Goal: Information Seeking & Learning: Learn about a topic

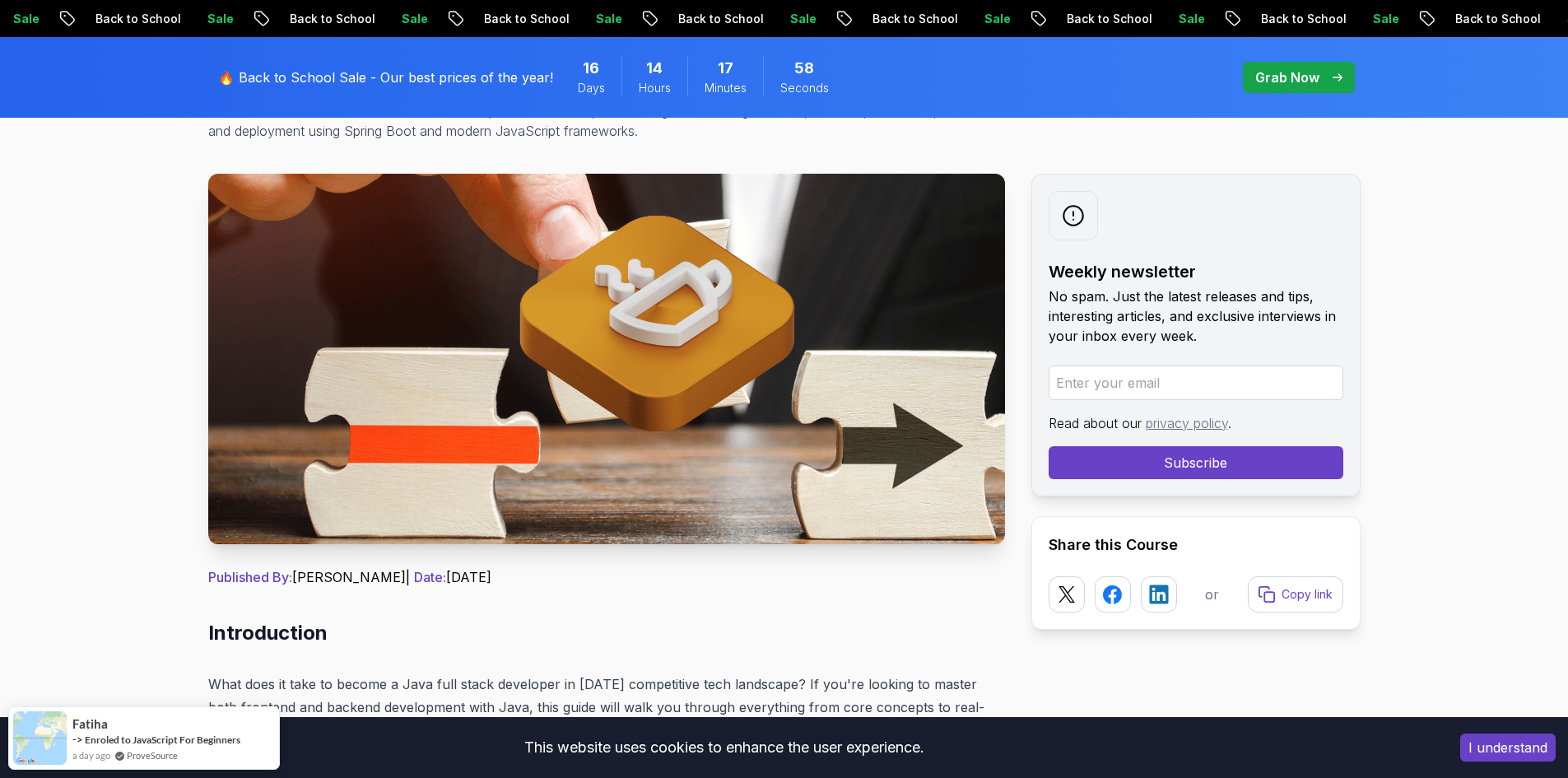
scroll to position [658, 0]
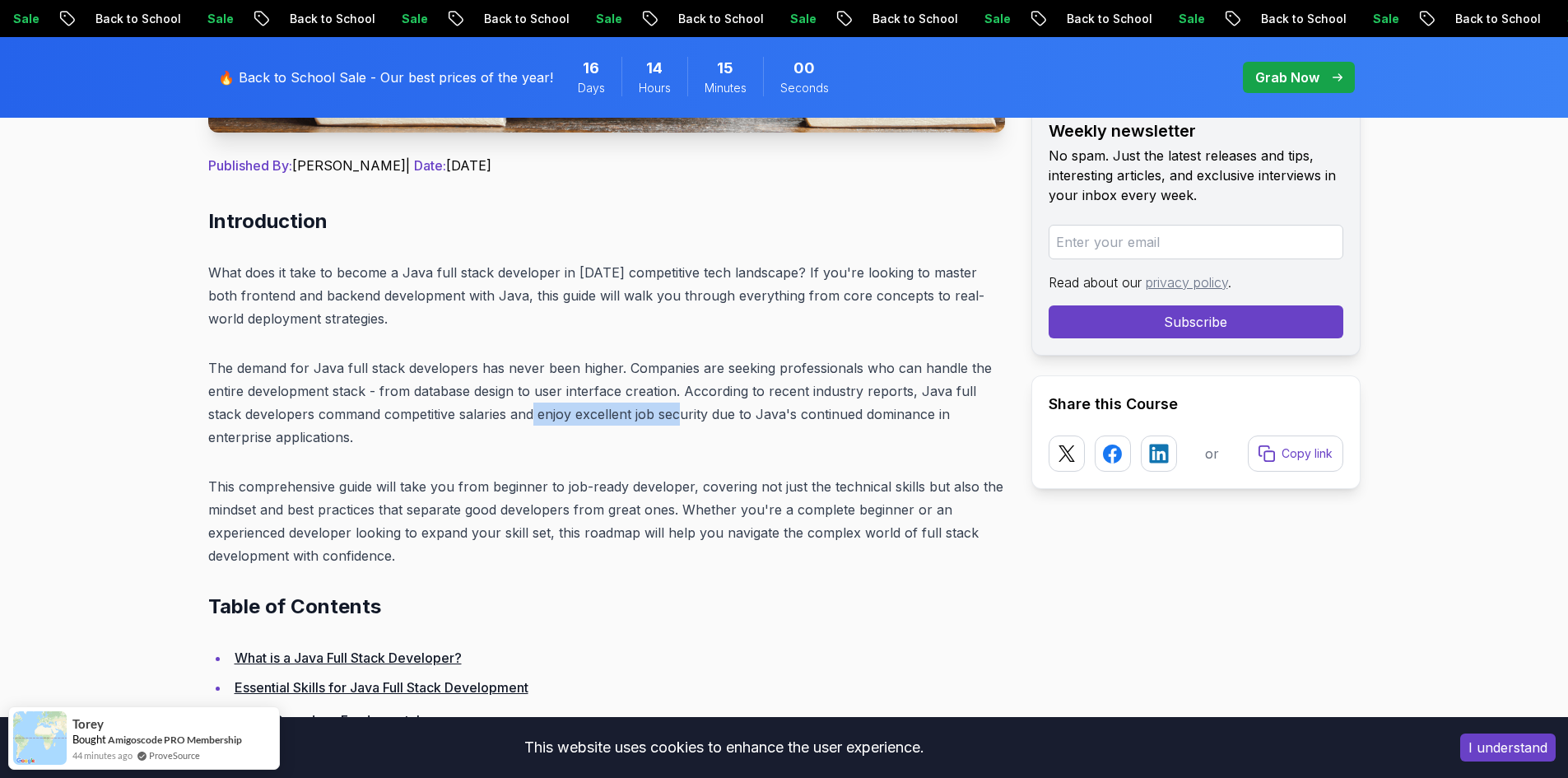
drag, startPoint x: 497, startPoint y: 410, endPoint x: 646, endPoint y: 408, distance: 149.0
click at [646, 408] on p "The demand for Java full stack developers has never been higher. Companies are …" at bounding box center [607, 403] width 797 height 93
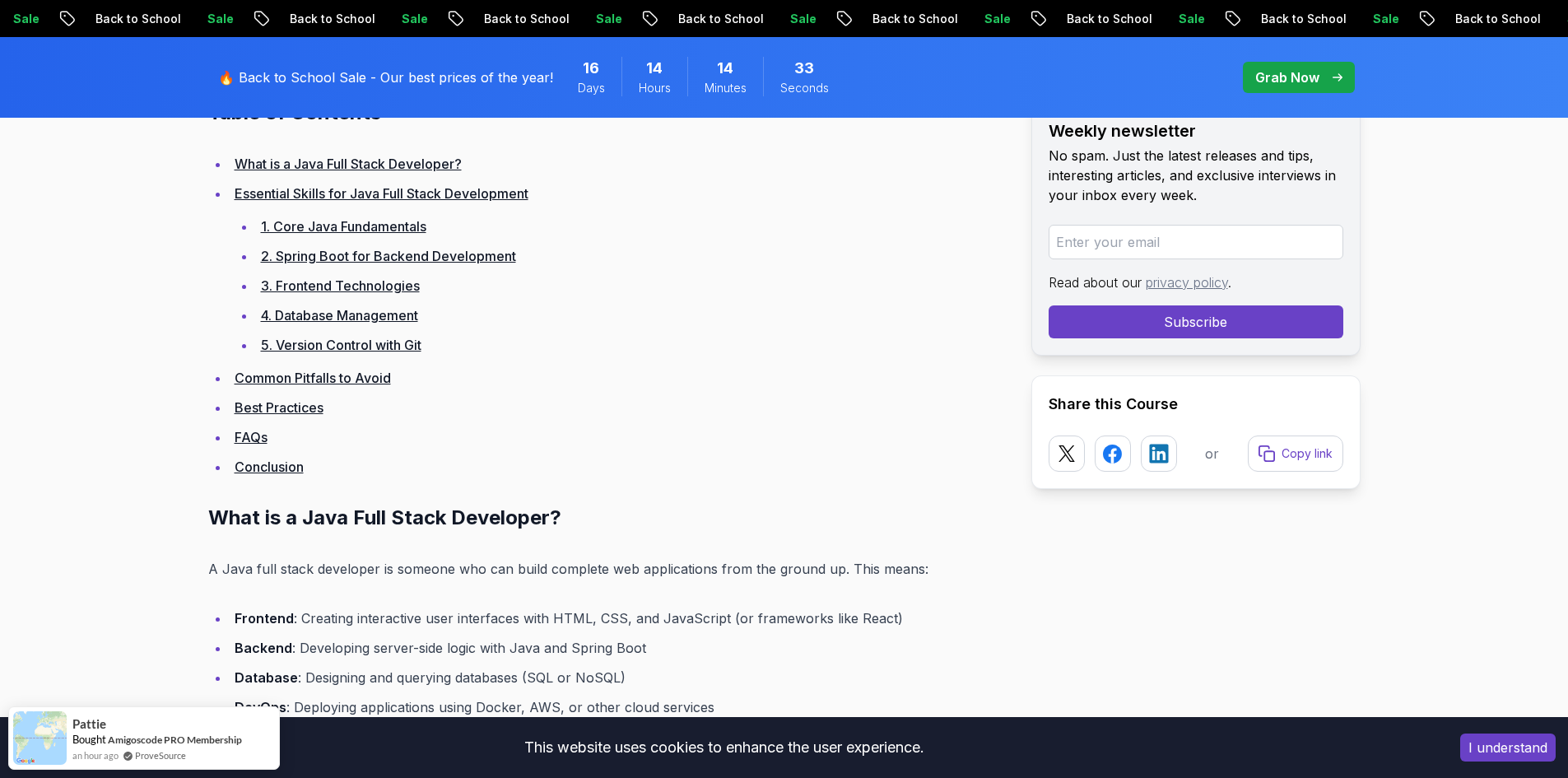
scroll to position [1318, 0]
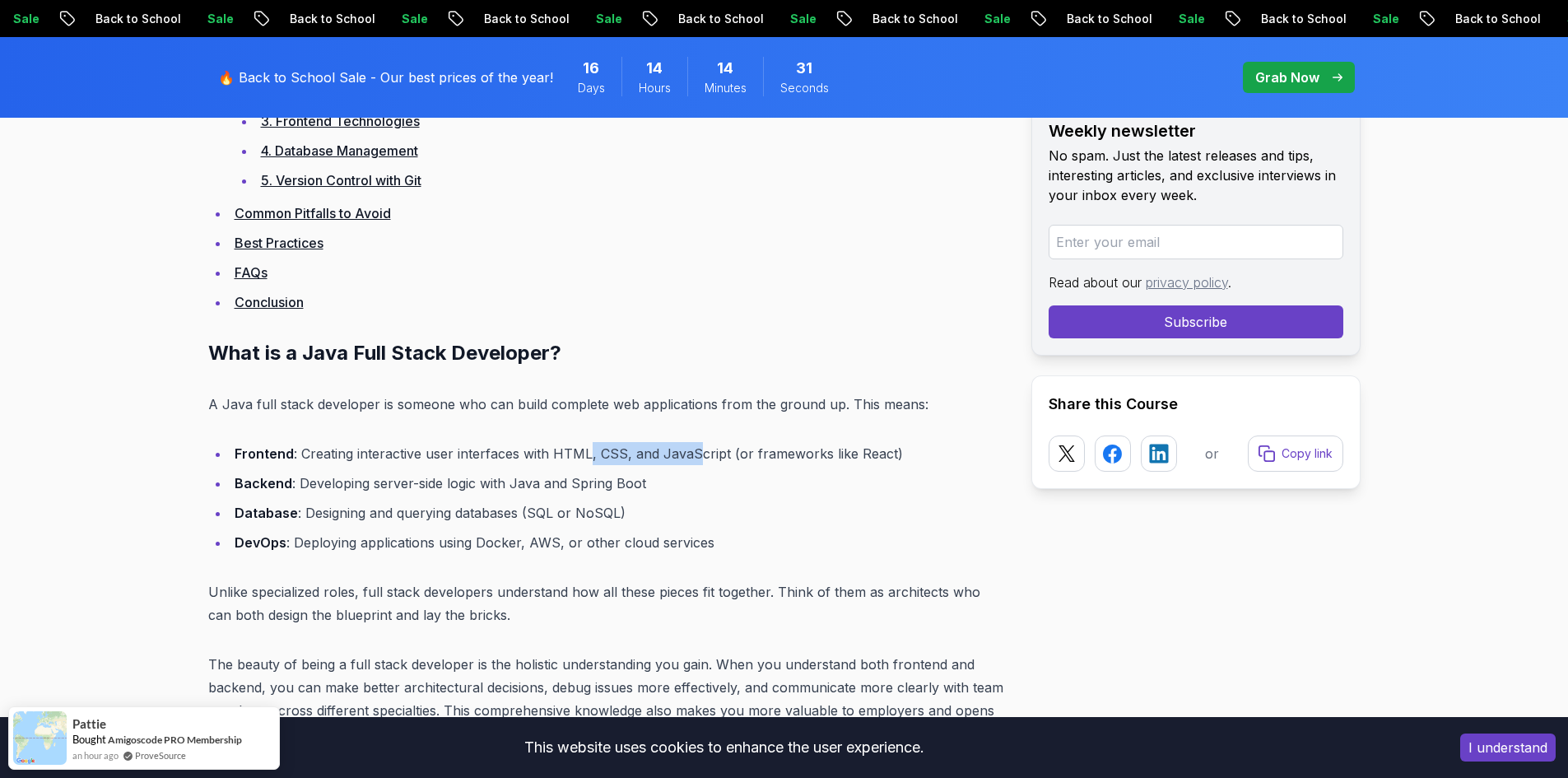
drag, startPoint x: 591, startPoint y: 454, endPoint x: 698, endPoint y: 454, distance: 107.0
click at [698, 454] on li "Frontend : Creating interactive user interfaces with HTML, CSS, and JavaScript …" at bounding box center [618, 454] width 776 height 23
click at [698, 455] on li "Frontend : Creating interactive user interfaces with HTML, CSS, and JavaScript …" at bounding box center [618, 454] width 776 height 23
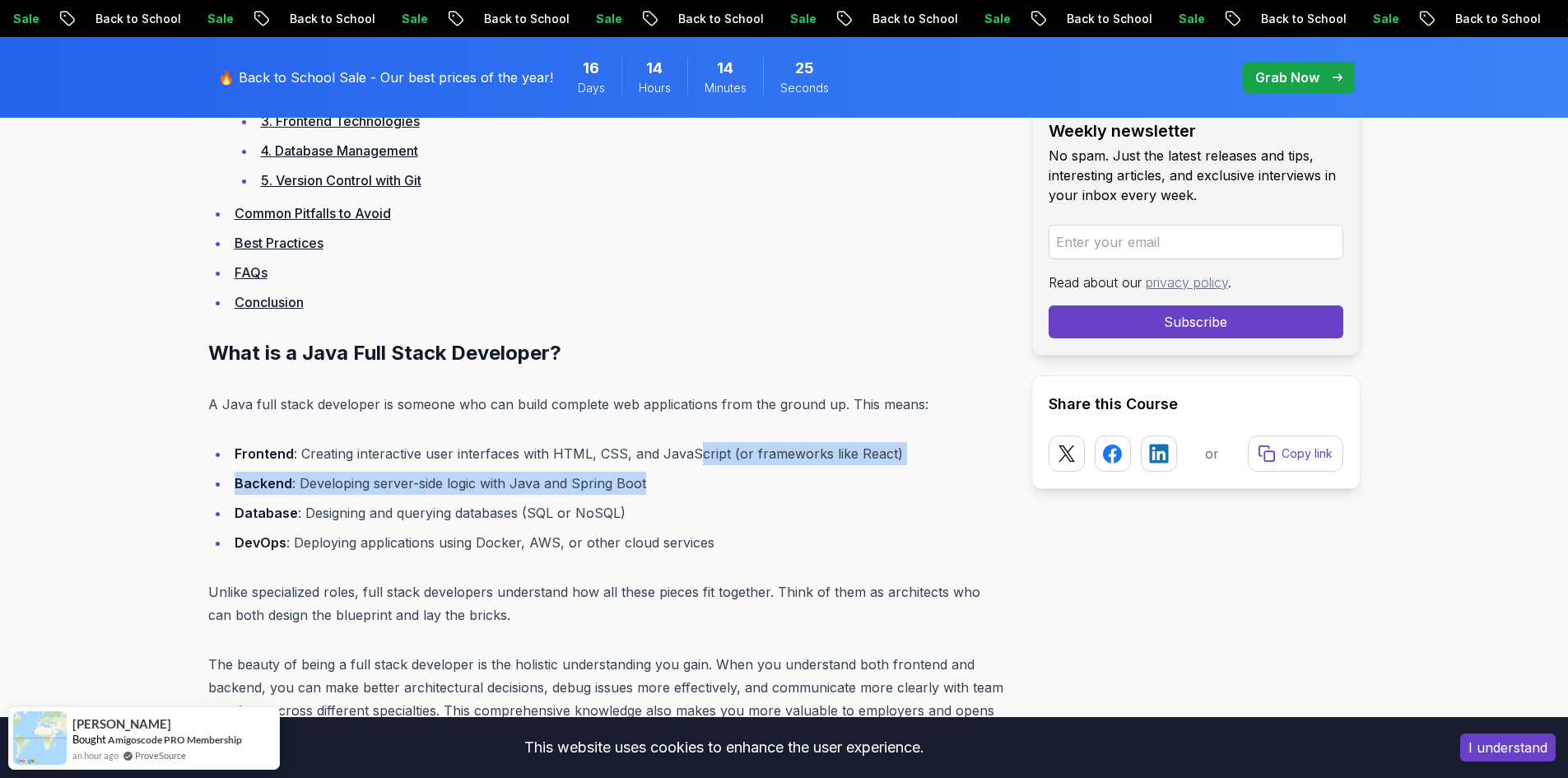
drag, startPoint x: 698, startPoint y: 456, endPoint x: 801, endPoint y: 469, distance: 103.8
click at [801, 469] on ul "Frontend : Creating interactive user interfaces with HTML, CSS, and JavaScript …" at bounding box center [607, 498] width 797 height 112
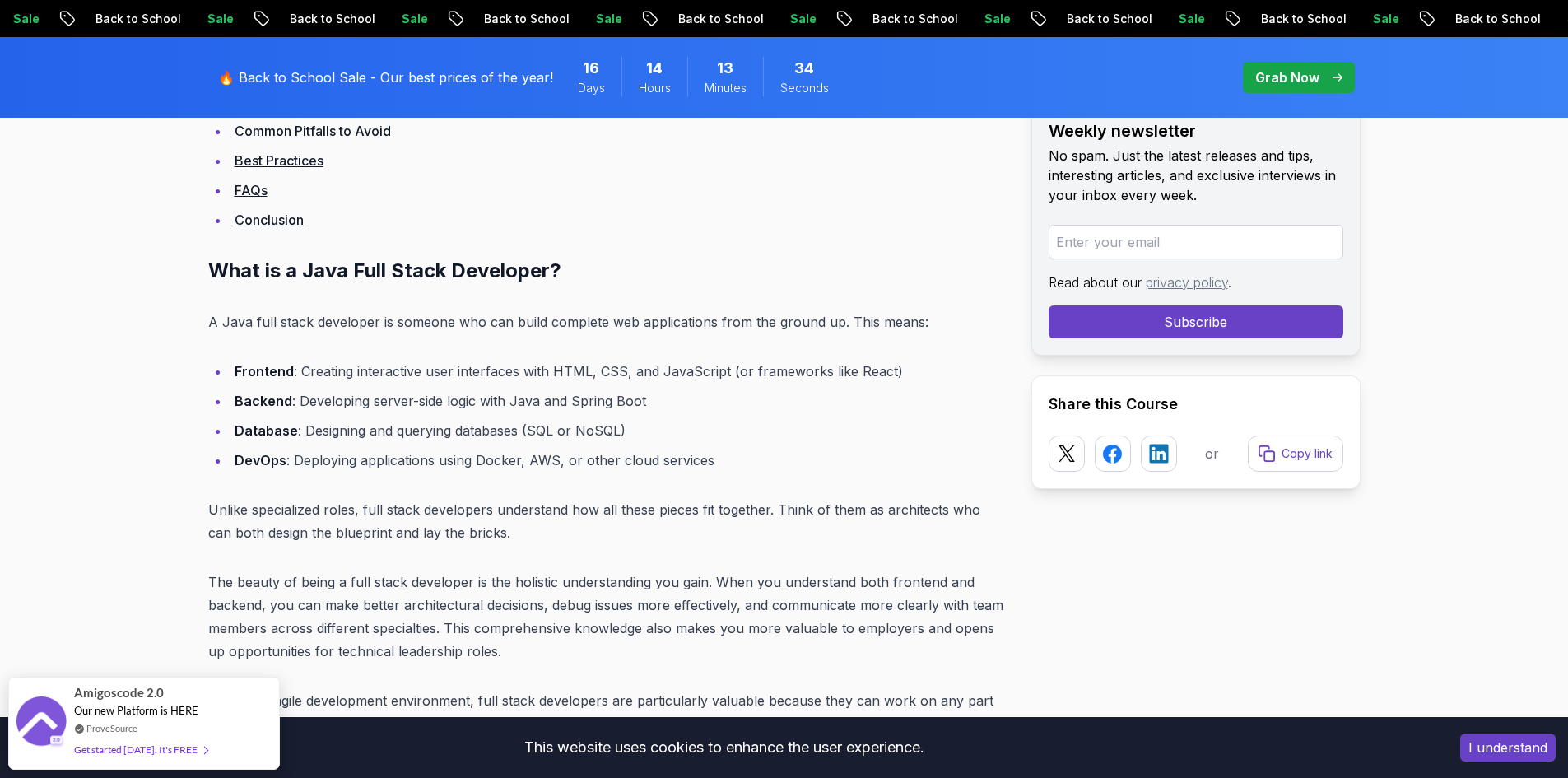
scroll to position [1483, 0]
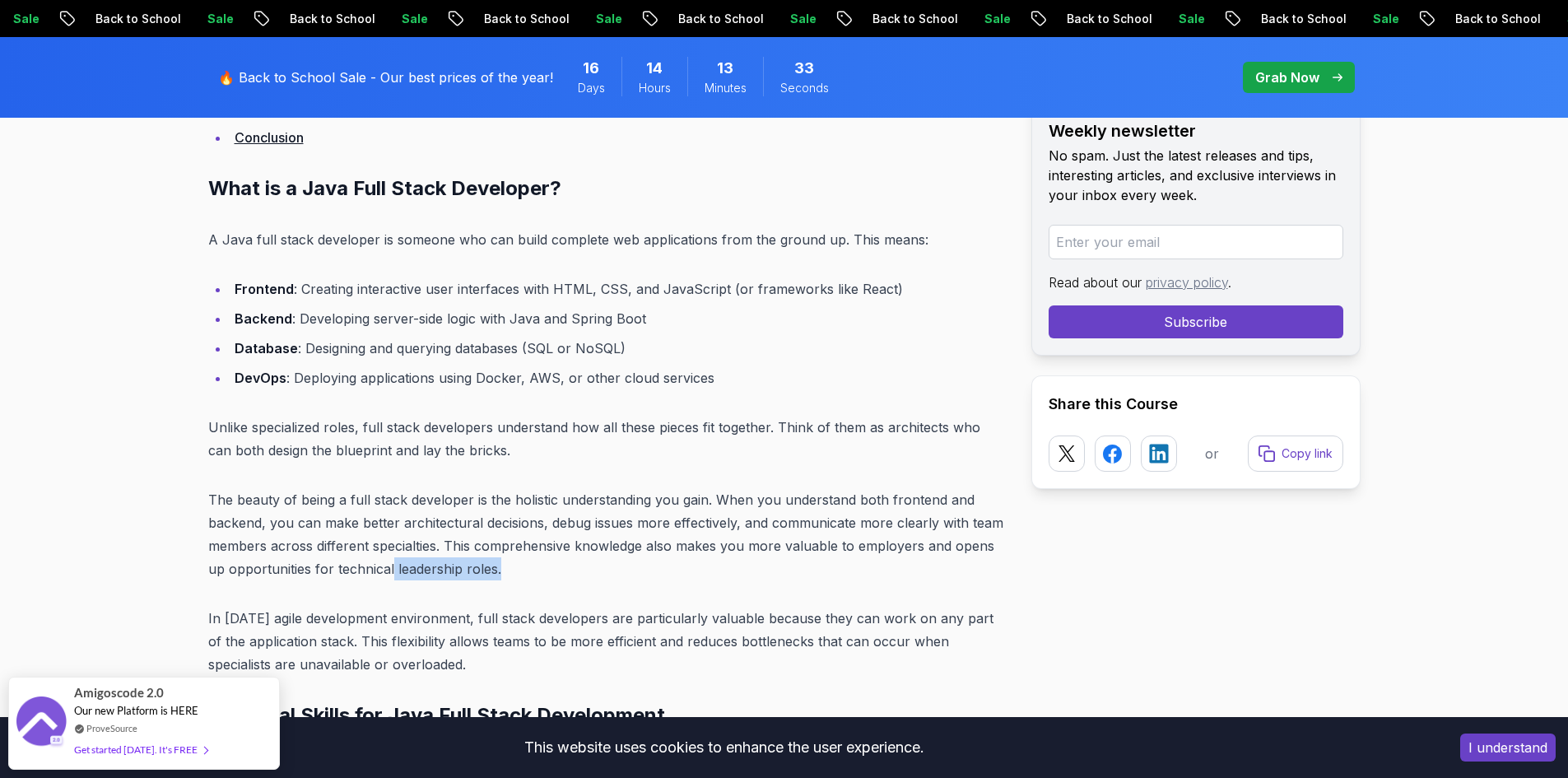
drag, startPoint x: 390, startPoint y: 563, endPoint x: 530, endPoint y: 564, distance: 140.0
click at [530, 564] on p "The beauty of being a full stack developer is the holistic understanding you ga…" at bounding box center [607, 535] width 797 height 93
drag, startPoint x: 273, startPoint y: 624, endPoint x: 467, endPoint y: 617, distance: 194.1
click at [467, 617] on p "In today's agile development environment, full stack developers are particularl…" at bounding box center [607, 642] width 797 height 69
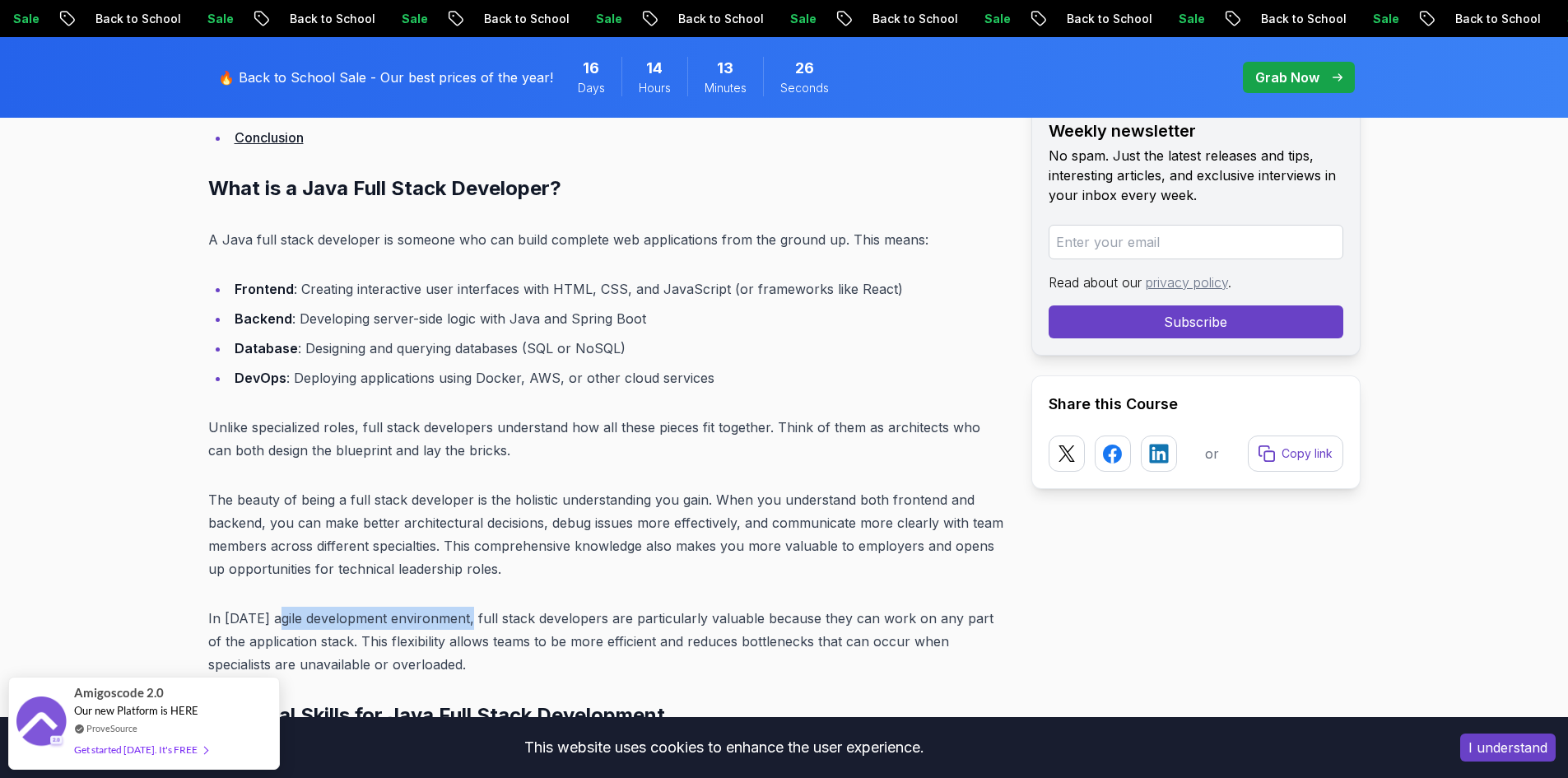
copy p "agile development environment"
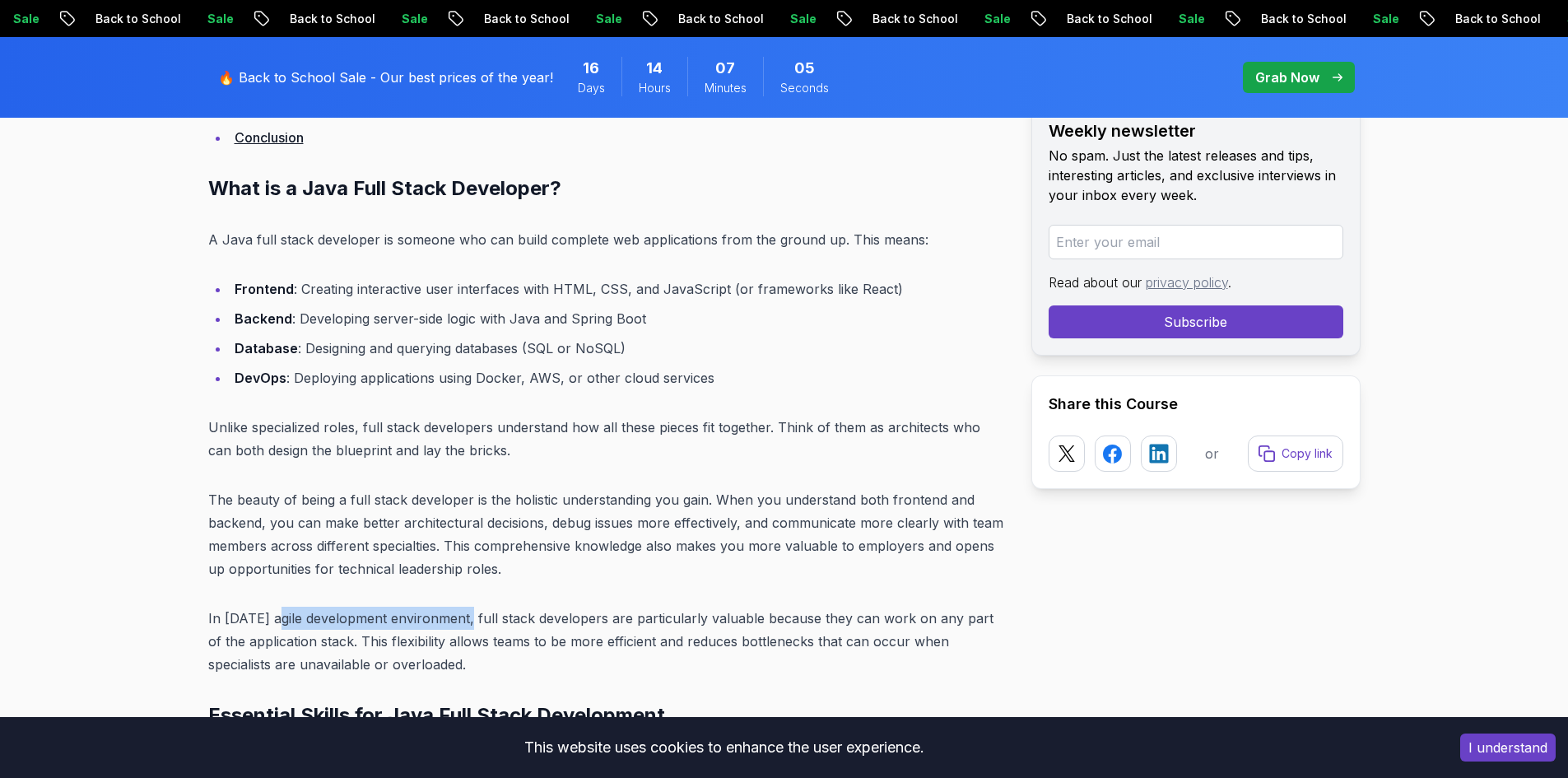
scroll to position [1729, 0]
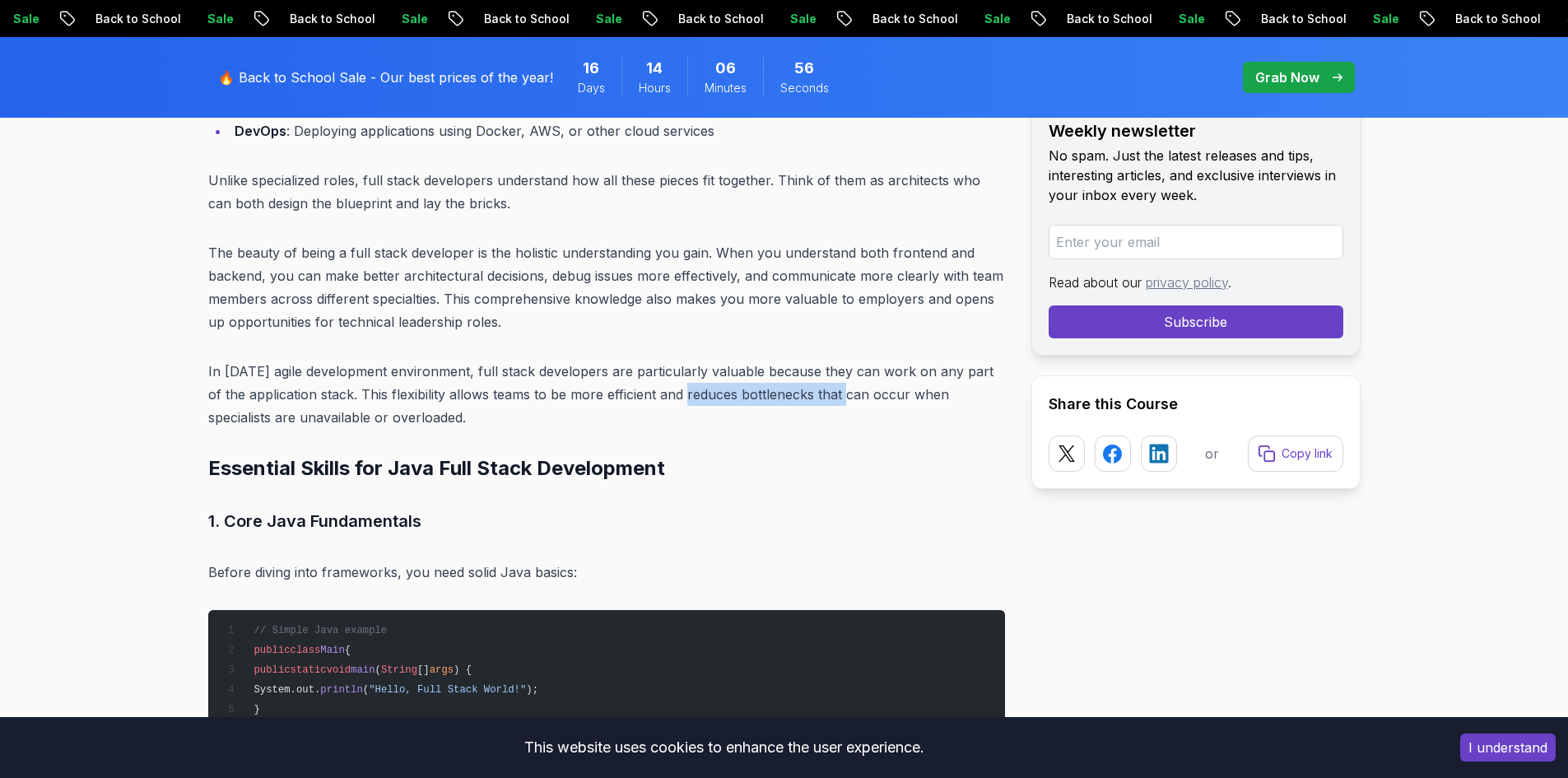
drag, startPoint x: 666, startPoint y: 397, endPoint x: 822, endPoint y: 389, distance: 156.2
click at [822, 389] on p "In today's agile development environment, full stack developers are particularl…" at bounding box center [607, 395] width 797 height 69
drag, startPoint x: 729, startPoint y: 394, endPoint x: 829, endPoint y: 391, distance: 100.0
click at [829, 391] on p "In today's agile development environment, full stack developers are particularl…" at bounding box center [607, 395] width 797 height 69
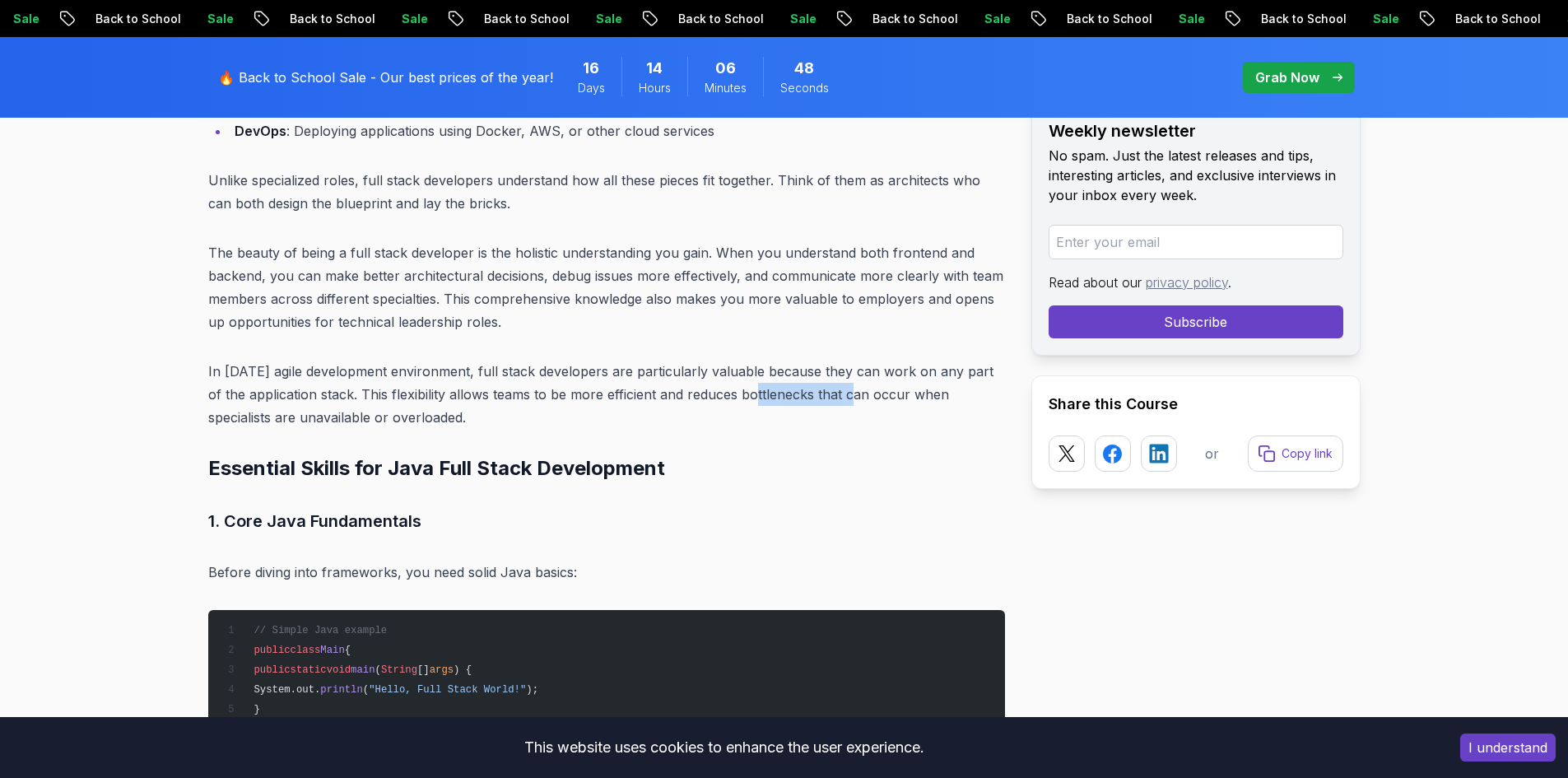
click at [829, 390] on p "In today's agile development environment, full stack developers are particularl…" at bounding box center [607, 395] width 797 height 69
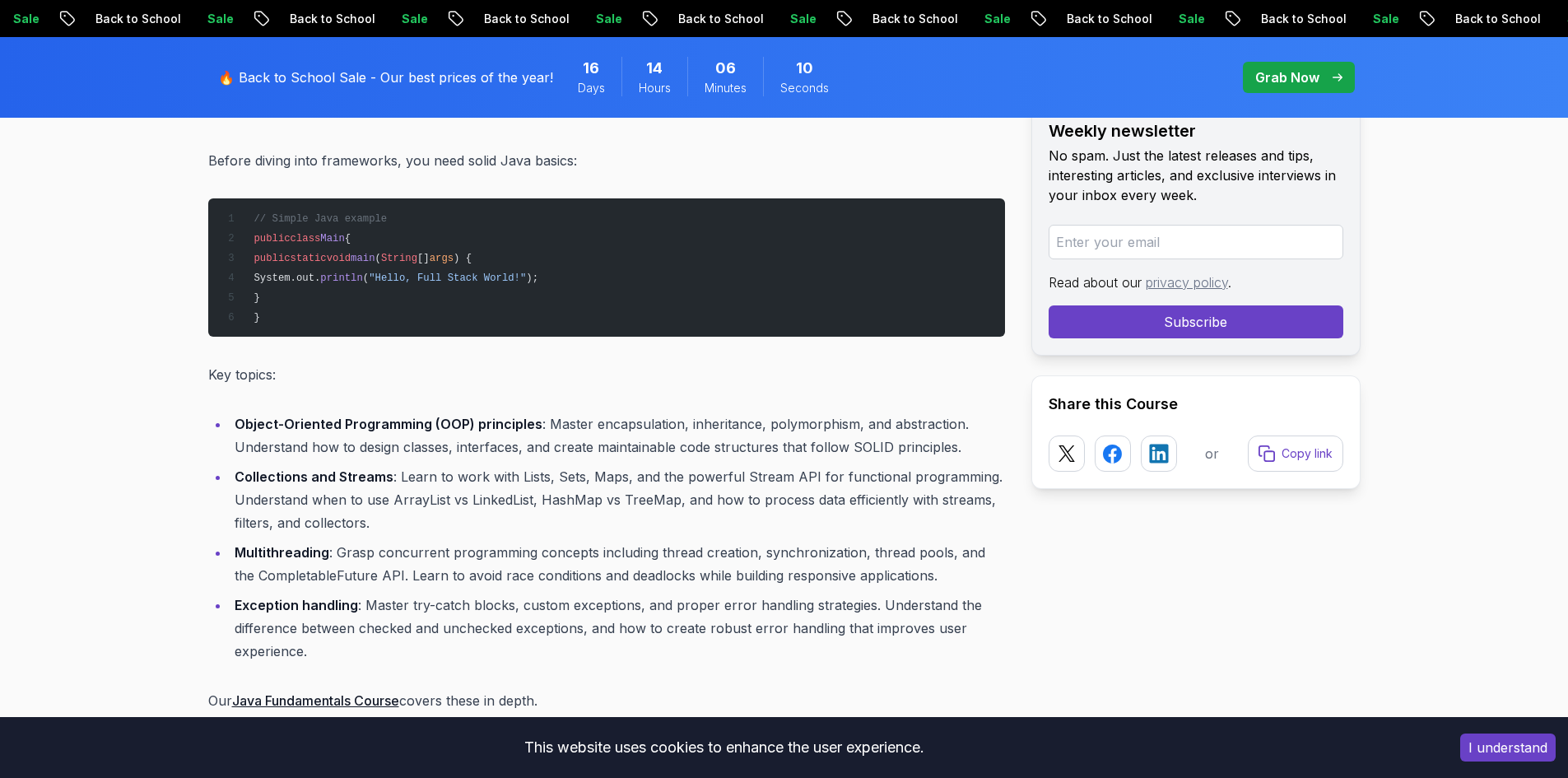
scroll to position [2223, 0]
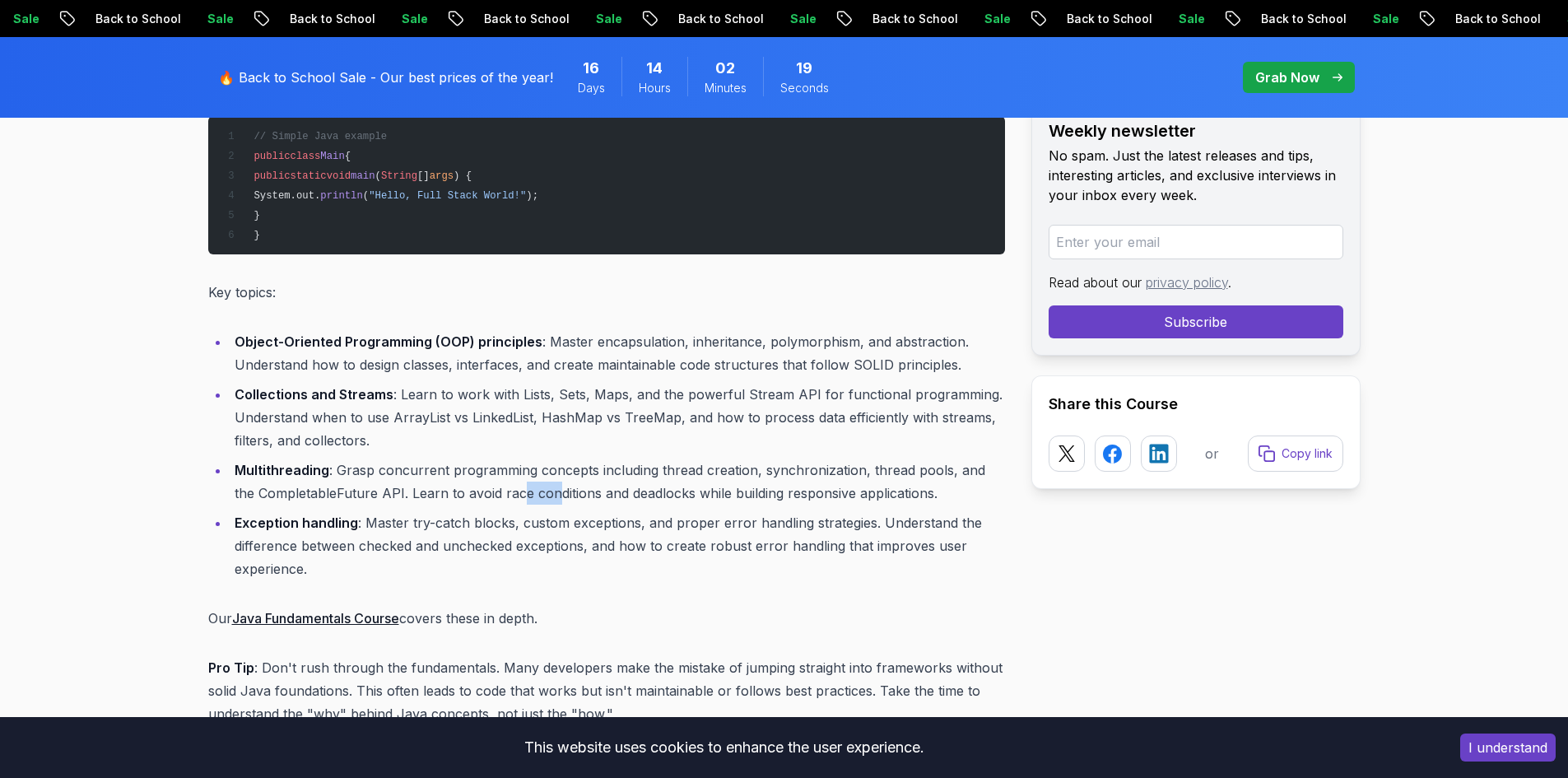
drag, startPoint x: 499, startPoint y: 482, endPoint x: 528, endPoint y: 486, distance: 29.3
click at [528, 486] on li "Multithreading : Grasp concurrent programming concepts including thread creatio…" at bounding box center [618, 482] width 776 height 46
drag, startPoint x: 387, startPoint y: 465, endPoint x: 518, endPoint y: 468, distance: 131.0
click at [518, 468] on li "Multithreading : Grasp concurrent programming concepts including thread creatio…" at bounding box center [618, 482] width 776 height 46
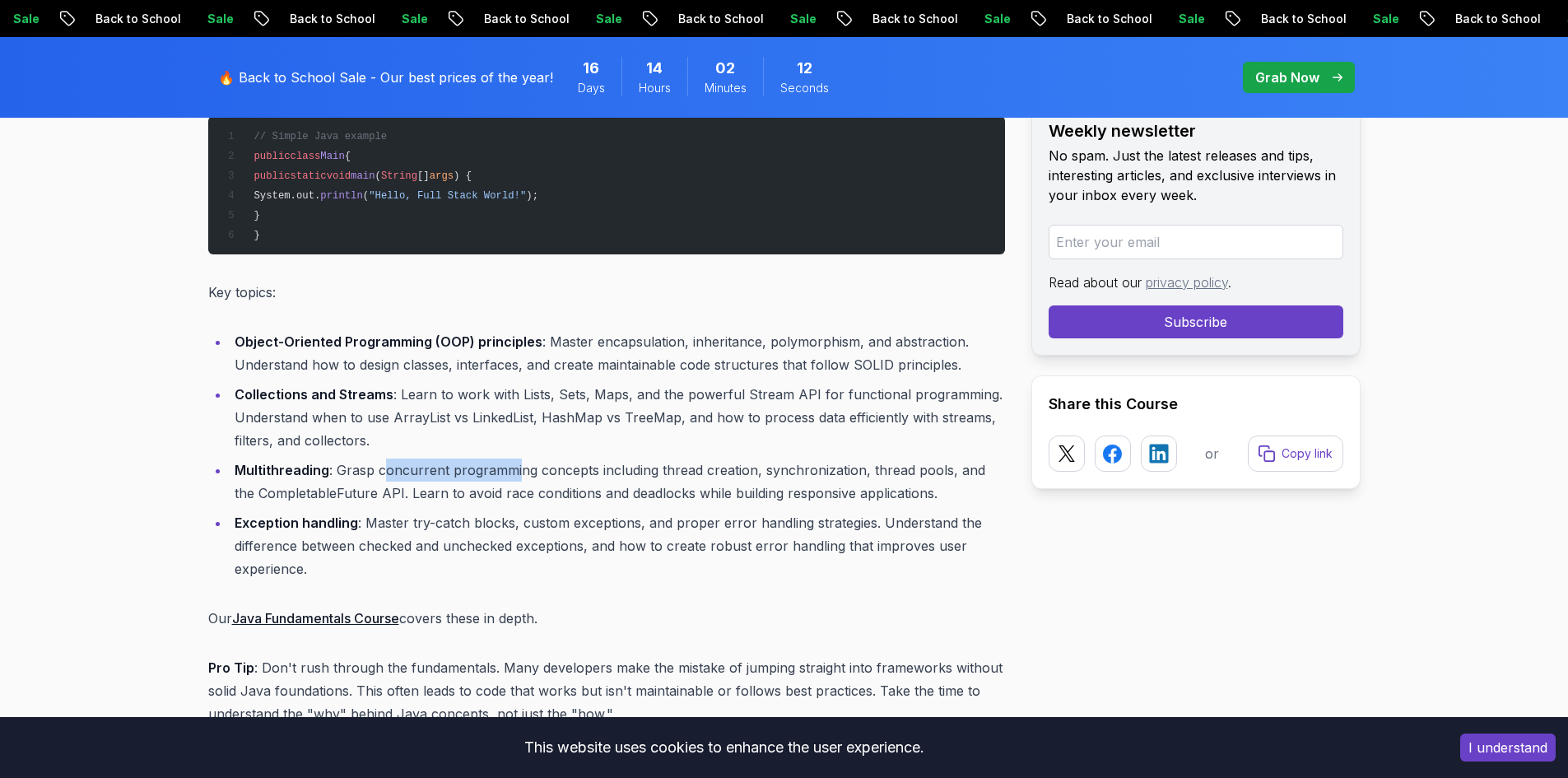
click at [518, 468] on li "Multithreading : Grasp concurrent programming concepts including thread creatio…" at bounding box center [618, 482] width 776 height 46
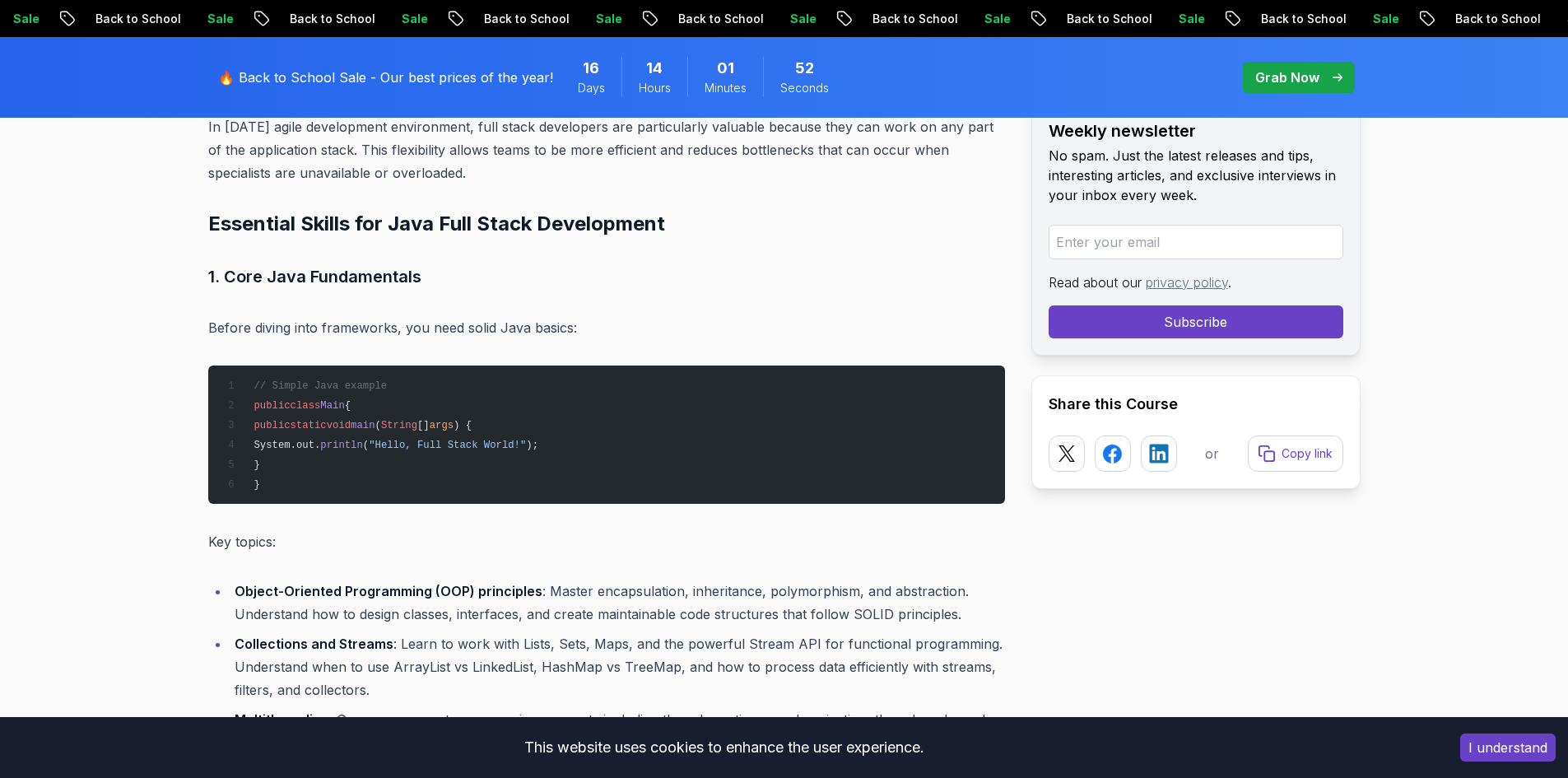
scroll to position [2138, 0]
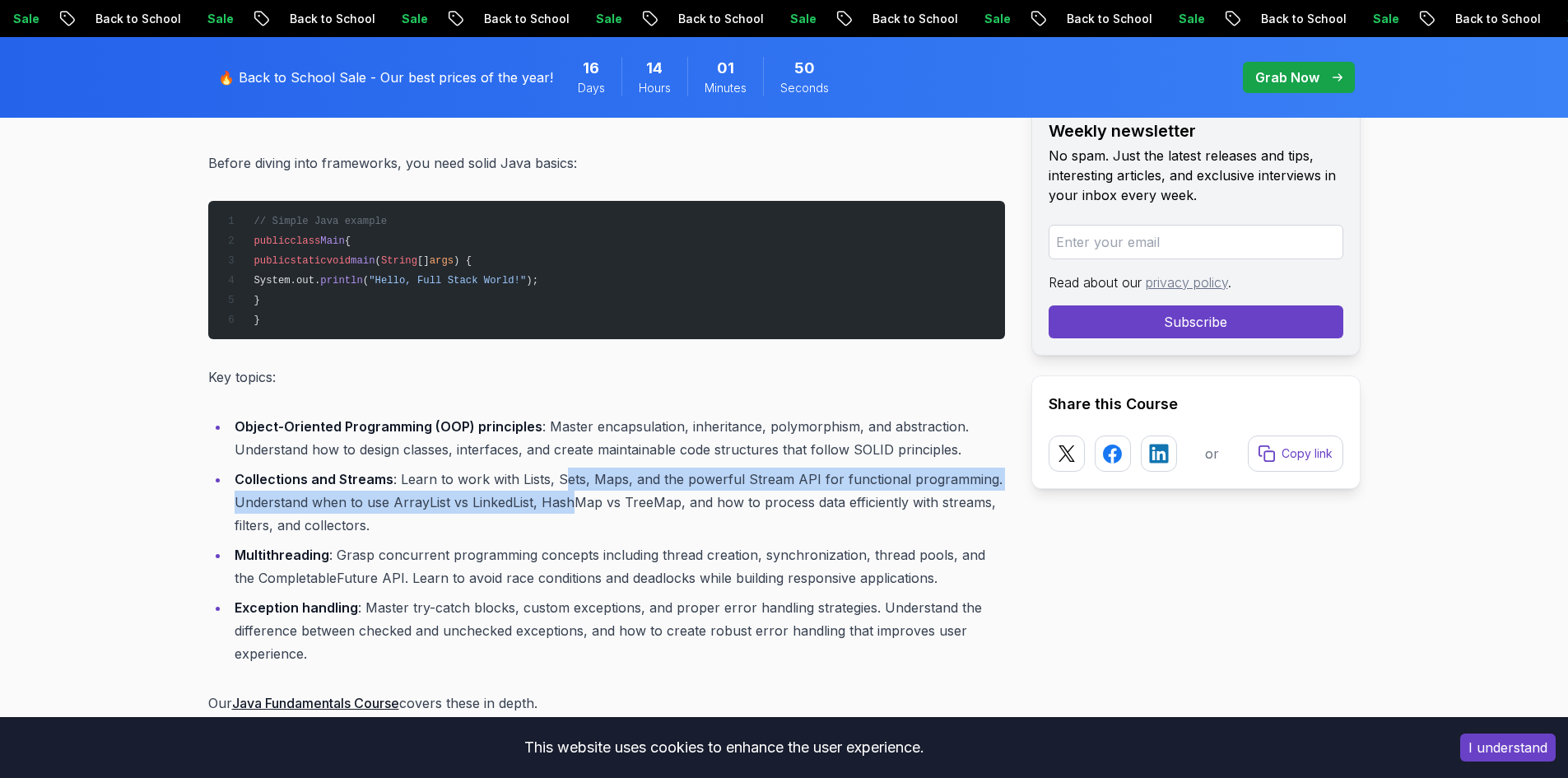
drag, startPoint x: 564, startPoint y: 489, endPoint x: 576, endPoint y: 513, distance: 26.8
click at [576, 513] on li "Collections and Streams : Learn to work with Lists, Sets, Maps, and the powerfu…" at bounding box center [618, 503] width 776 height 69
click at [576, 514] on li "Collections and Streams : Learn to work with Lists, Sets, Maps, and the powerfu…" at bounding box center [618, 503] width 776 height 69
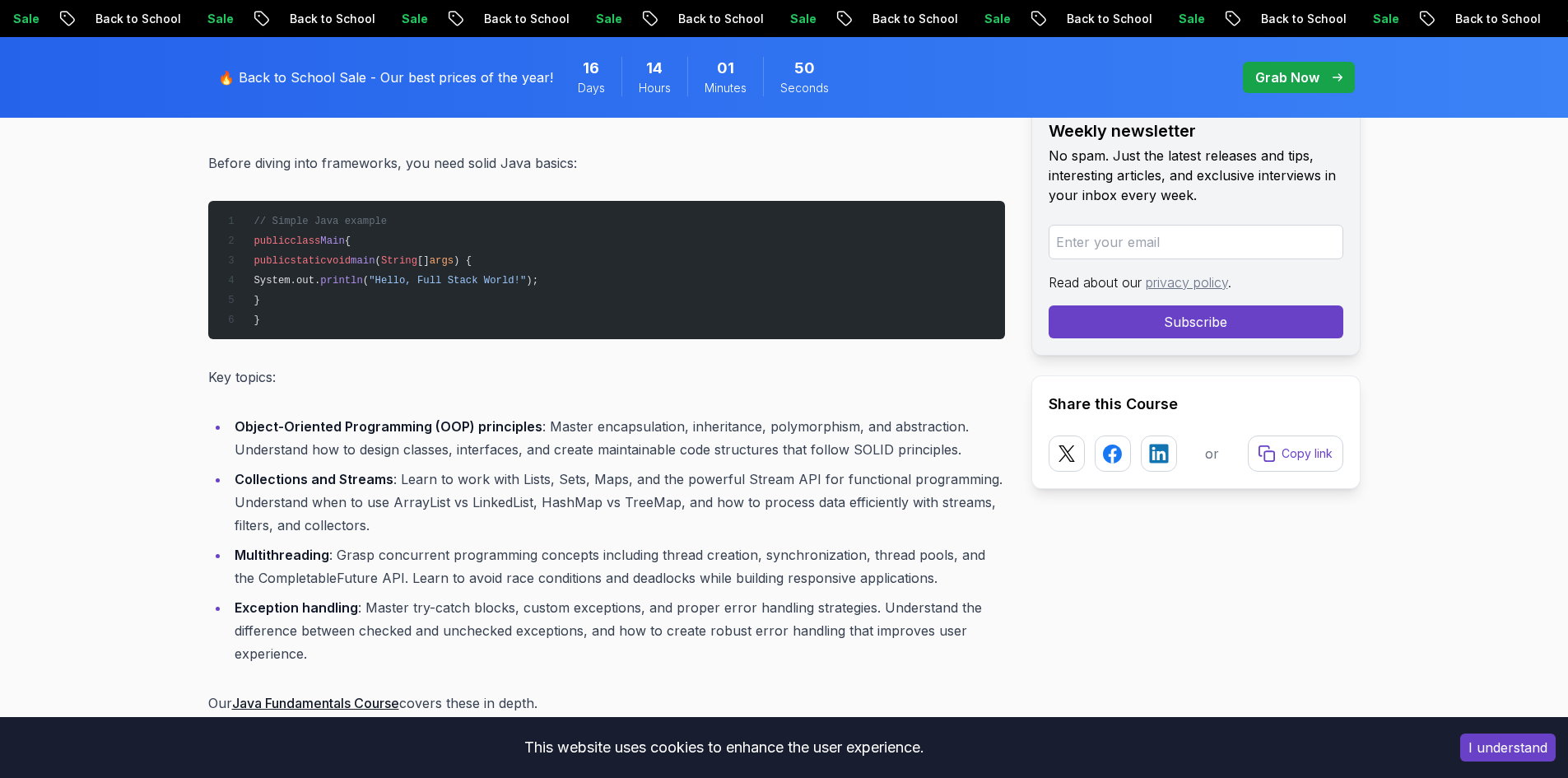
click at [579, 510] on li "Collections and Streams : Learn to work with Lists, Sets, Maps, and the powerfu…" at bounding box center [618, 503] width 776 height 69
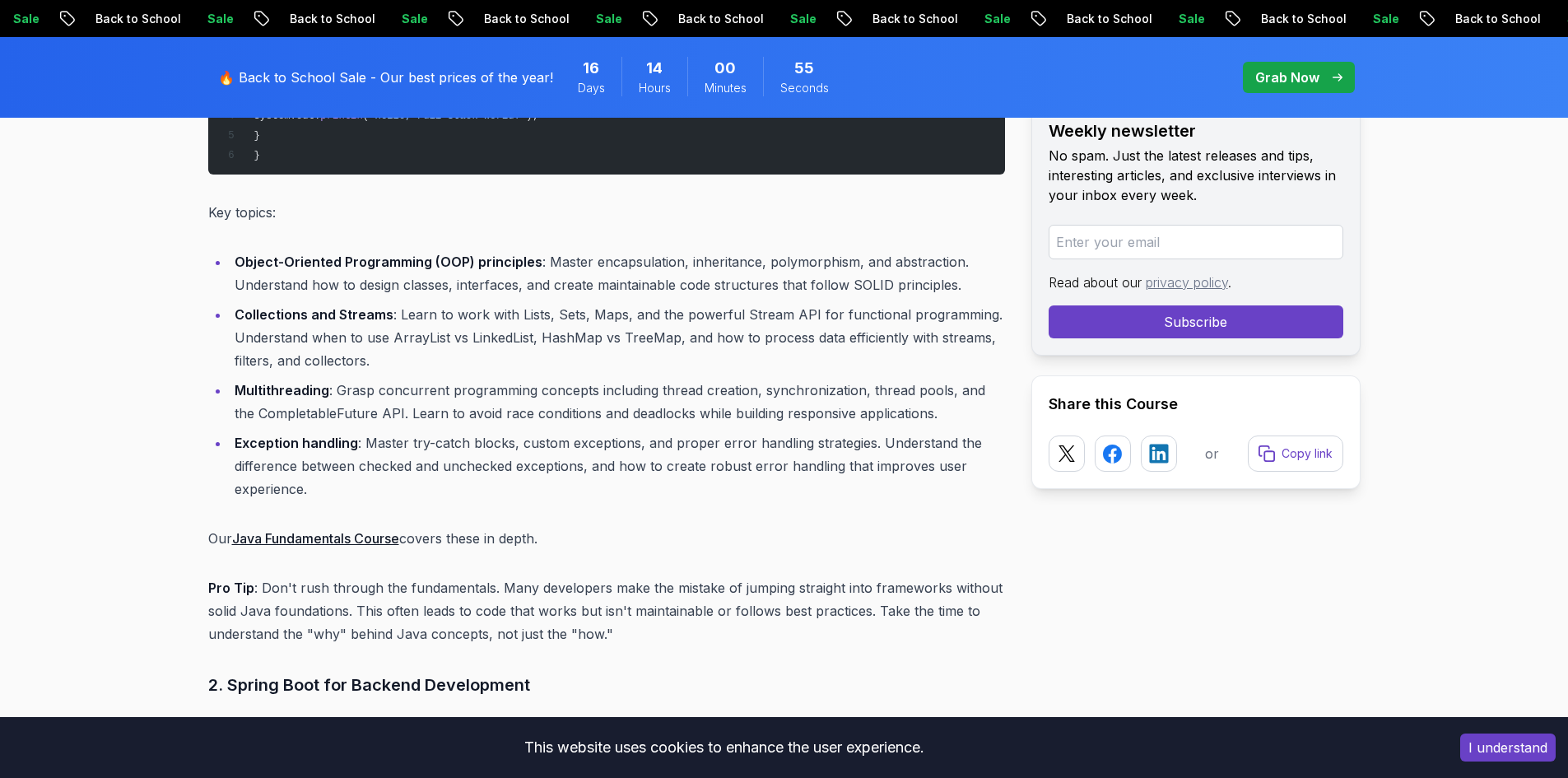
scroll to position [2468, 0]
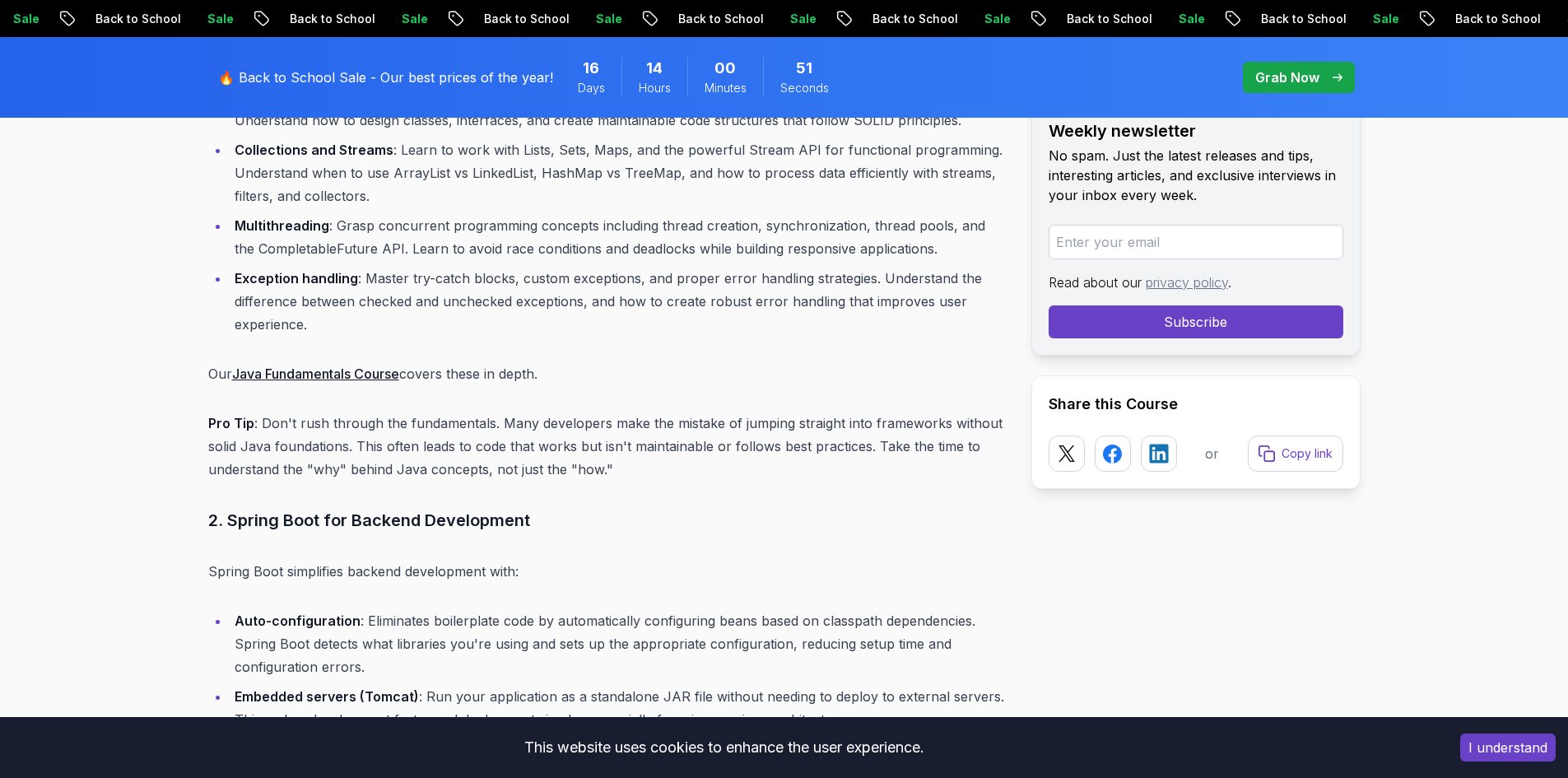
click at [375, 366] on link "Java Fundamentals Course" at bounding box center [316, 374] width 167 height 16
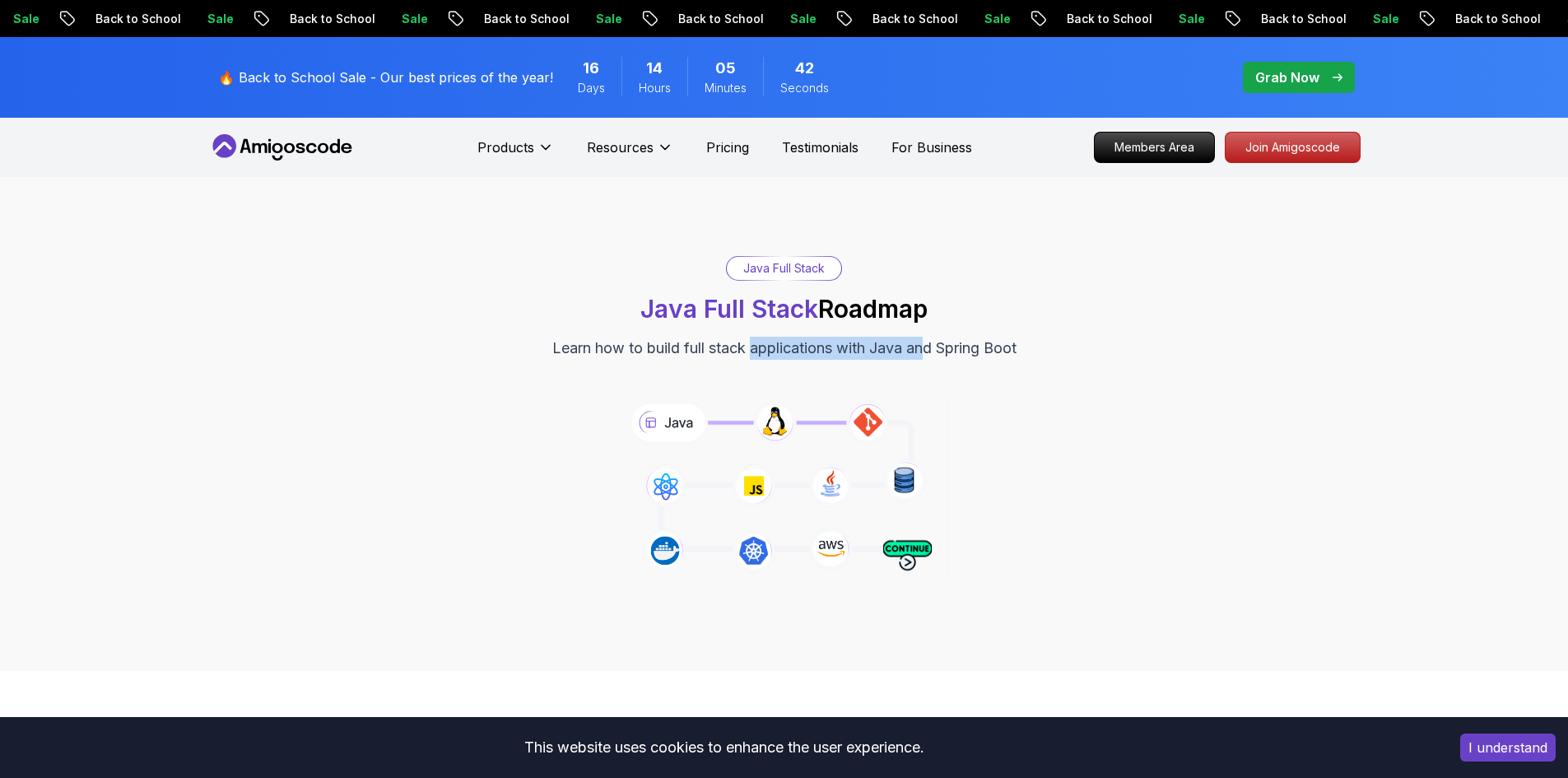
drag, startPoint x: 771, startPoint y: 352, endPoint x: 928, endPoint y: 346, distance: 157.1
click at [928, 346] on p "Learn how to build full stack applications with Java and Spring Boot" at bounding box center [784, 348] width 464 height 23
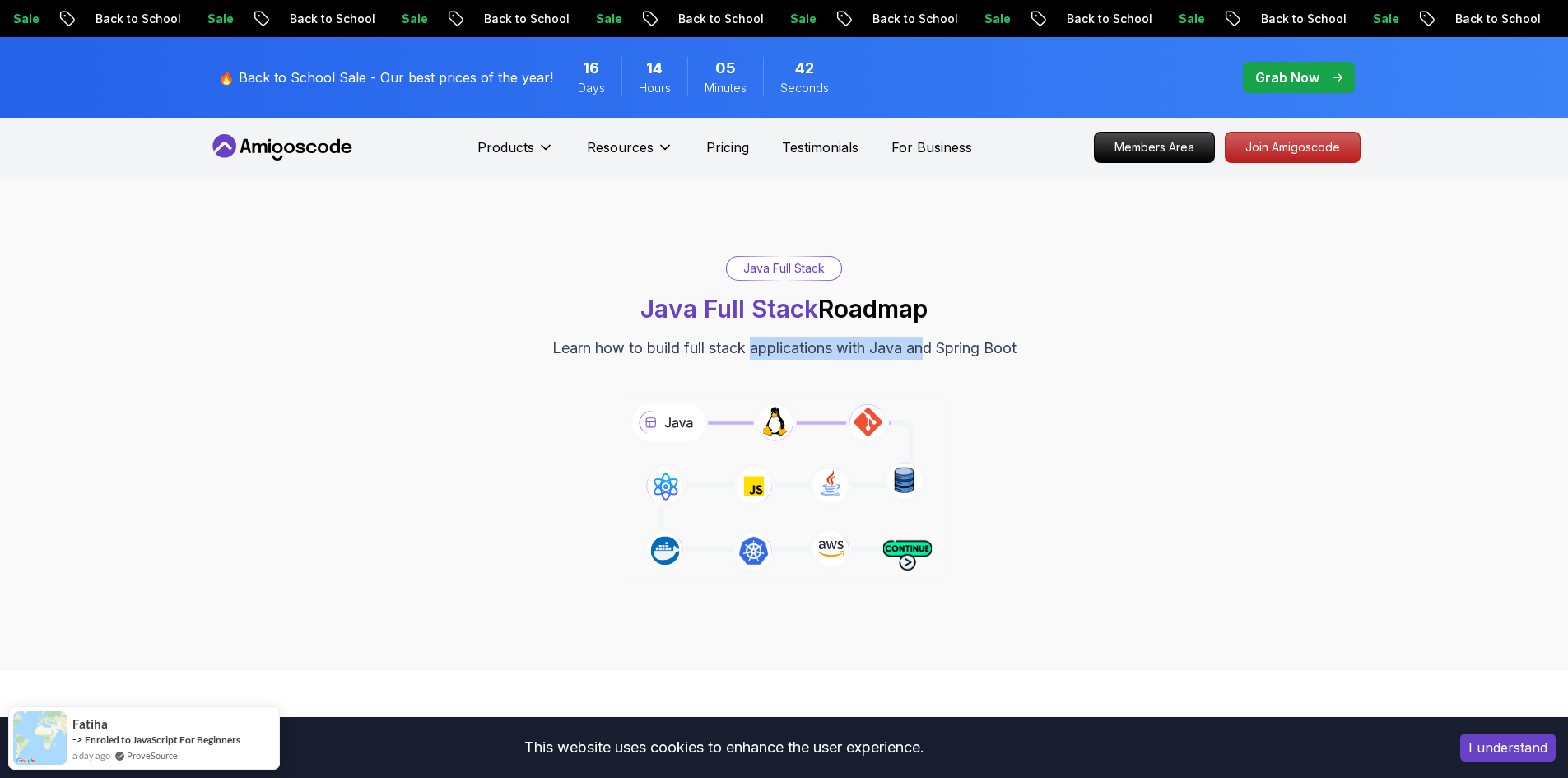
click at [928, 346] on p "Learn how to build full stack applications with Java and Spring Boot" at bounding box center [784, 348] width 464 height 23
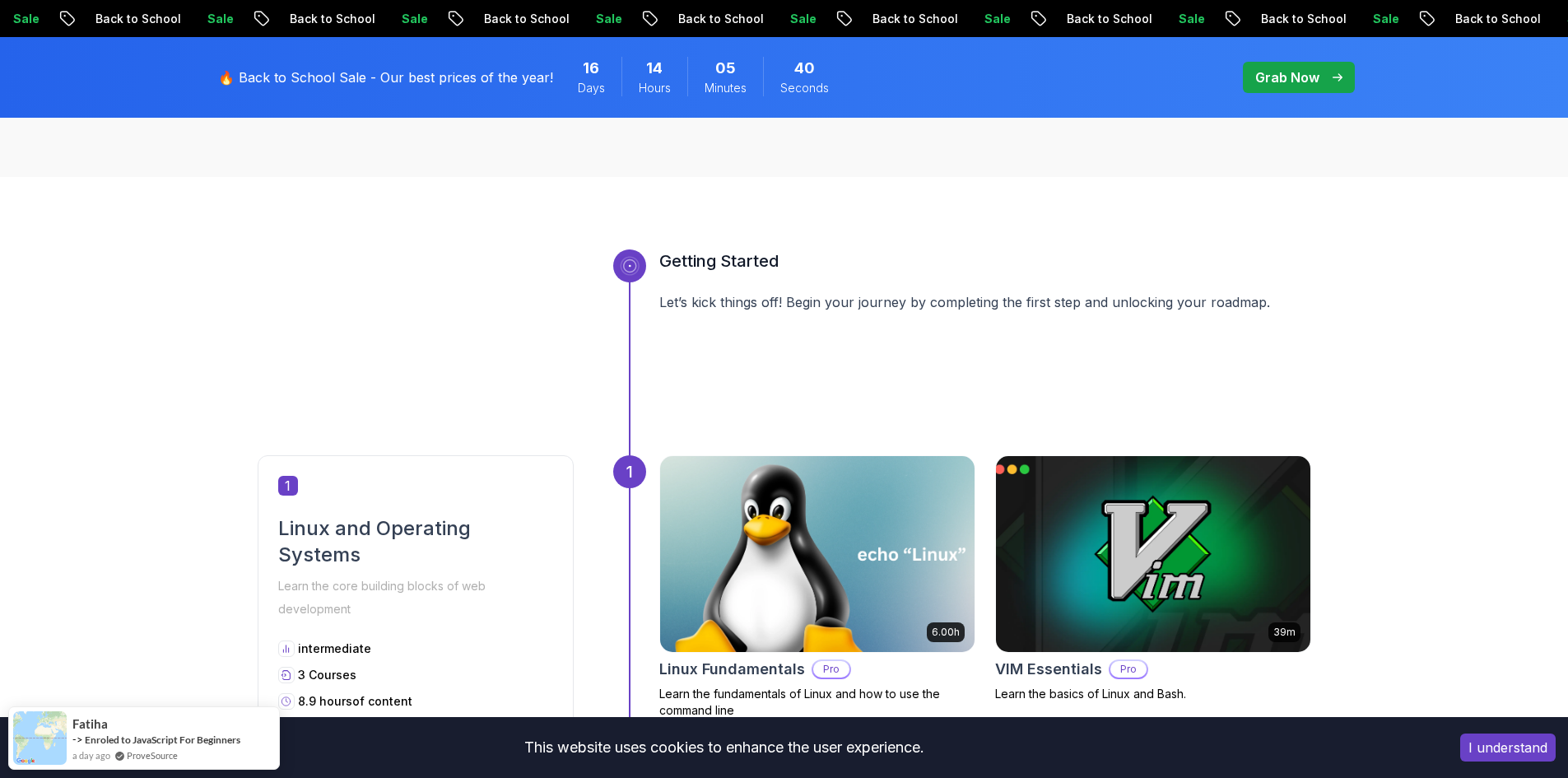
scroll to position [988, 0]
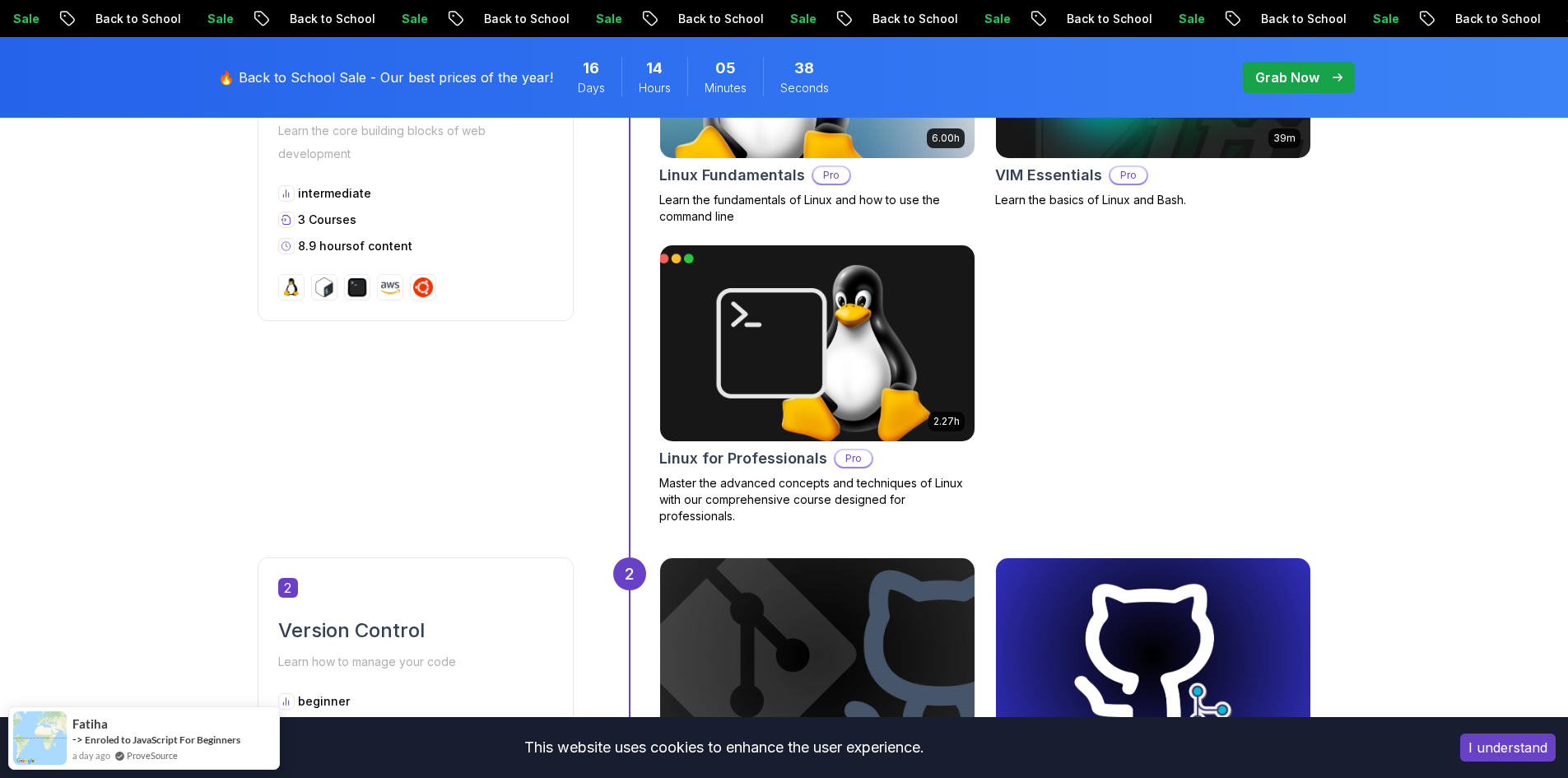
click at [333, 291] on img at bounding box center [324, 287] width 19 height 19
click at [359, 292] on img at bounding box center [357, 287] width 19 height 19
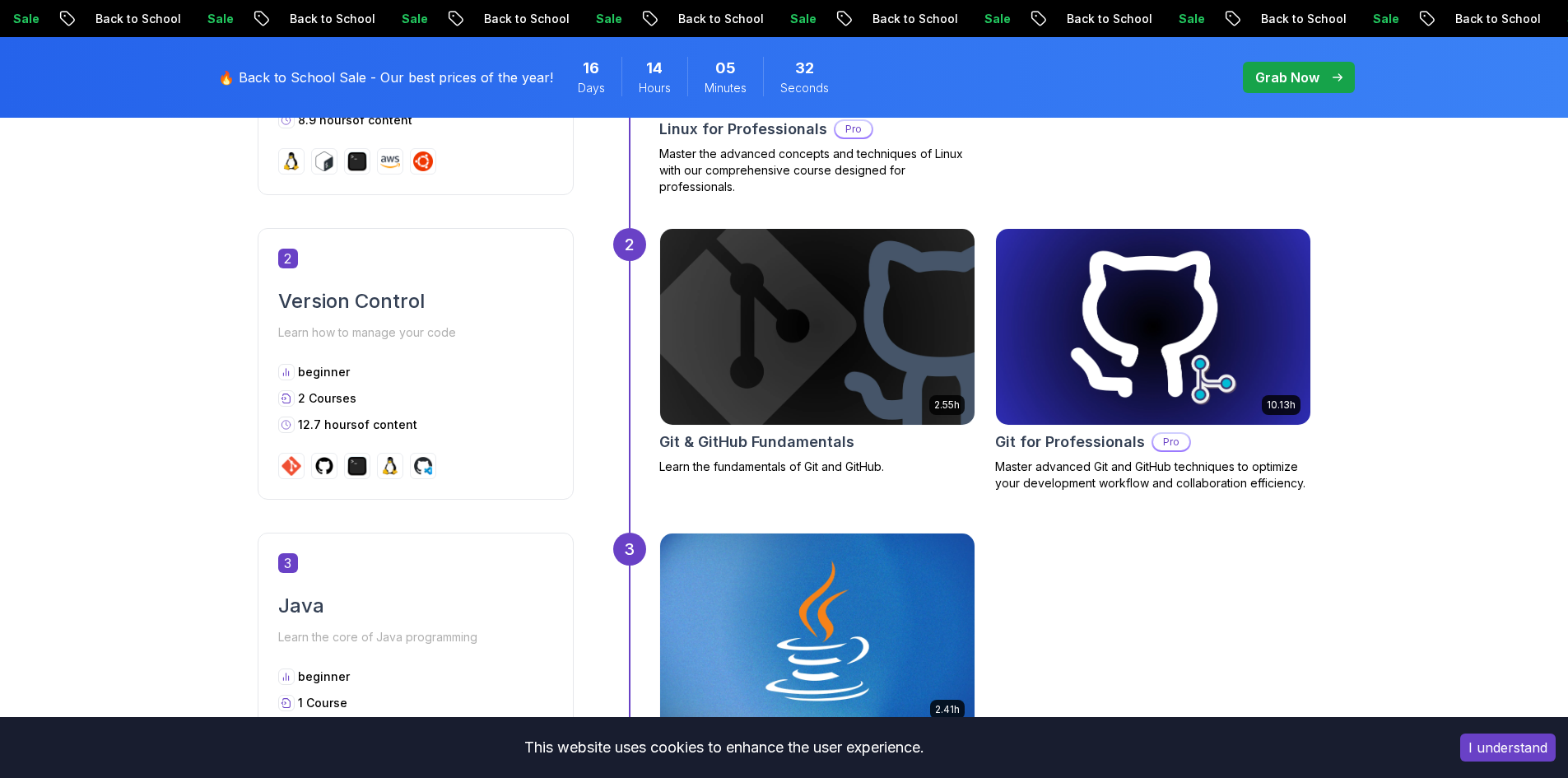
scroll to position [1400, 0]
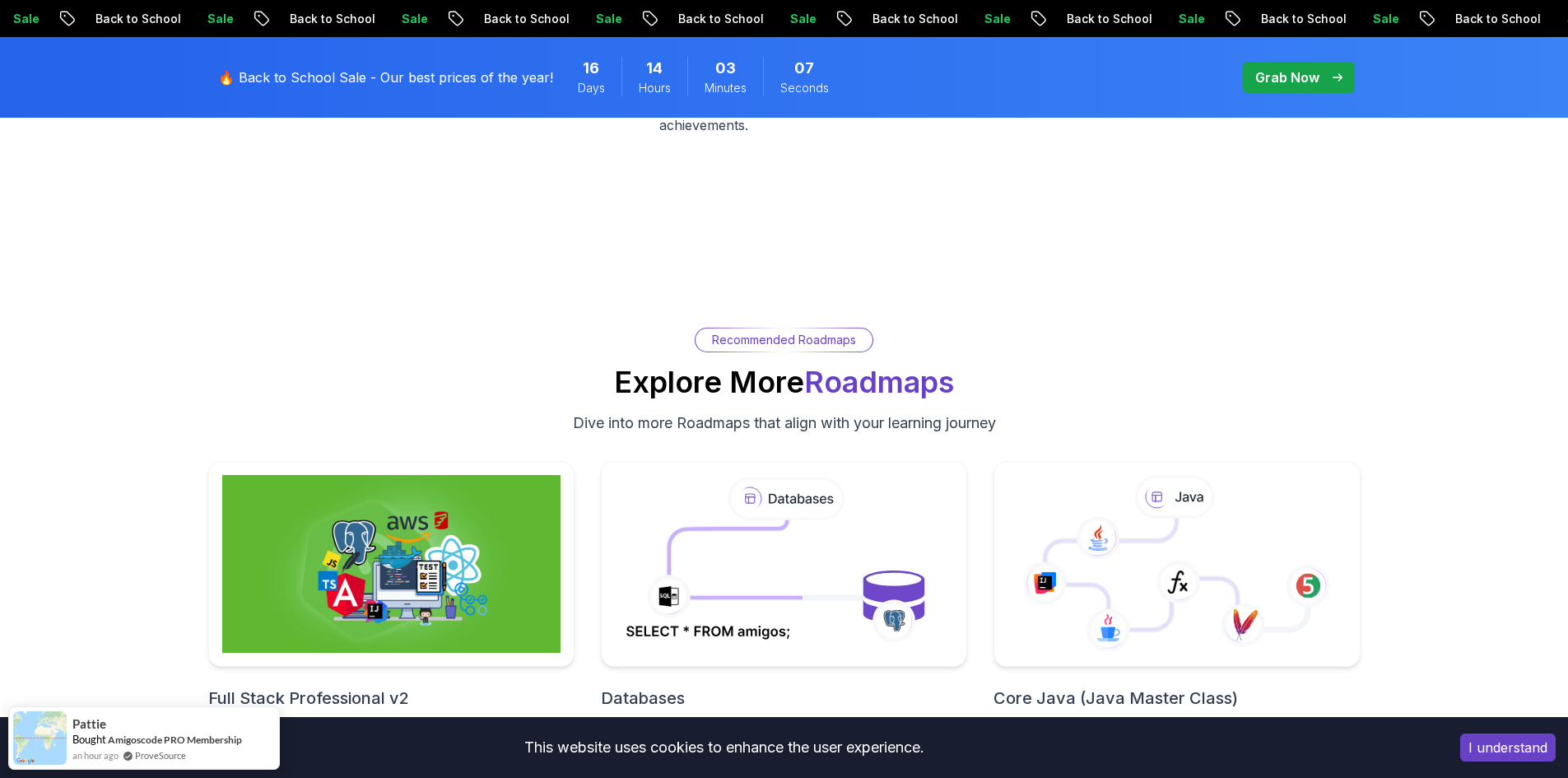
scroll to position [7486, 0]
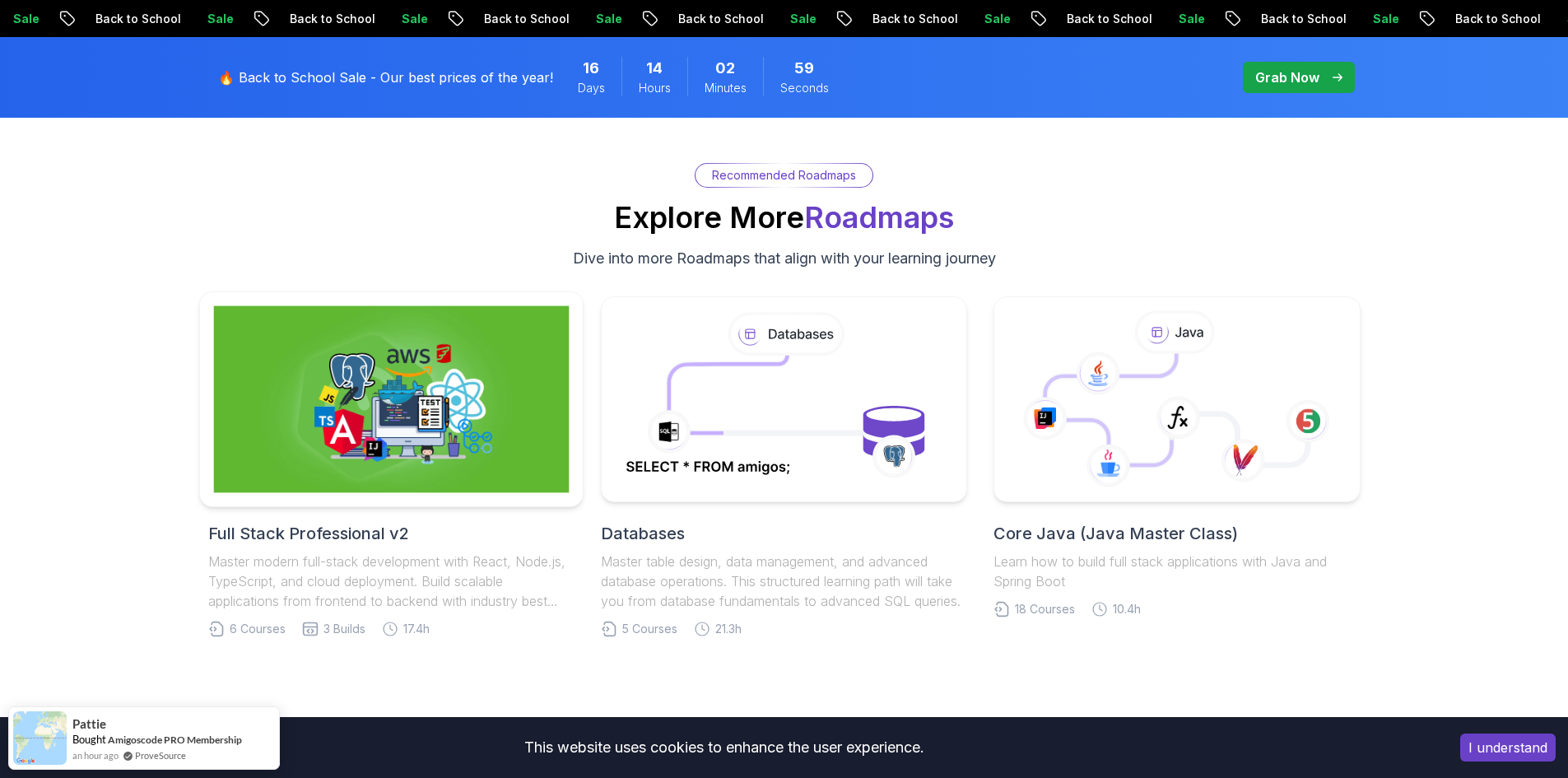
click at [437, 406] on img at bounding box center [391, 400] width 356 height 187
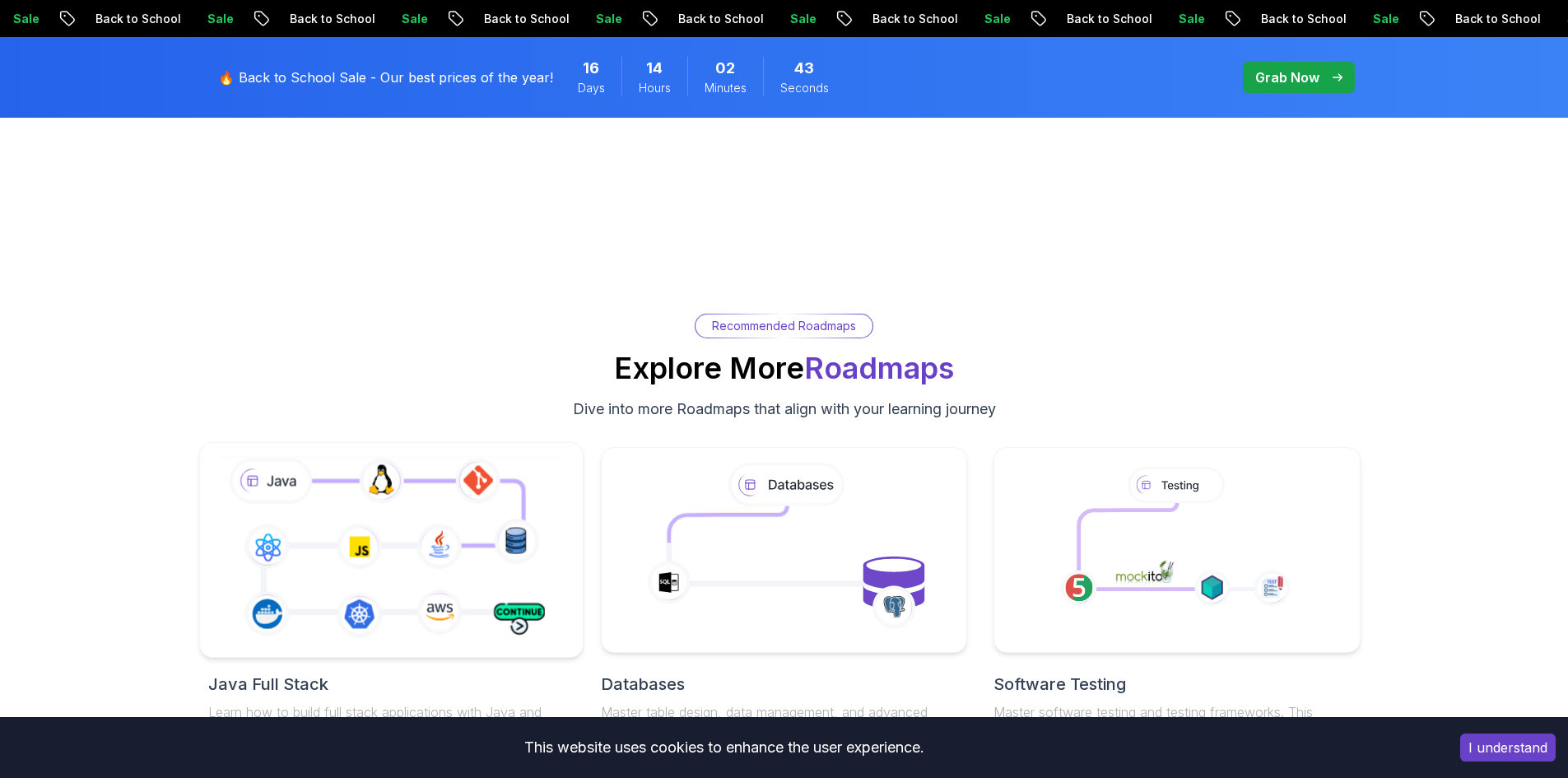
scroll to position [3624, 0]
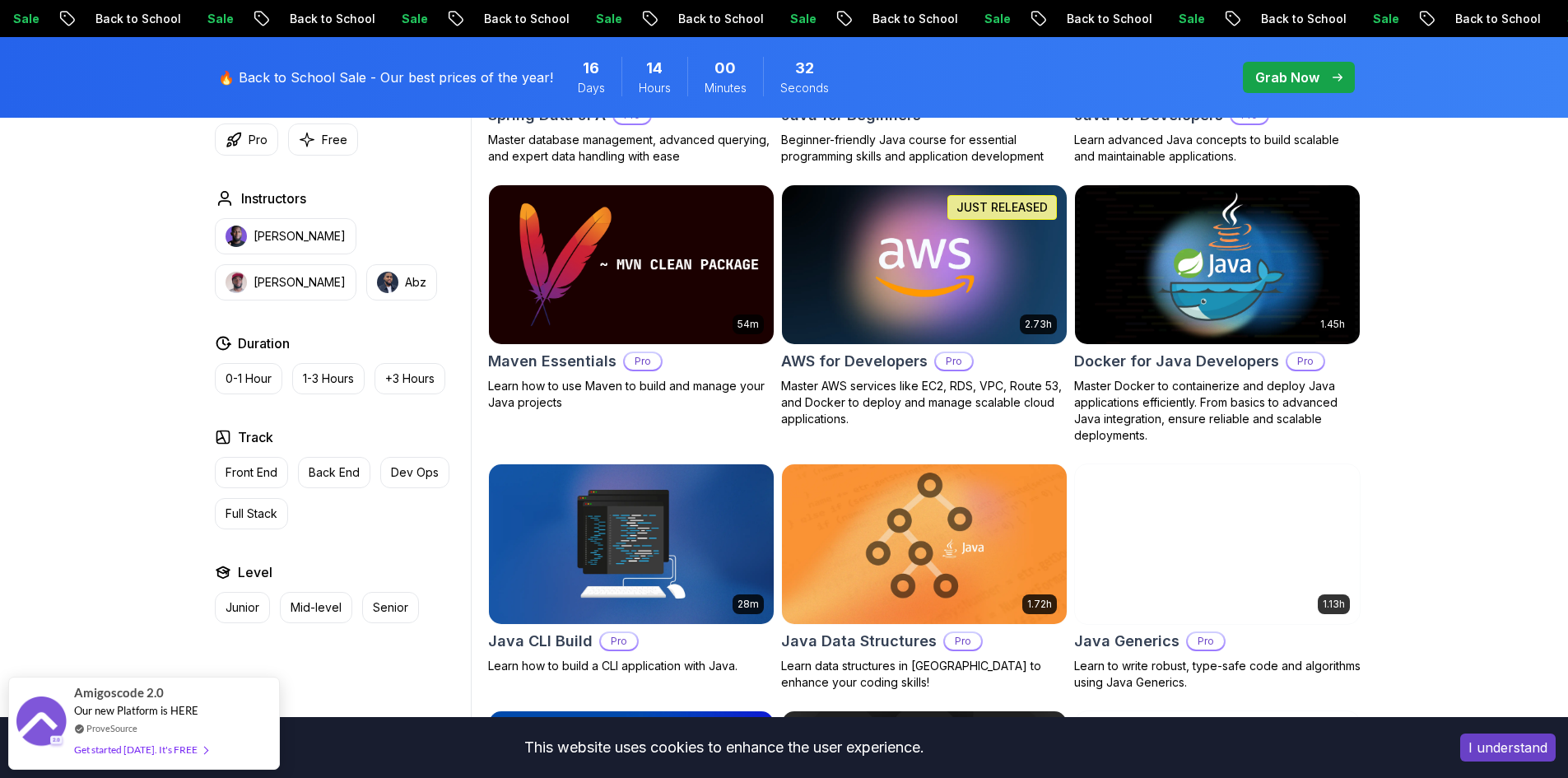
scroll to position [879, 0]
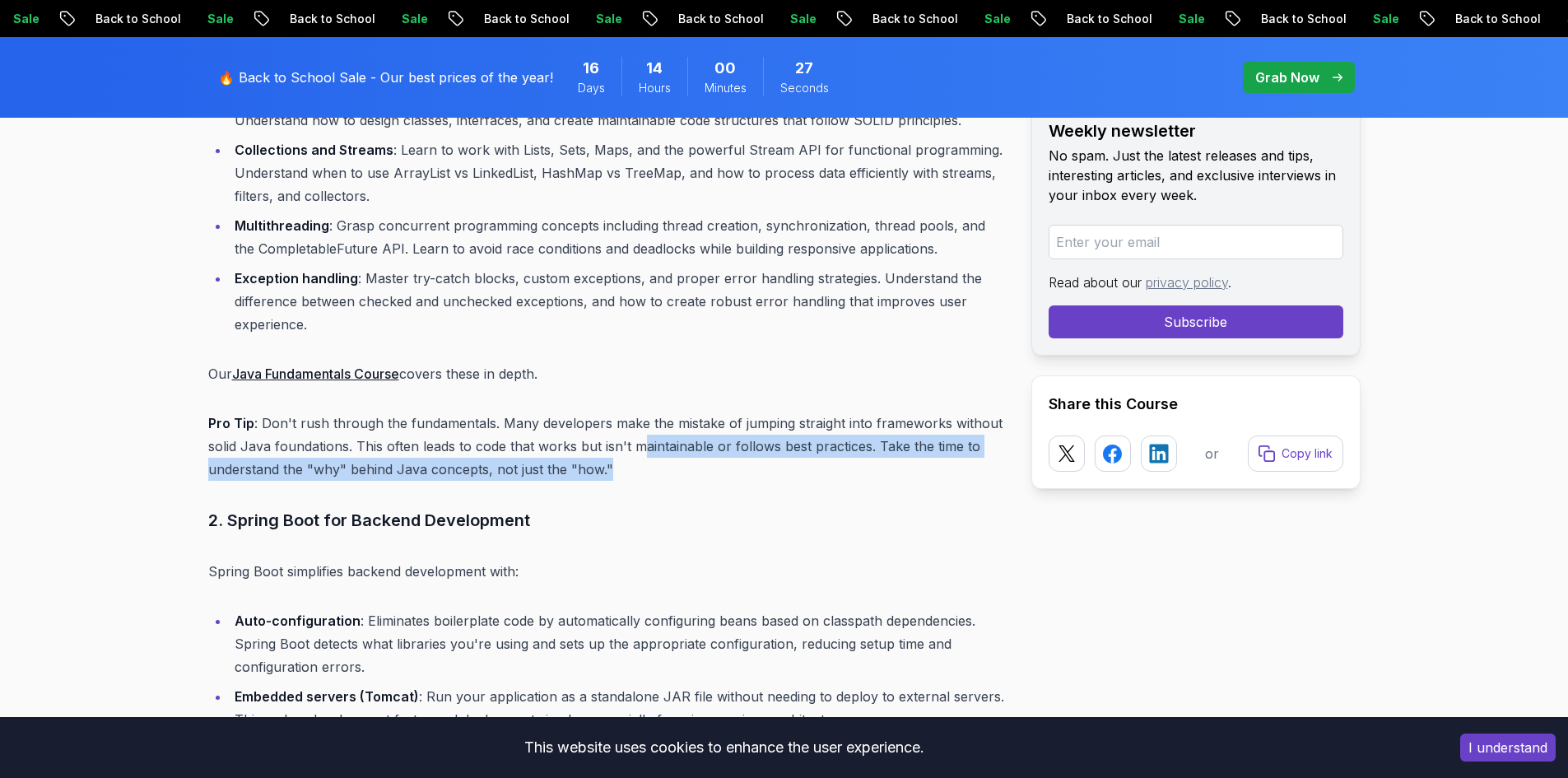
drag, startPoint x: 644, startPoint y: 447, endPoint x: 882, endPoint y: 464, distance: 238.6
click at [882, 464] on p "Pro Tip : Don't rush through the fundamentals. Many developers make the mistake…" at bounding box center [607, 447] width 797 height 69
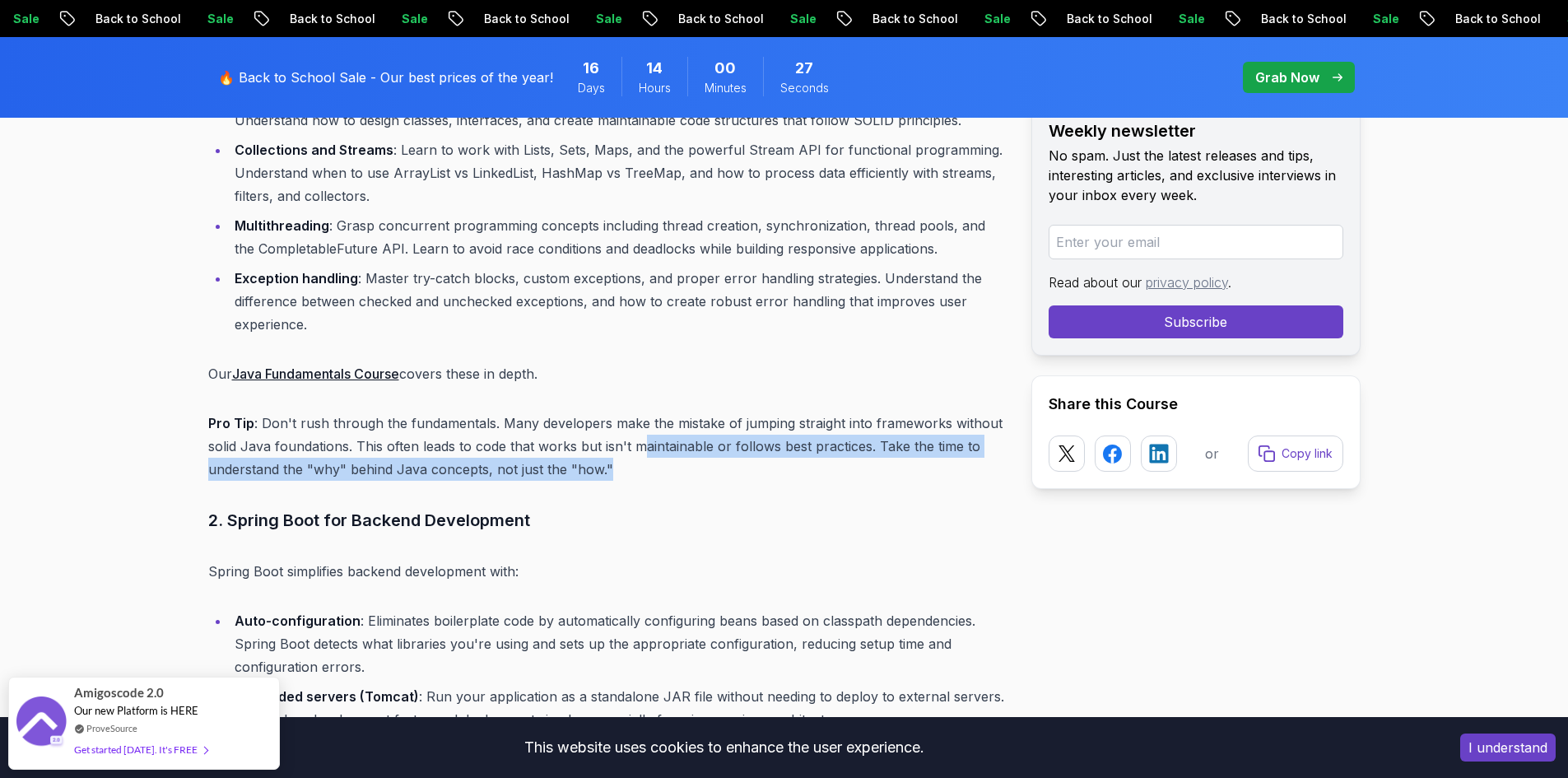
click at [882, 464] on p "Pro Tip : Don't rush through the fundamentals. Many developers make the mistake…" at bounding box center [607, 447] width 797 height 69
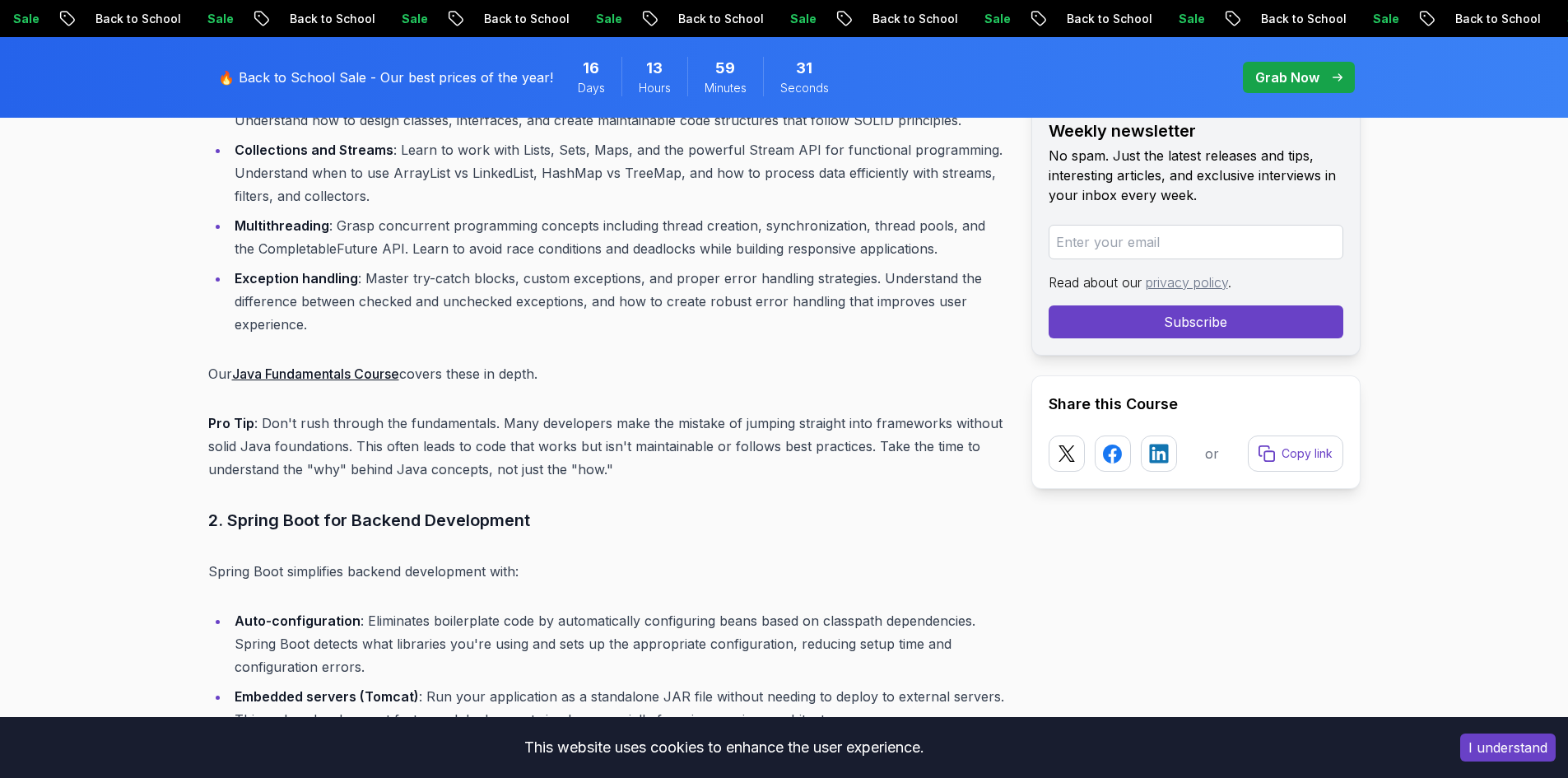
scroll to position [2550, 0]
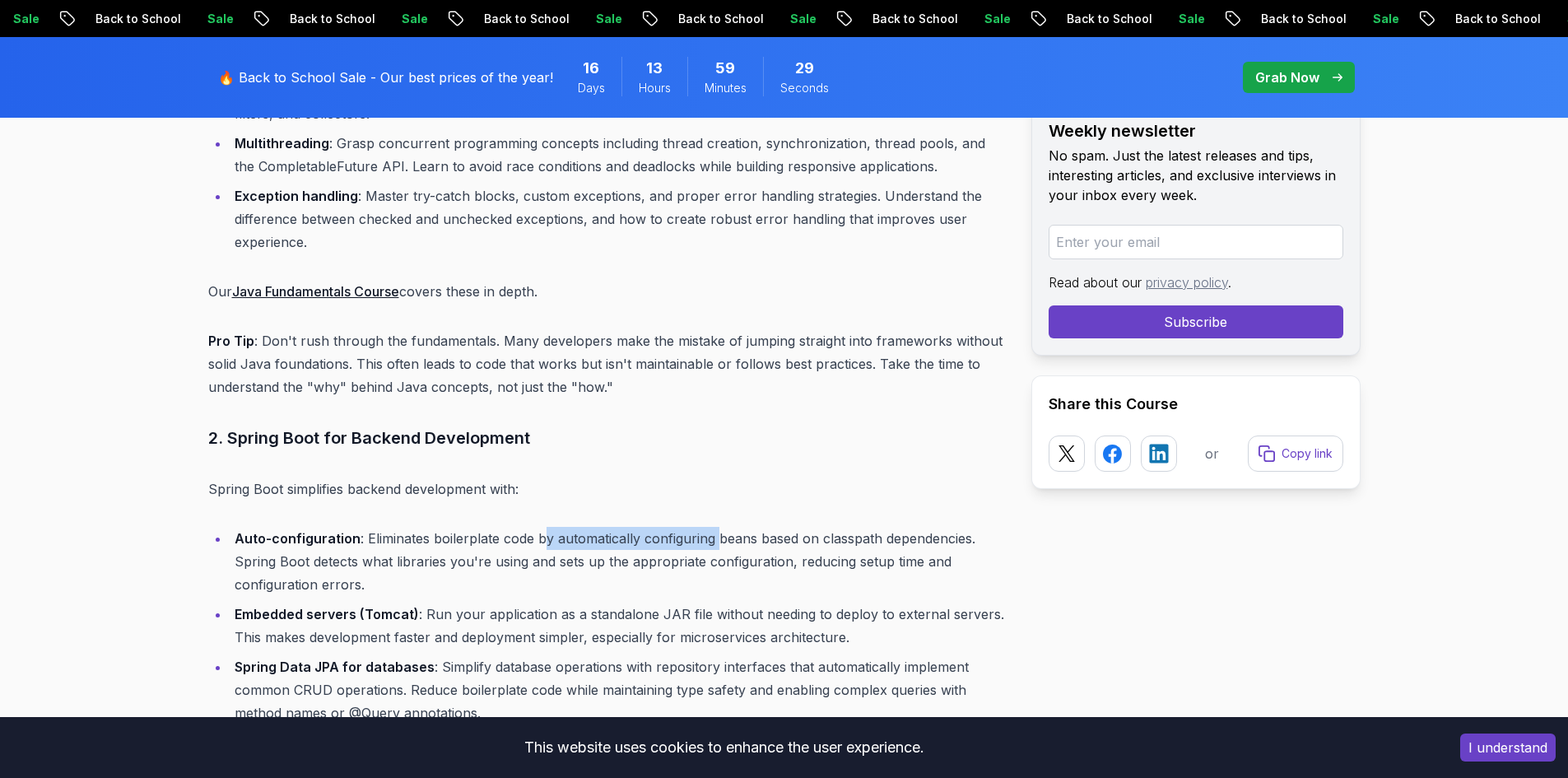
drag, startPoint x: 542, startPoint y: 541, endPoint x: 716, endPoint y: 542, distance: 174.0
click at [716, 542] on li "Auto-configuration : Eliminates boilerplate code by automatically configuring b…" at bounding box center [618, 562] width 776 height 69
click at [767, 542] on li "Auto-configuration : Eliminates boilerplate code by automatically configuring b…" at bounding box center [618, 562] width 776 height 69
drag, startPoint x: 808, startPoint y: 543, endPoint x: 949, endPoint y: 542, distance: 141.0
click at [949, 542] on li "Auto-configuration : Eliminates boilerplate code by automatically configuring b…" at bounding box center [618, 562] width 776 height 69
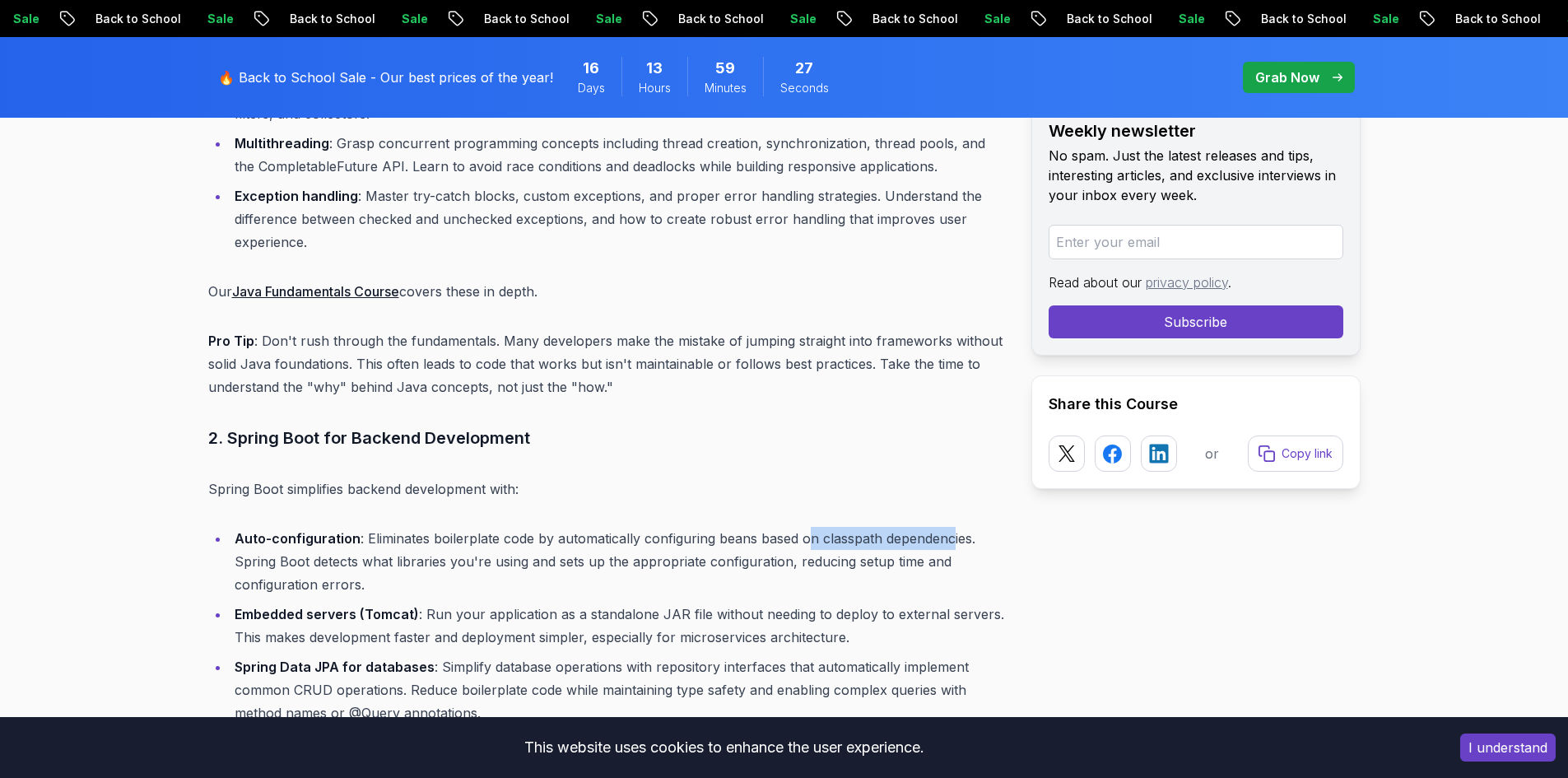
click at [949, 542] on li "Auto-configuration : Eliminates boilerplate code by automatically configuring b…" at bounding box center [618, 562] width 776 height 69
drag, startPoint x: 708, startPoint y: 541, endPoint x: 815, endPoint y: 537, distance: 107.1
click at [815, 537] on li "Auto-configuration : Eliminates boilerplate code by automatically configuring b…" at bounding box center [618, 562] width 776 height 69
drag, startPoint x: 780, startPoint y: 542, endPoint x: 924, endPoint y: 544, distance: 144.0
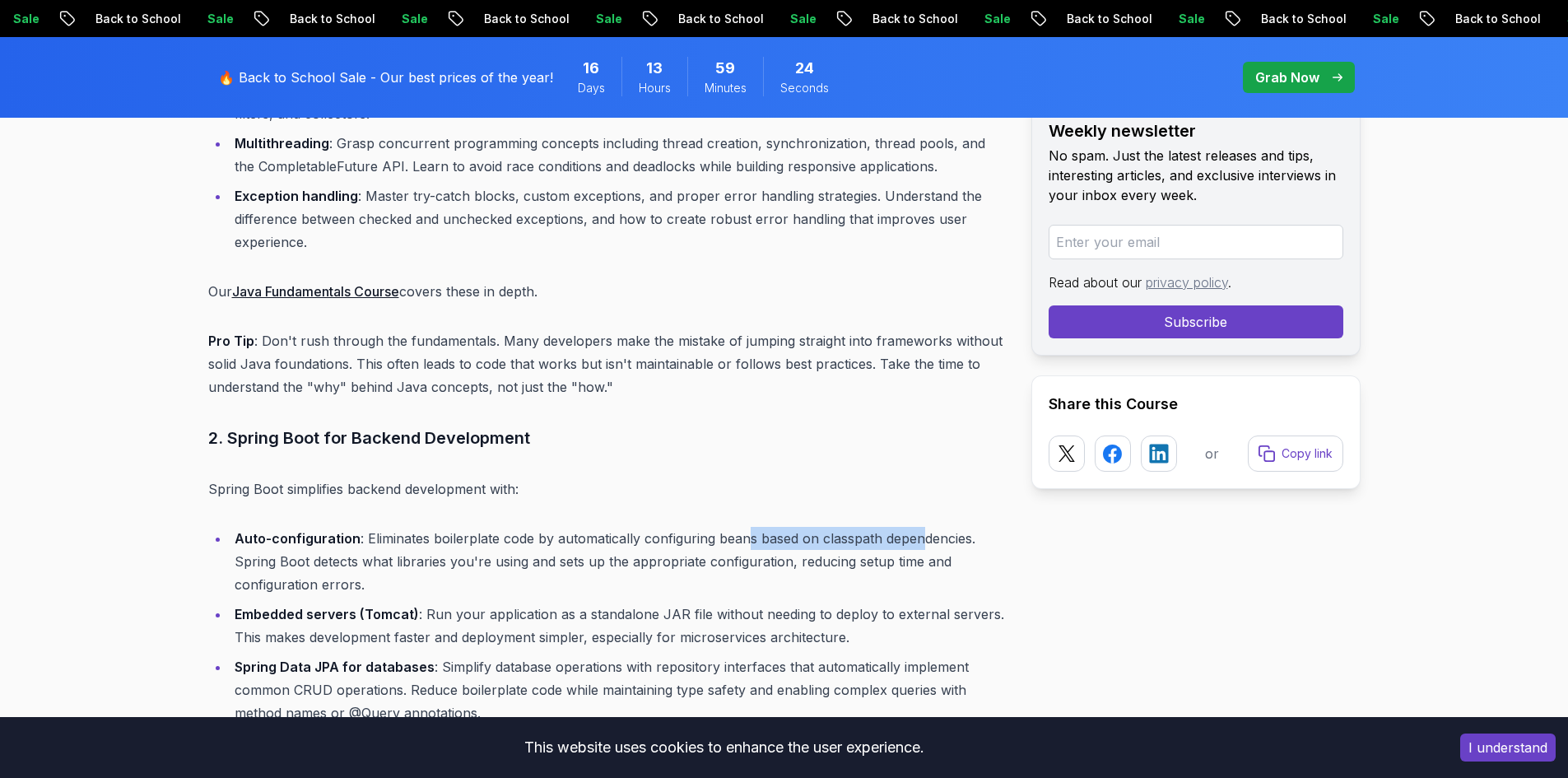
click at [924, 544] on li "Auto-configuration : Eliminates boilerplate code by automatically configuring b…" at bounding box center [618, 562] width 776 height 69
click at [923, 544] on li "Auto-configuration : Eliminates boilerplate code by automatically configuring b…" at bounding box center [618, 562] width 776 height 69
drag, startPoint x: 782, startPoint y: 541, endPoint x: 926, endPoint y: 535, distance: 144.1
click at [926, 535] on li "Auto-configuration : Eliminates boilerplate code by automatically configuring b…" at bounding box center [618, 562] width 776 height 69
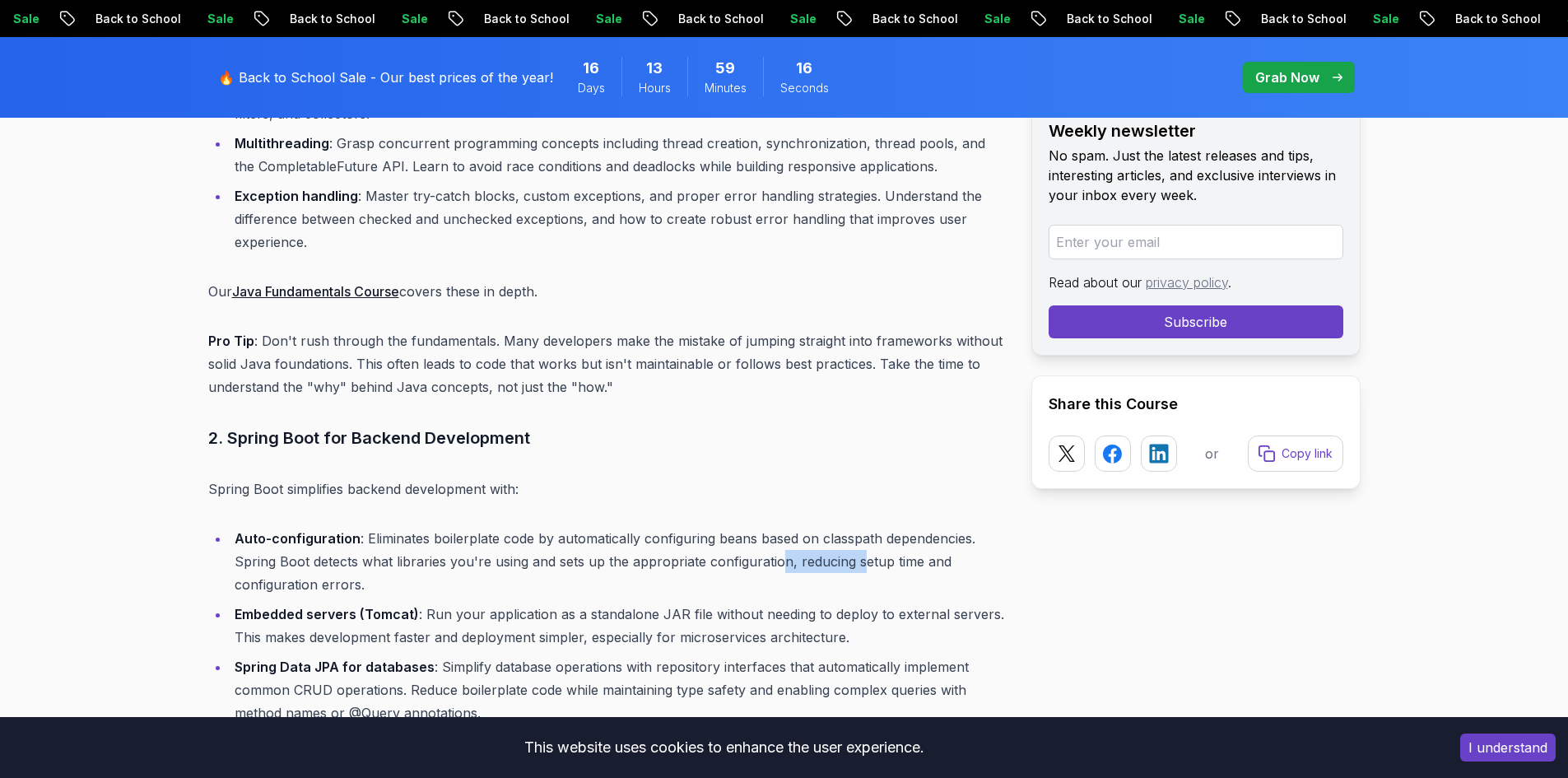
drag, startPoint x: 781, startPoint y: 557, endPoint x: 858, endPoint y: 566, distance: 77.5
click at [858, 566] on li "Auto-configuration : Eliminates boilerplate code by automatically configuring b…" at bounding box center [618, 562] width 776 height 69
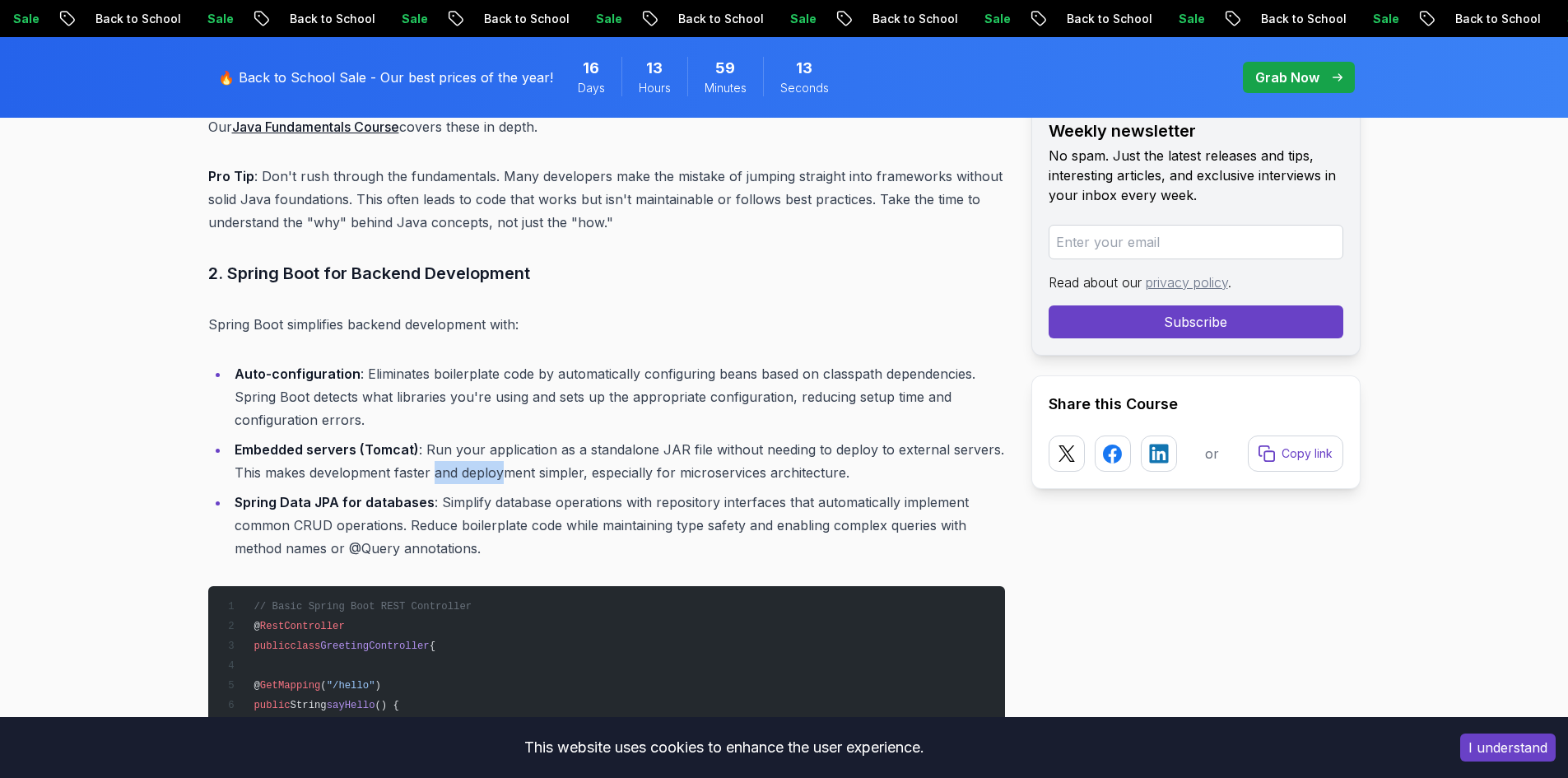
drag, startPoint x: 434, startPoint y: 473, endPoint x: 507, endPoint y: 471, distance: 73.0
click at [507, 471] on li "Embedded servers (Tomcat) : Run your application as a standalone JAR file witho…" at bounding box center [618, 461] width 776 height 46
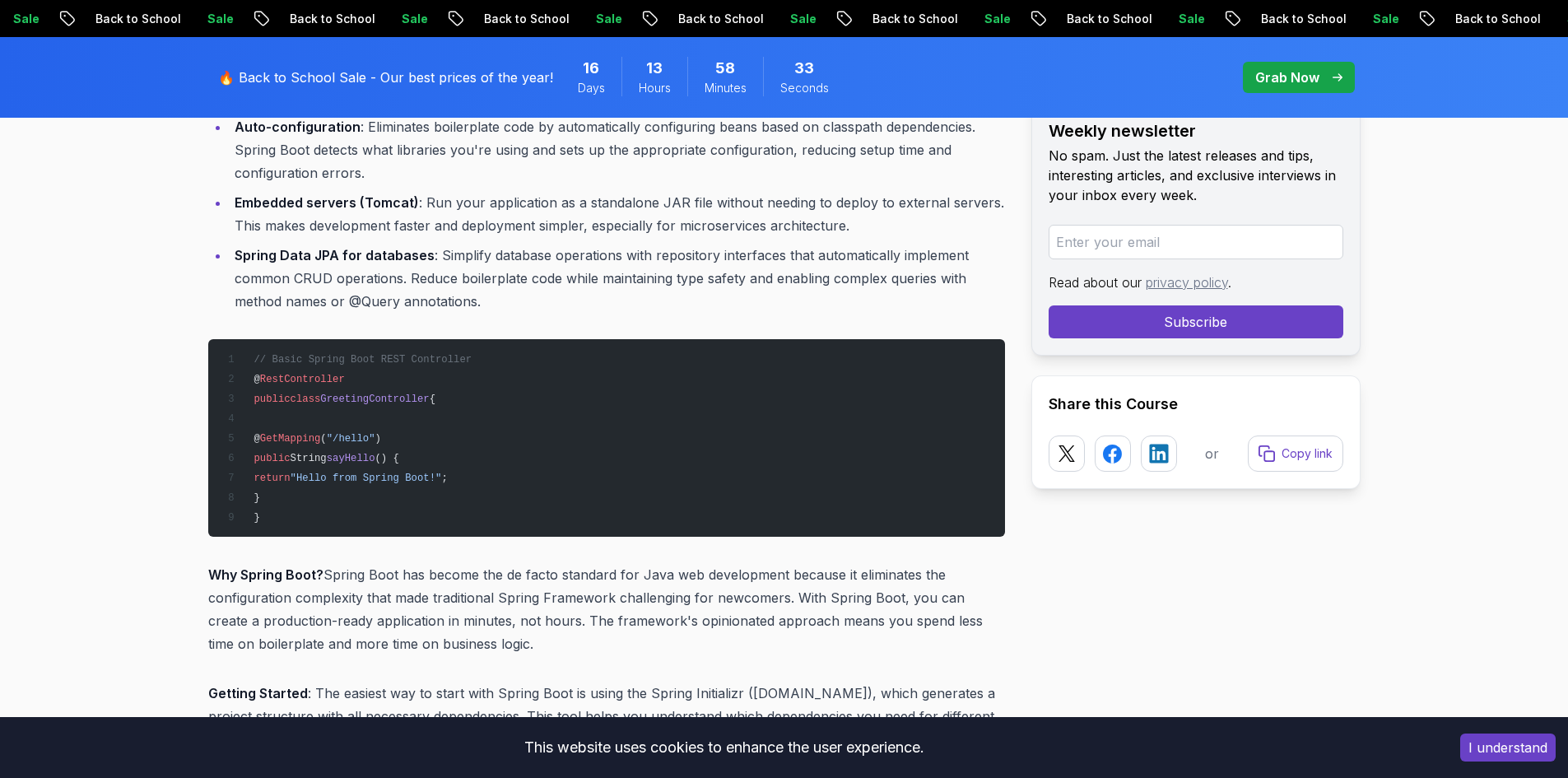
scroll to position [3044, 0]
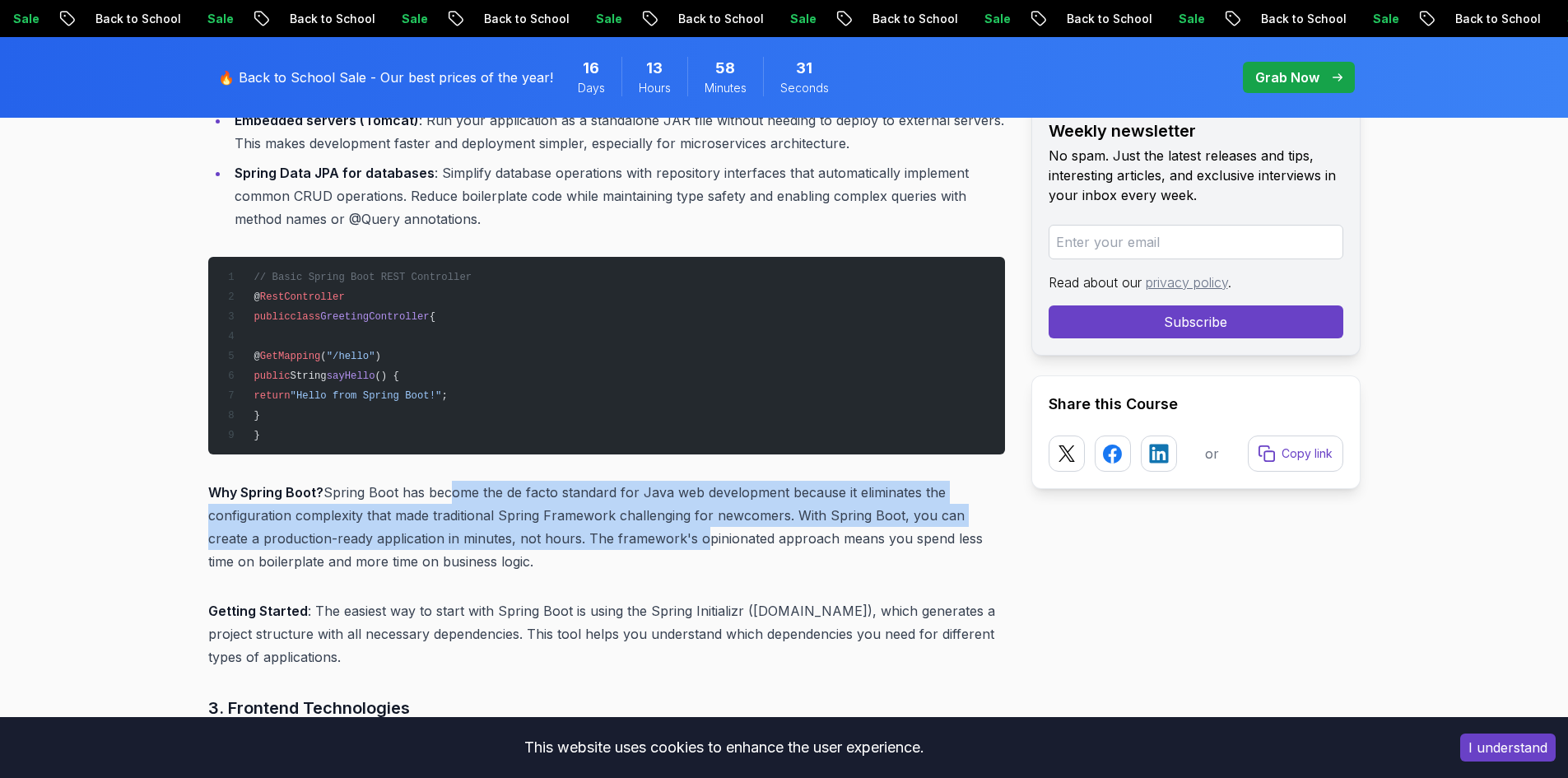
drag, startPoint x: 444, startPoint y: 500, endPoint x: 652, endPoint y: 527, distance: 209.7
click at [652, 527] on p "Why Spring Boot? Spring Boot has become the de facto standard for Java web deve…" at bounding box center [607, 527] width 797 height 93
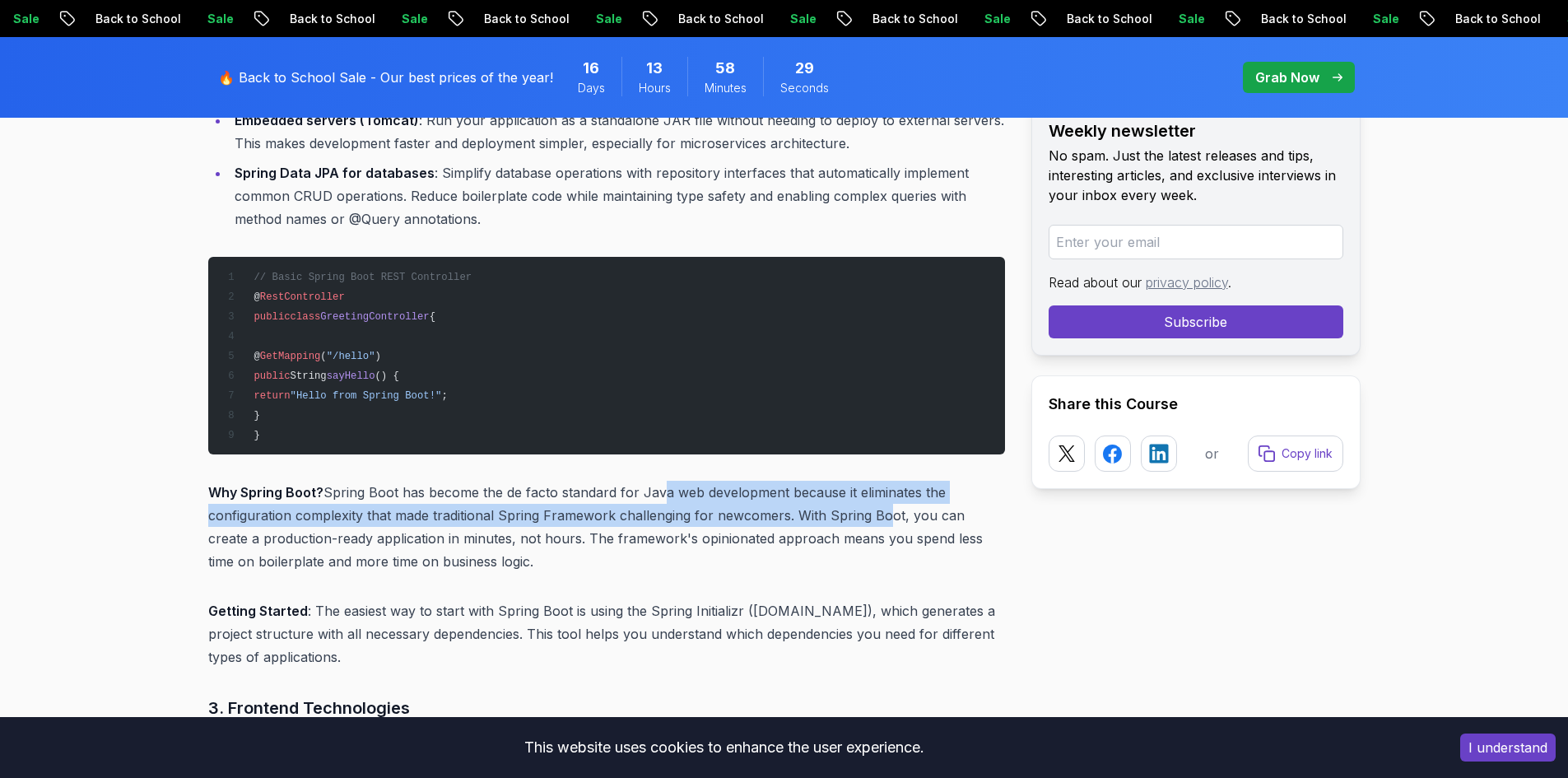
drag, startPoint x: 652, startPoint y: 486, endPoint x: 873, endPoint y: 525, distance: 224.4
click at [873, 525] on p "Why Spring Boot? Spring Boot has become the de facto standard for Java web deve…" at bounding box center [607, 527] width 797 height 93
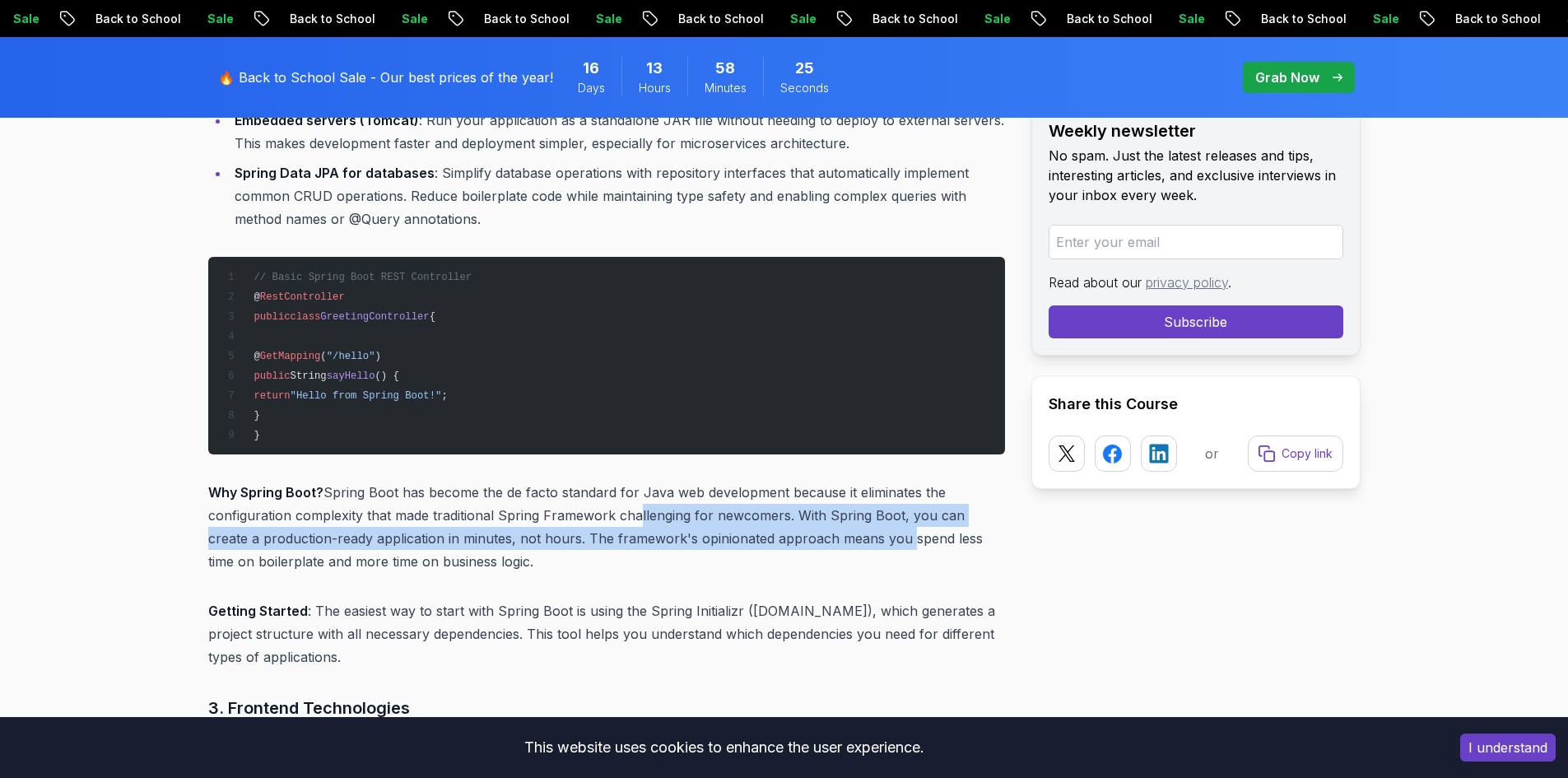
drag, startPoint x: 626, startPoint y: 518, endPoint x: 854, endPoint y: 535, distance: 228.6
click at [854, 535] on p "Why Spring Boot? Spring Boot has become the de facto standard for Java web deve…" at bounding box center [607, 527] width 797 height 93
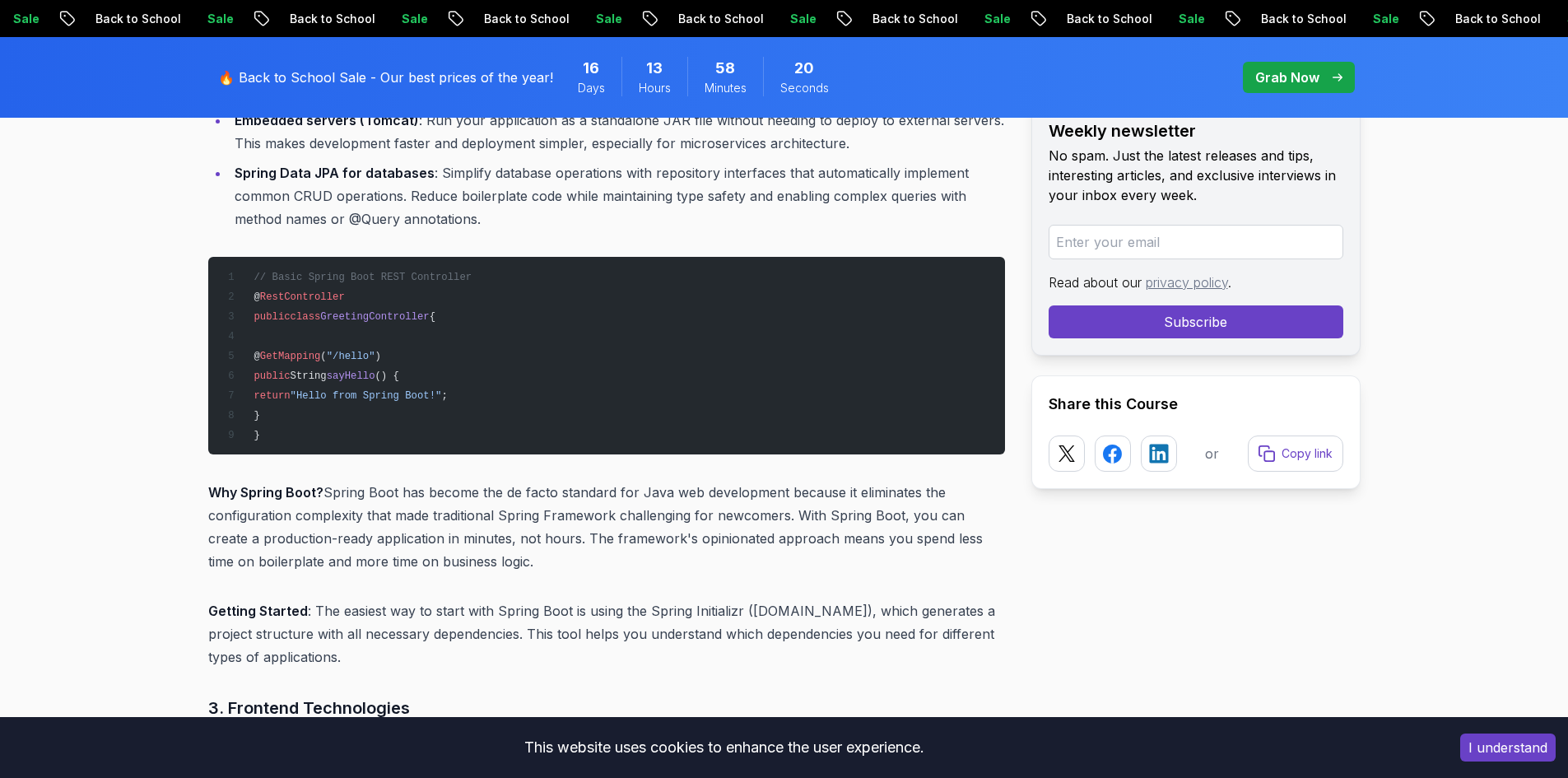
drag, startPoint x: 545, startPoint y: 541, endPoint x: 833, endPoint y: 552, distance: 288.2
click at [833, 552] on p "Why Spring Boot? Spring Boot has become the de facto standard for Java web deve…" at bounding box center [607, 527] width 797 height 93
drag, startPoint x: 679, startPoint y: 536, endPoint x: 949, endPoint y: 544, distance: 270.1
click at [949, 544] on p "Why Spring Boot? Spring Boot has become the de facto standard for Java web deve…" at bounding box center [607, 527] width 797 height 93
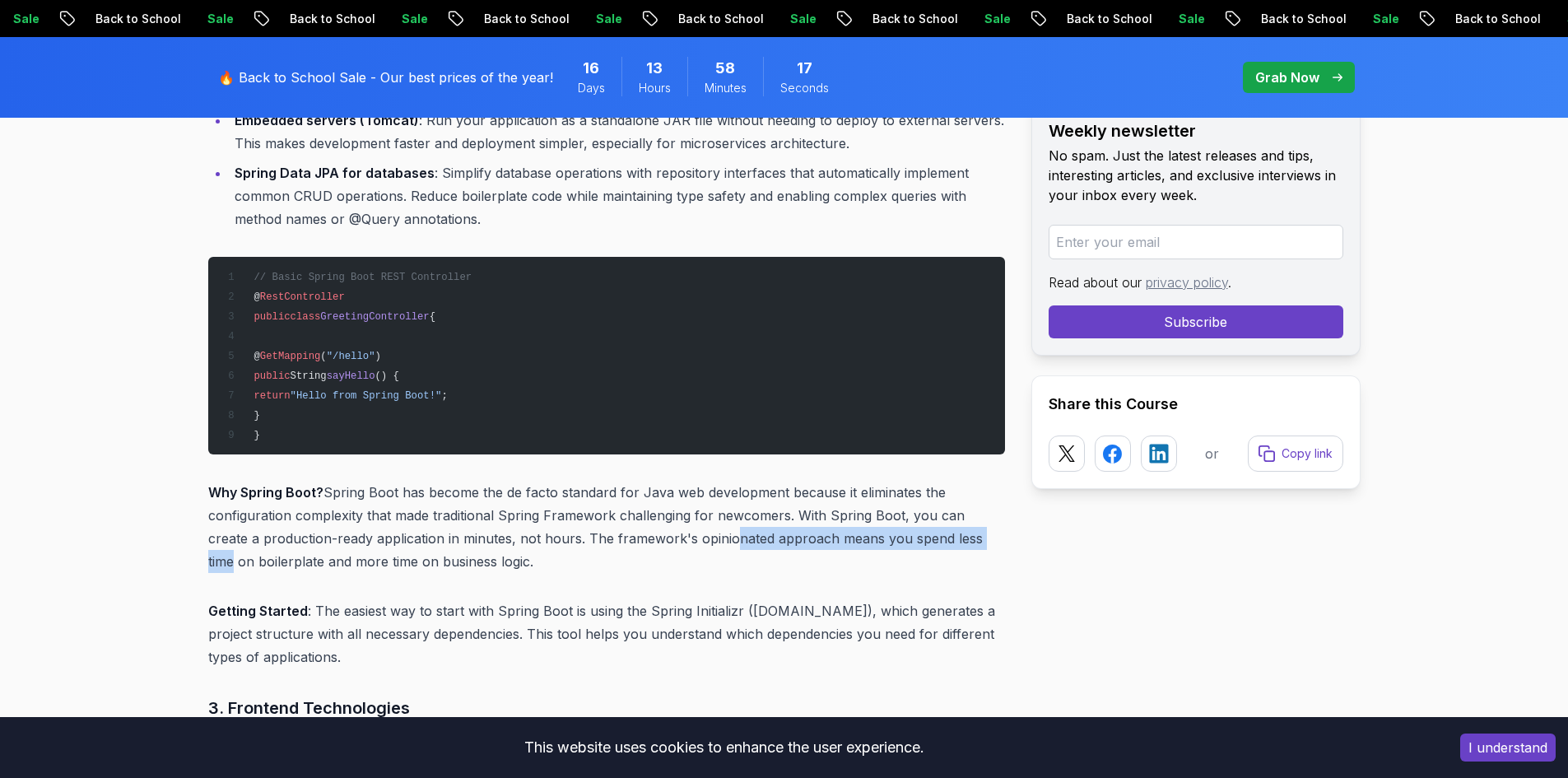
click at [949, 544] on p "Why Spring Boot? Spring Boot has become the de facto standard for Java web deve…" at bounding box center [607, 527] width 797 height 93
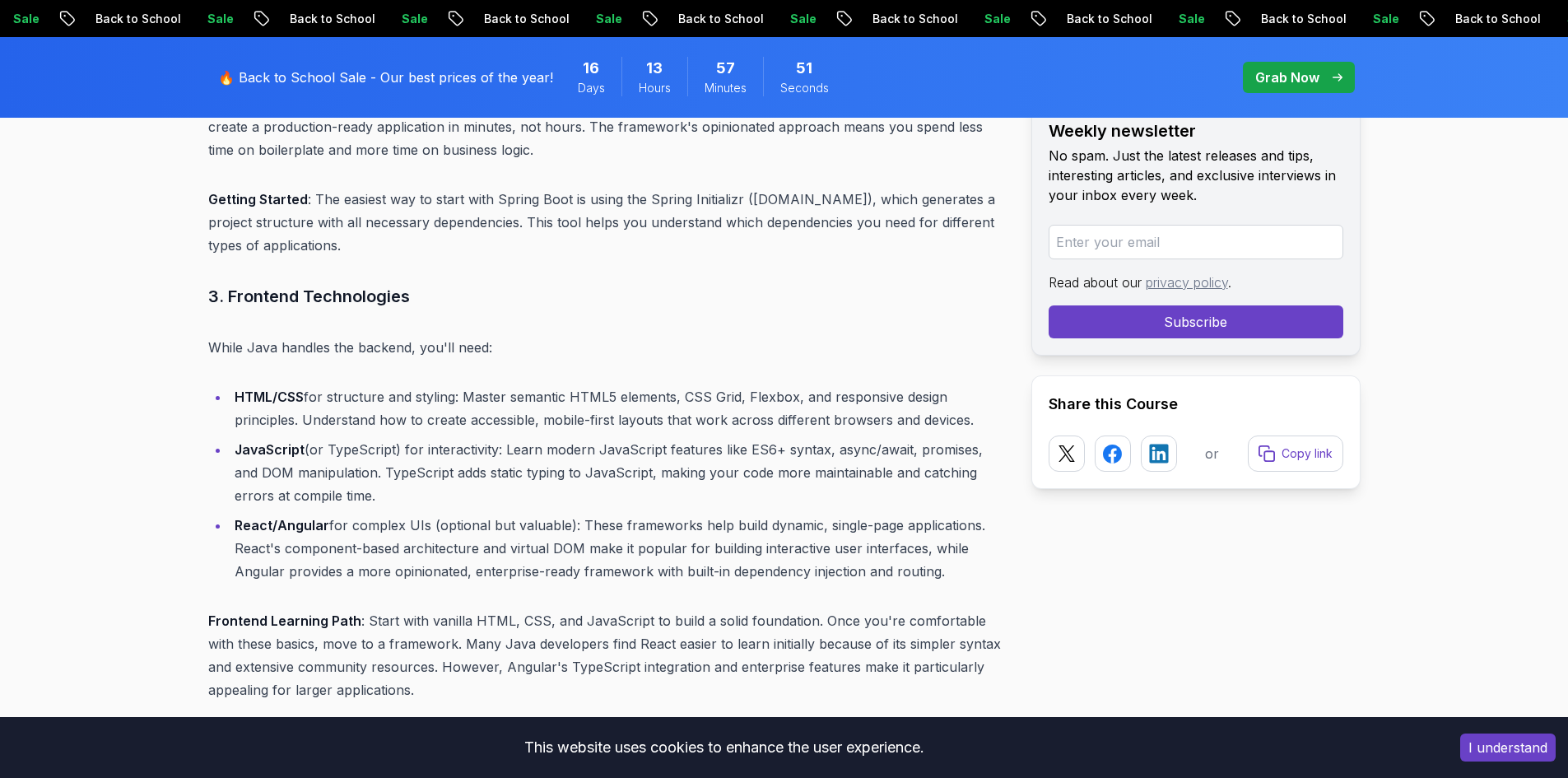
scroll to position [3539, 0]
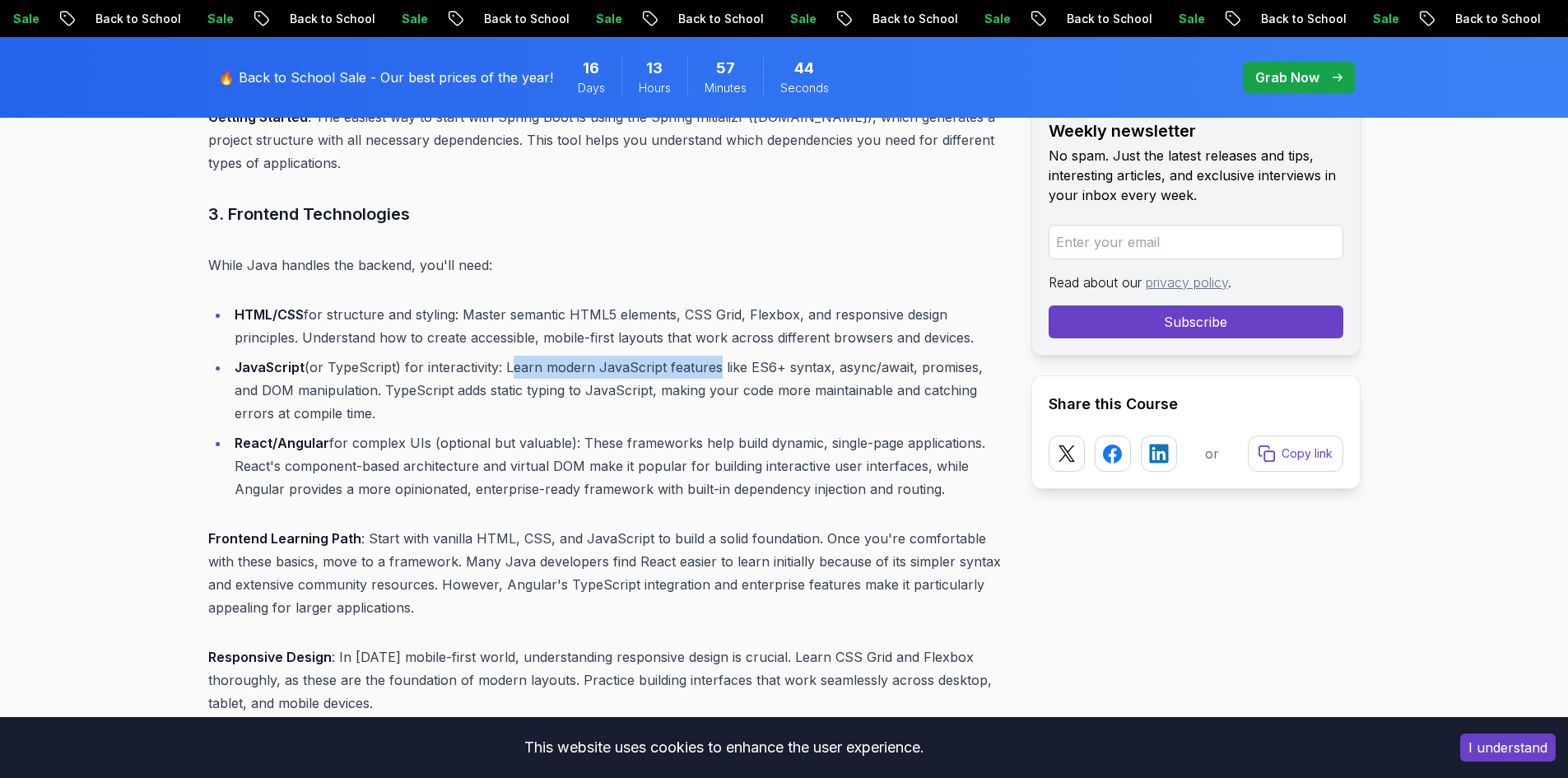
drag, startPoint x: 533, startPoint y: 370, endPoint x: 708, endPoint y: 373, distance: 175.0
click at [708, 373] on li "JavaScript (or TypeScript) for interactivity: Learn modern JavaScript features …" at bounding box center [618, 391] width 776 height 69
drag, startPoint x: 435, startPoint y: 395, endPoint x: 572, endPoint y: 398, distance: 137.0
click at [572, 398] on li "JavaScript (or TypeScript) for interactivity: Learn modern JavaScript features …" at bounding box center [618, 391] width 776 height 69
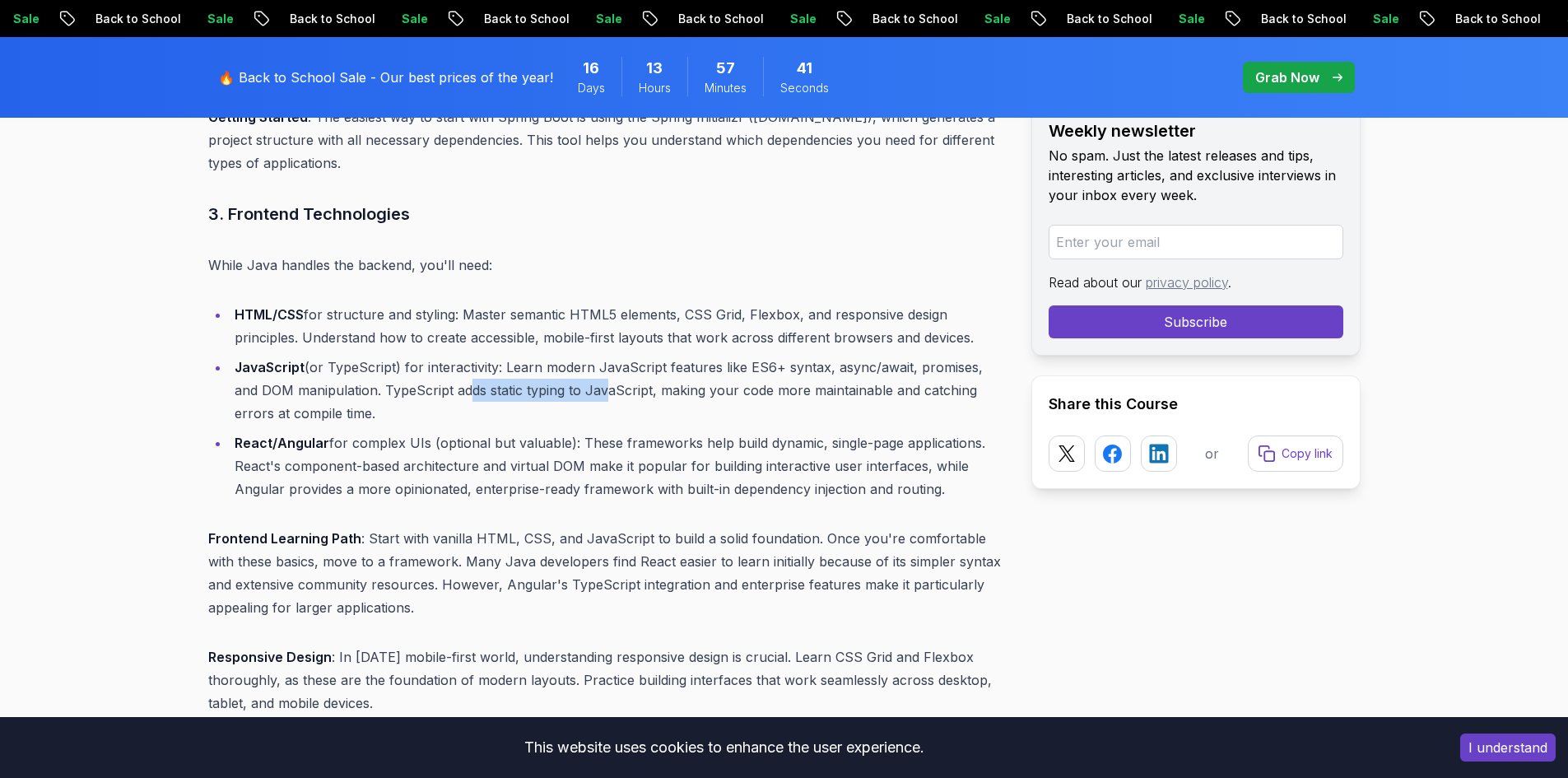
click at [572, 398] on li "JavaScript (or TypeScript) for interactivity: Learn modern JavaScript features …" at bounding box center [618, 391] width 776 height 69
drag, startPoint x: 687, startPoint y: 398, endPoint x: 846, endPoint y: 389, distance: 159.3
click at [846, 389] on li "JavaScript (or TypeScript) for interactivity: Learn modern JavaScript features …" at bounding box center [618, 391] width 776 height 69
click at [545, 450] on li "React/Angular for complex UIs (optional but valuable): These frameworks help bu…" at bounding box center [618, 466] width 776 height 69
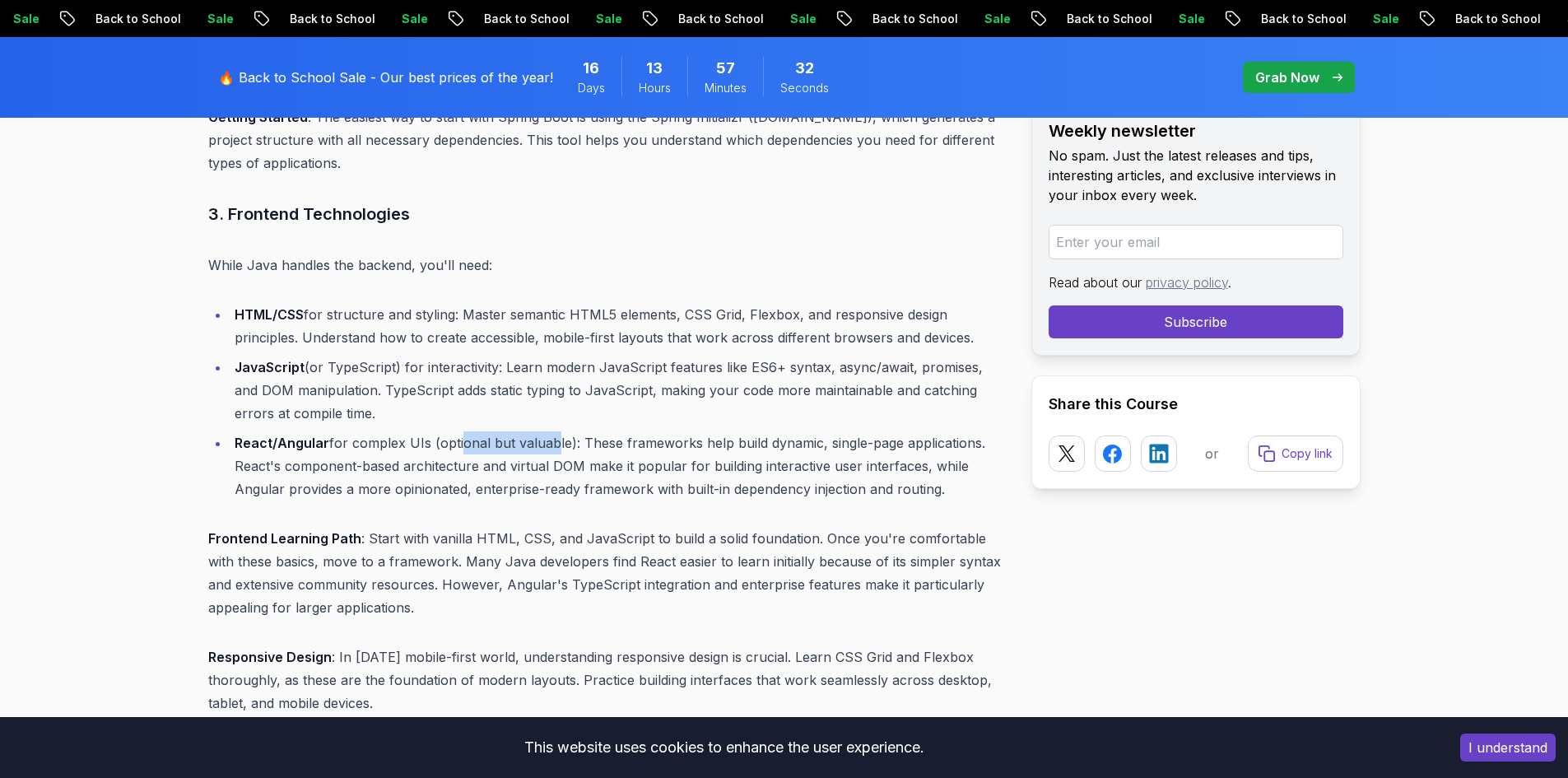
click at [545, 450] on li "React/Angular for complex UIs (optional but valuable): These frameworks help bu…" at bounding box center [618, 466] width 776 height 69
drag, startPoint x: 530, startPoint y: 490, endPoint x: 680, endPoint y: 490, distance: 150.0
click at [680, 490] on li "React/Angular for complex UIs (optional but valuable): These frameworks help bu…" at bounding box center [618, 466] width 776 height 69
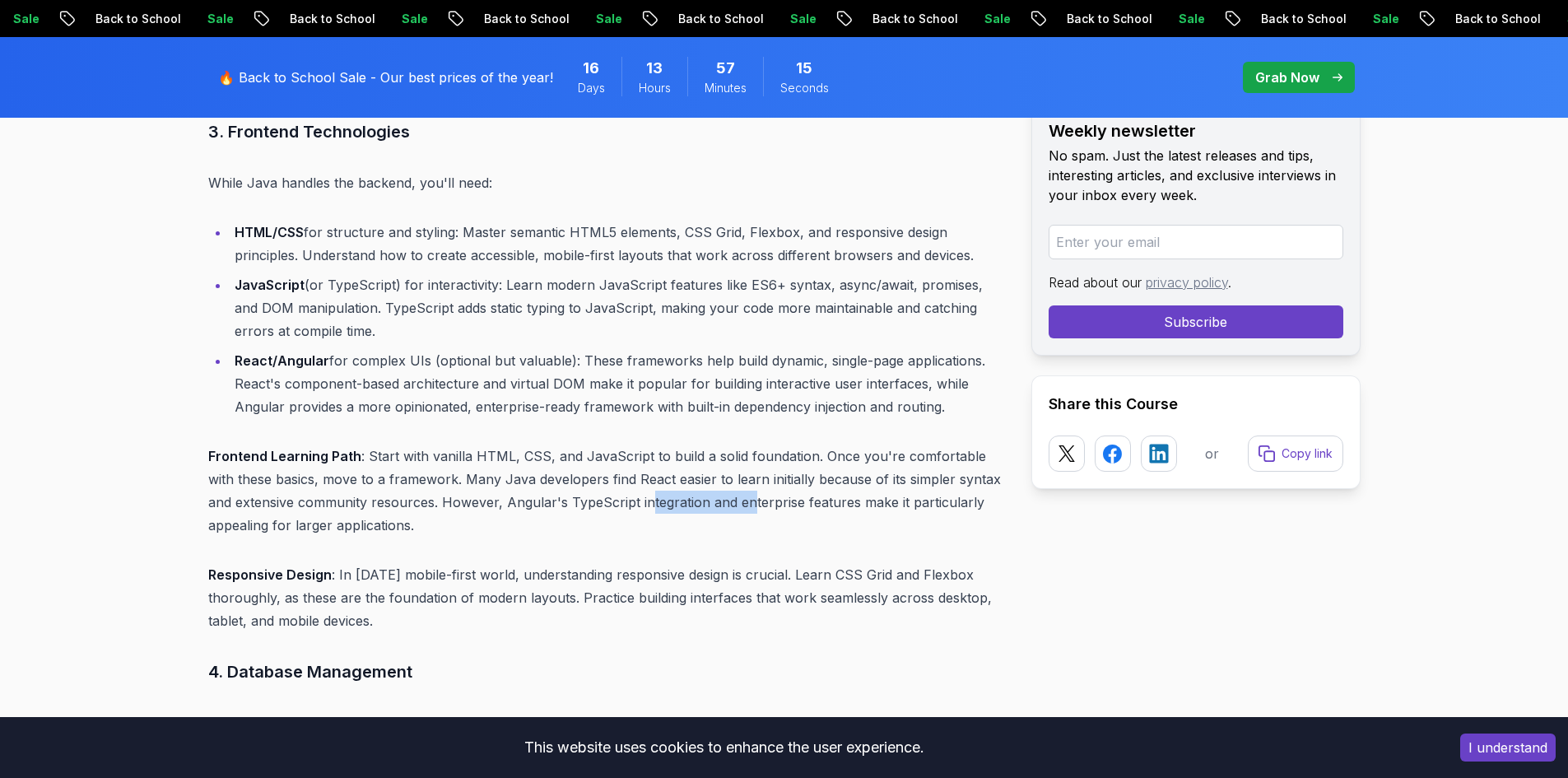
drag, startPoint x: 618, startPoint y: 507, endPoint x: 720, endPoint y: 507, distance: 102.0
click at [720, 507] on p "Frontend Learning Path : Start with vanilla HTML, CSS, and JavaScript to build …" at bounding box center [607, 491] width 797 height 93
drag, startPoint x: 487, startPoint y: 507, endPoint x: 551, endPoint y: 506, distance: 64.0
click at [551, 506] on p "Frontend Learning Path : Start with vanilla HTML, CSS, and JavaScript to build …" at bounding box center [607, 491] width 797 height 93
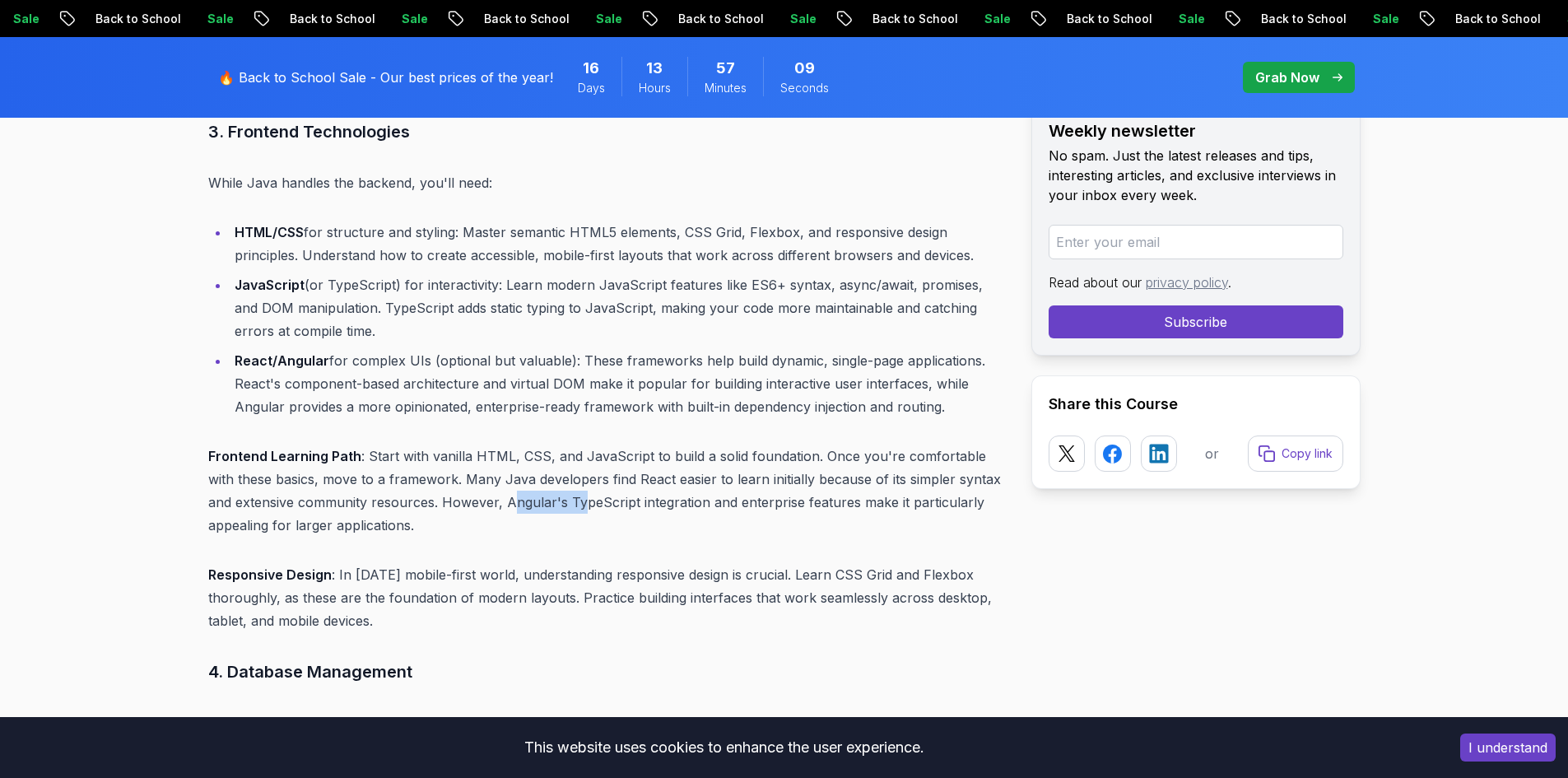
click at [551, 506] on p "Frontend Learning Path : Start with vanilla HTML, CSS, and JavaScript to build …" at bounding box center [607, 491] width 797 height 93
drag, startPoint x: 591, startPoint y: 509, endPoint x: 648, endPoint y: 508, distance: 57.0
click at [648, 508] on p "Frontend Learning Path : Start with vanilla HTML, CSS, and JavaScript to build …" at bounding box center [607, 491] width 797 height 93
drag, startPoint x: 574, startPoint y: 597, endPoint x: 700, endPoint y: 604, distance: 126.2
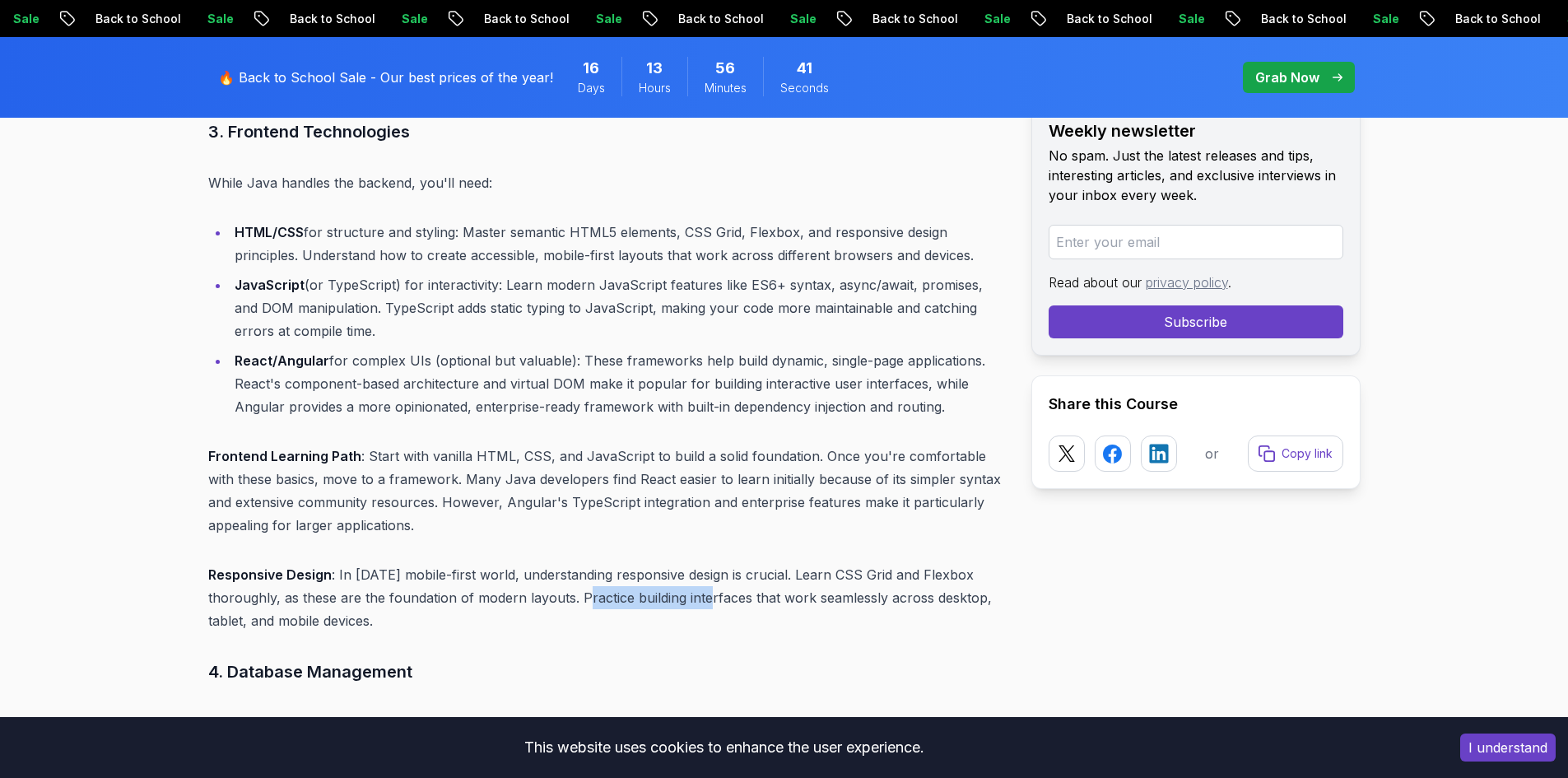
click at [700, 604] on p "Responsive Design : In today's mobile-first world, understanding responsive des…" at bounding box center [607, 598] width 797 height 69
click at [700, 605] on p "Responsive Design : In today's mobile-first world, understanding responsive des…" at bounding box center [607, 598] width 797 height 69
drag, startPoint x: 670, startPoint y: 598, endPoint x: 989, endPoint y: 611, distance: 319.3
click at [989, 611] on p "Responsive Design : In today's mobile-first world, understanding responsive des…" at bounding box center [607, 598] width 797 height 69
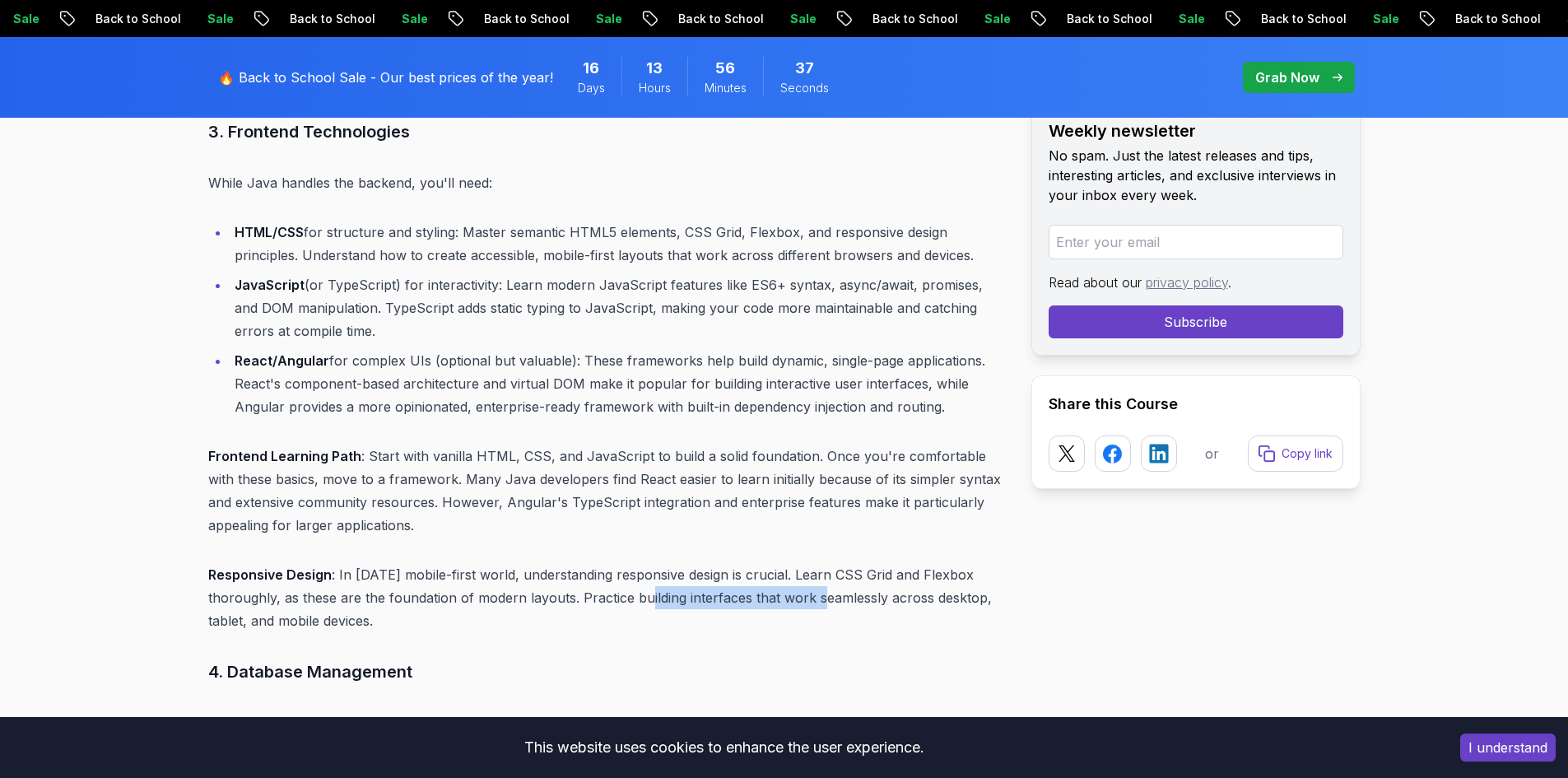
drag, startPoint x: 641, startPoint y: 601, endPoint x: 810, endPoint y: 604, distance: 169.0
click at [810, 604] on p "Responsive Design : In today's mobile-first world, understanding responsive des…" at bounding box center [607, 598] width 797 height 69
drag, startPoint x: 770, startPoint y: 604, endPoint x: 936, endPoint y: 605, distance: 166.0
click at [936, 605] on p "Responsive Design : In today's mobile-first world, understanding responsive des…" at bounding box center [607, 598] width 797 height 69
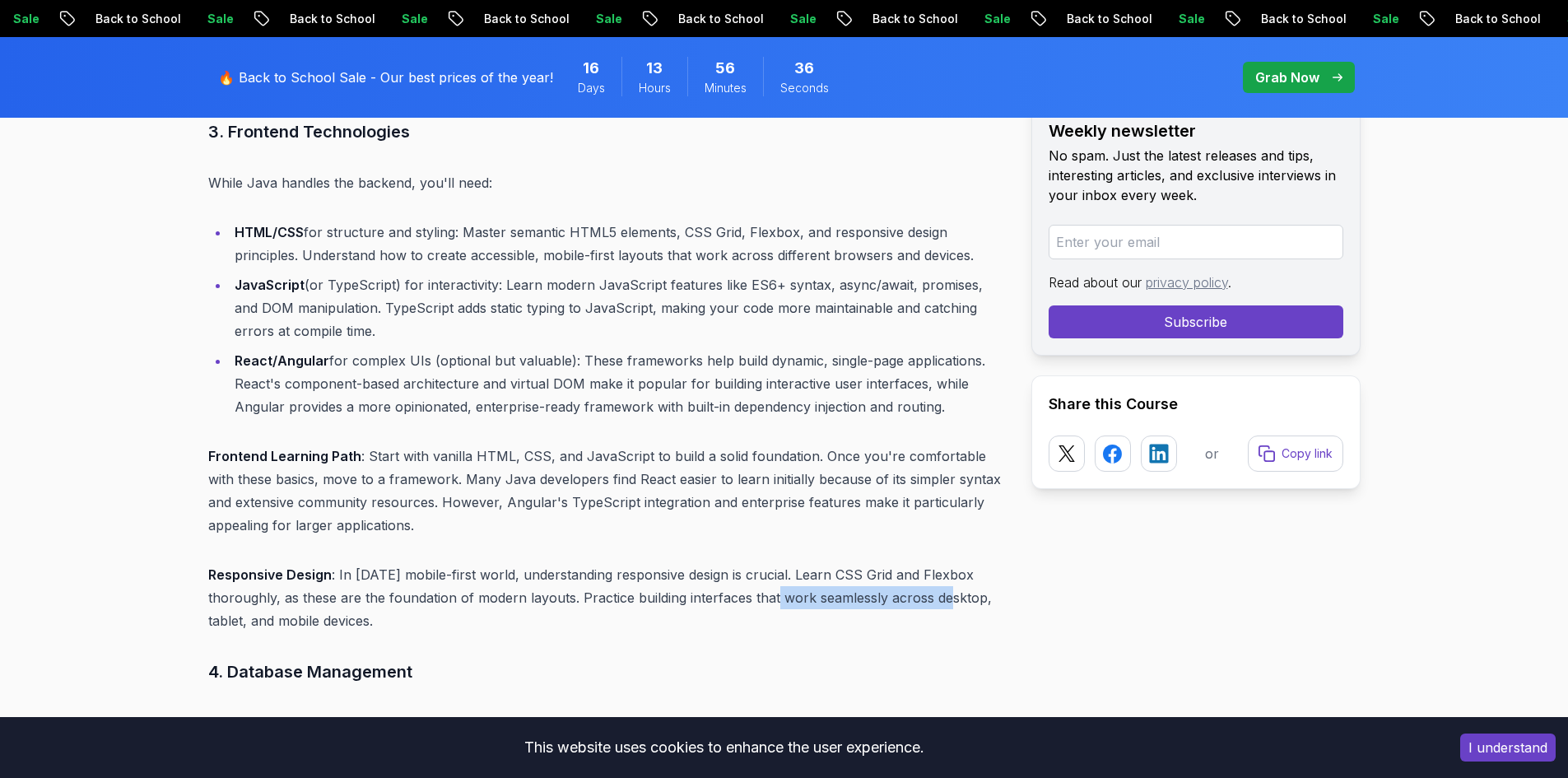
click at [936, 606] on p "Responsive Design : In today's mobile-first world, understanding responsive des…" at bounding box center [607, 598] width 797 height 69
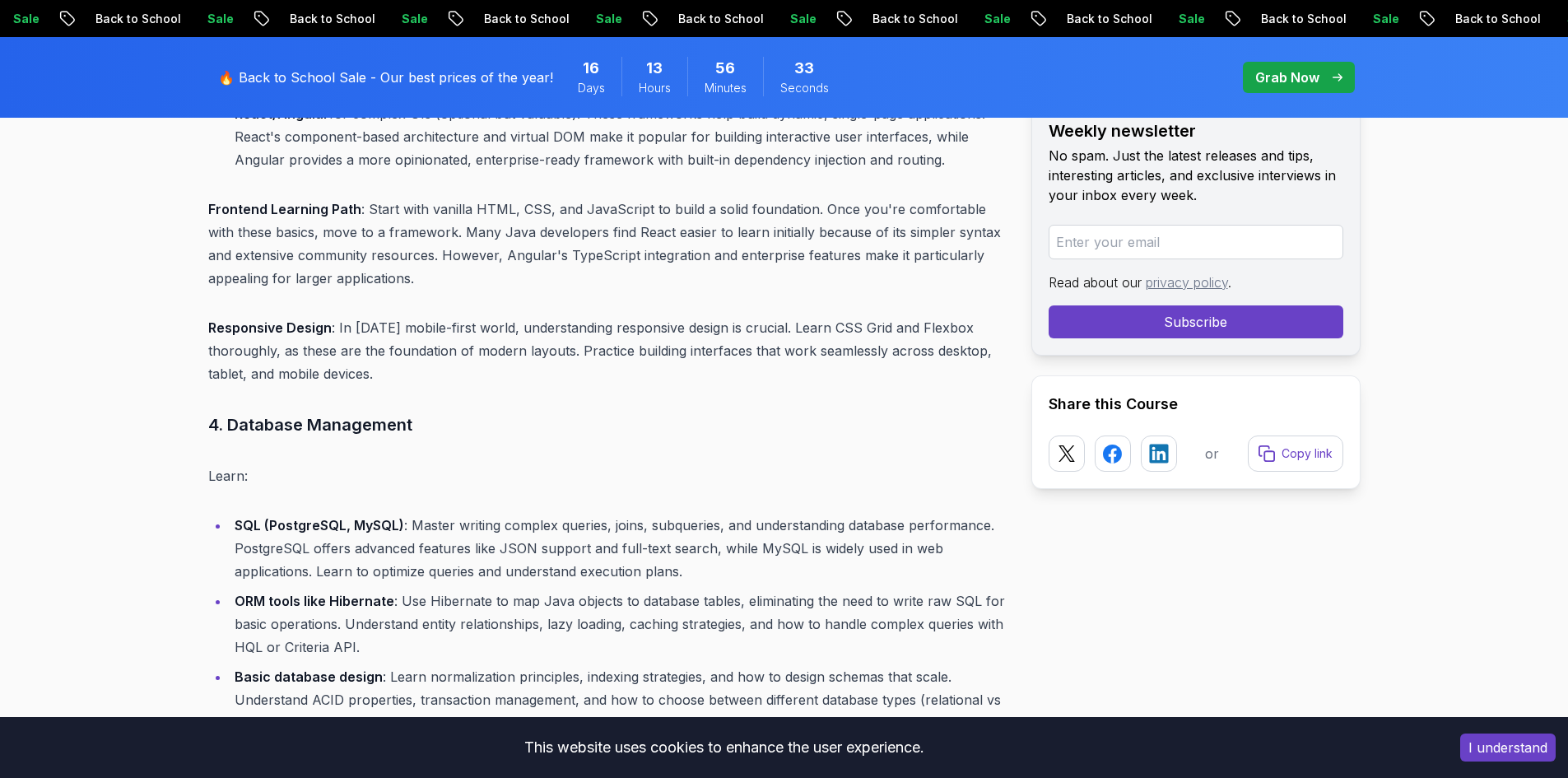
scroll to position [4032, 0]
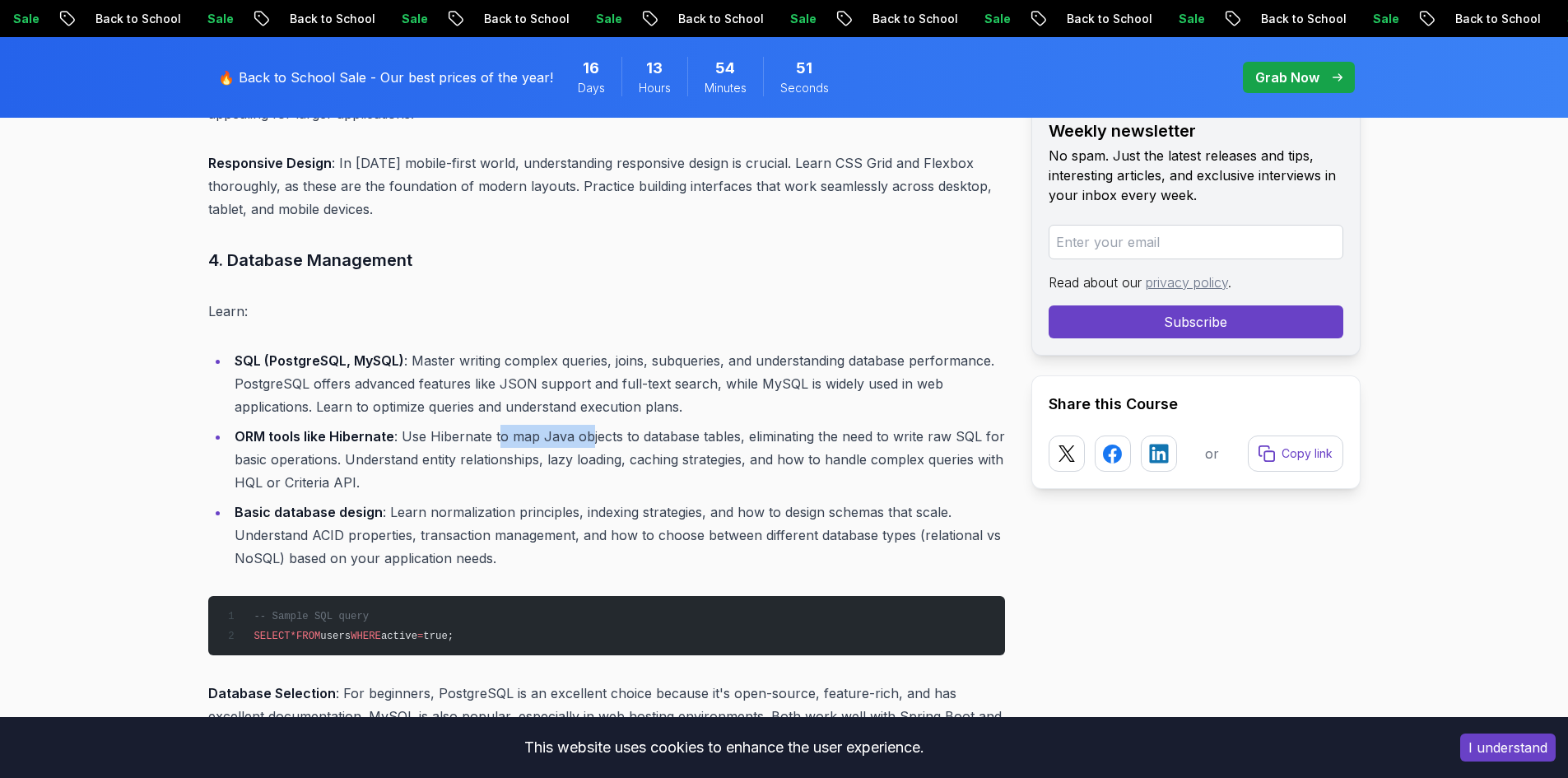
drag, startPoint x: 495, startPoint y: 436, endPoint x: 585, endPoint y: 439, distance: 90.0
click at [585, 439] on li "ORM tools like Hibernate : Use Hibernate to map Java objects to database tables…" at bounding box center [618, 459] width 776 height 69
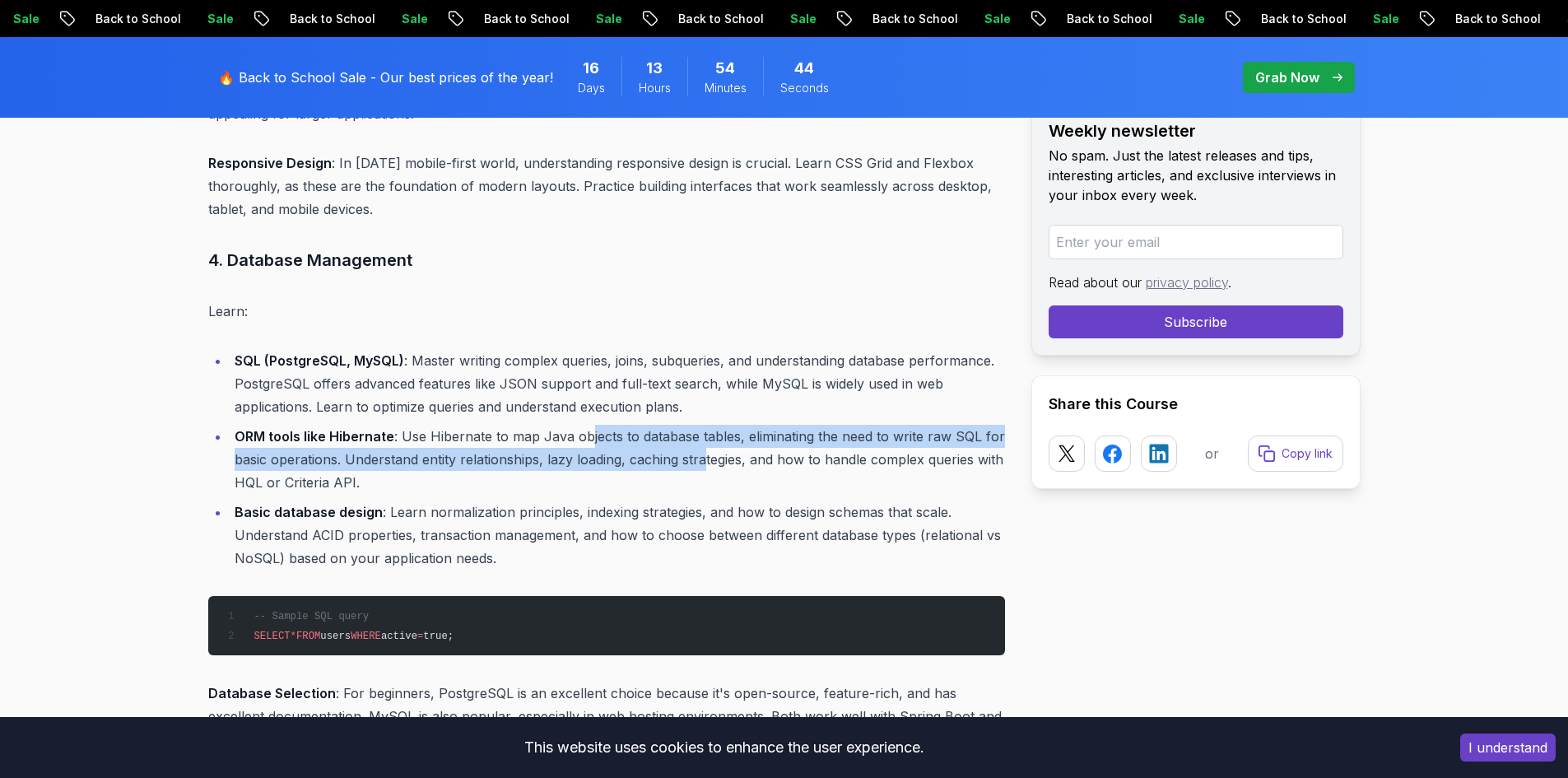
drag, startPoint x: 585, startPoint y: 441, endPoint x: 702, endPoint y: 456, distance: 118.0
click at [702, 456] on li "ORM tools like Hibernate : Use Hibernate to map Java objects to database tables…" at bounding box center [618, 459] width 776 height 69
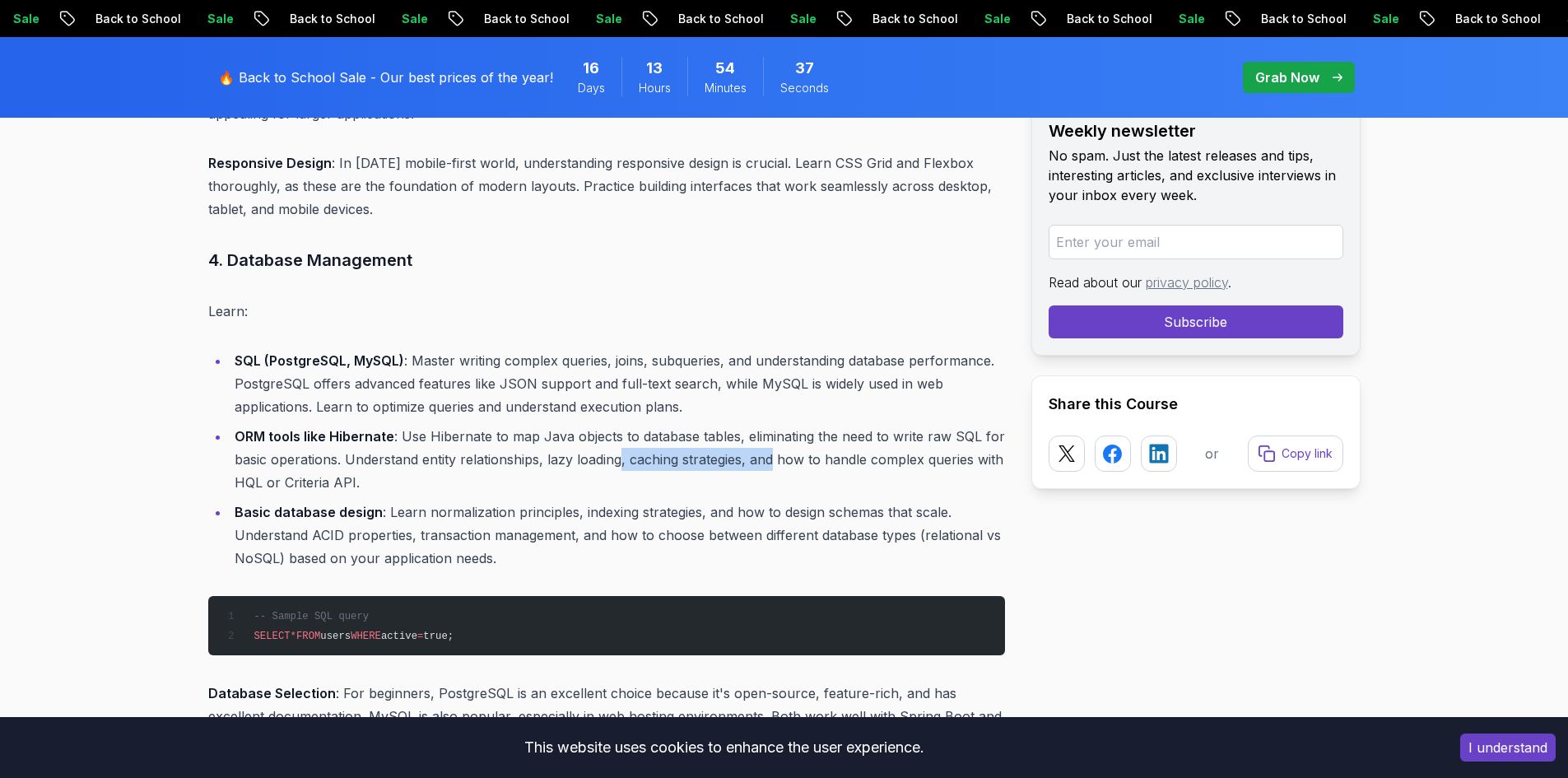
drag, startPoint x: 619, startPoint y: 456, endPoint x: 773, endPoint y: 462, distance: 154.1
click at [773, 462] on li "ORM tools like Hibernate : Use Hibernate to map Java objects to database tables…" at bounding box center [618, 459] width 776 height 69
click at [773, 463] on li "ORM tools like Hibernate : Use Hibernate to map Java objects to database tables…" at bounding box center [618, 459] width 776 height 69
drag, startPoint x: 733, startPoint y: 459, endPoint x: 949, endPoint y: 457, distance: 216.0
click at [949, 457] on li "ORM tools like Hibernate : Use Hibernate to map Java objects to database tables…" at bounding box center [618, 459] width 776 height 69
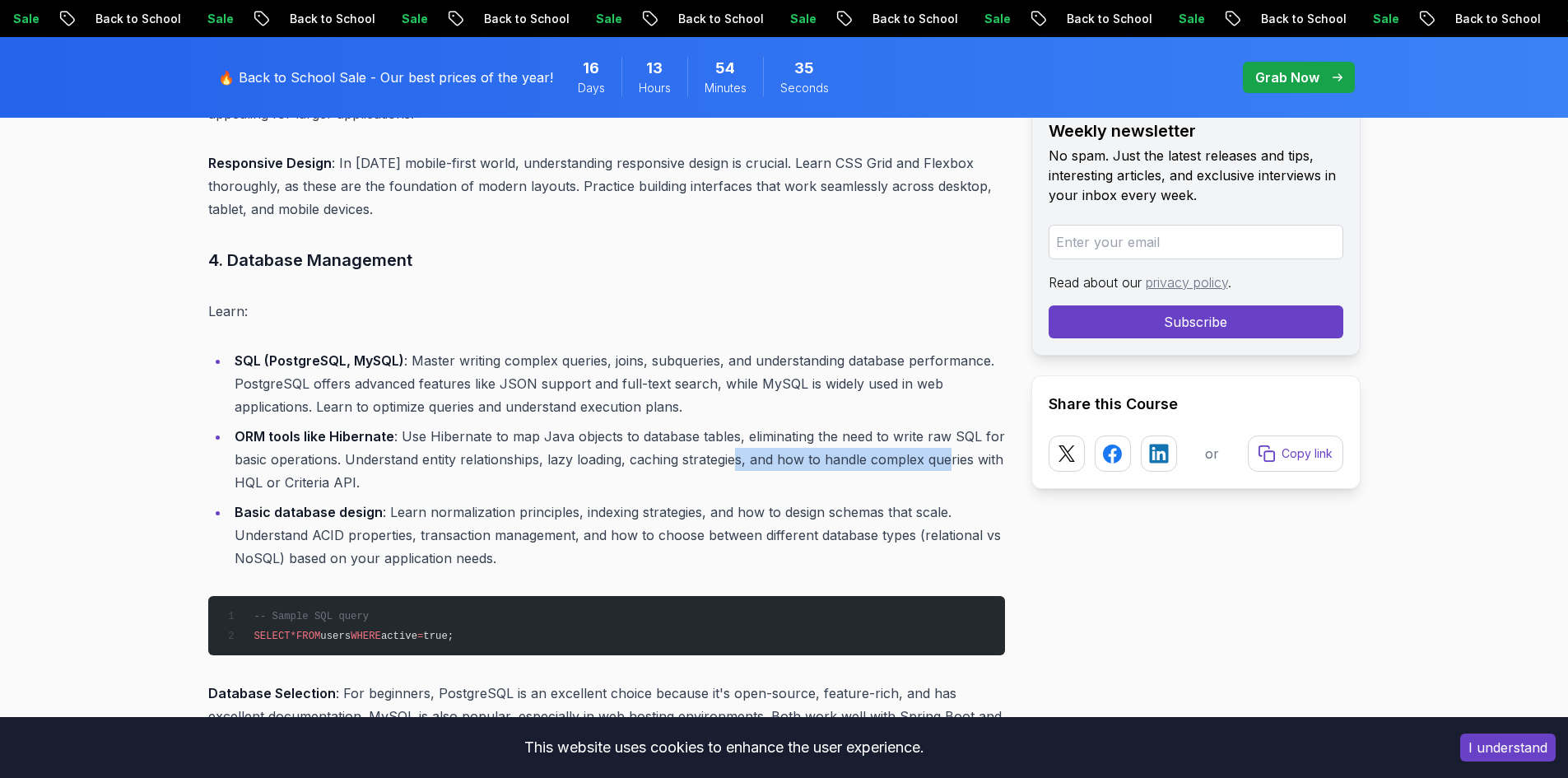
click at [949, 457] on li "ORM tools like Hibernate : Use Hibernate to map Java objects to database tables…" at bounding box center [618, 459] width 776 height 69
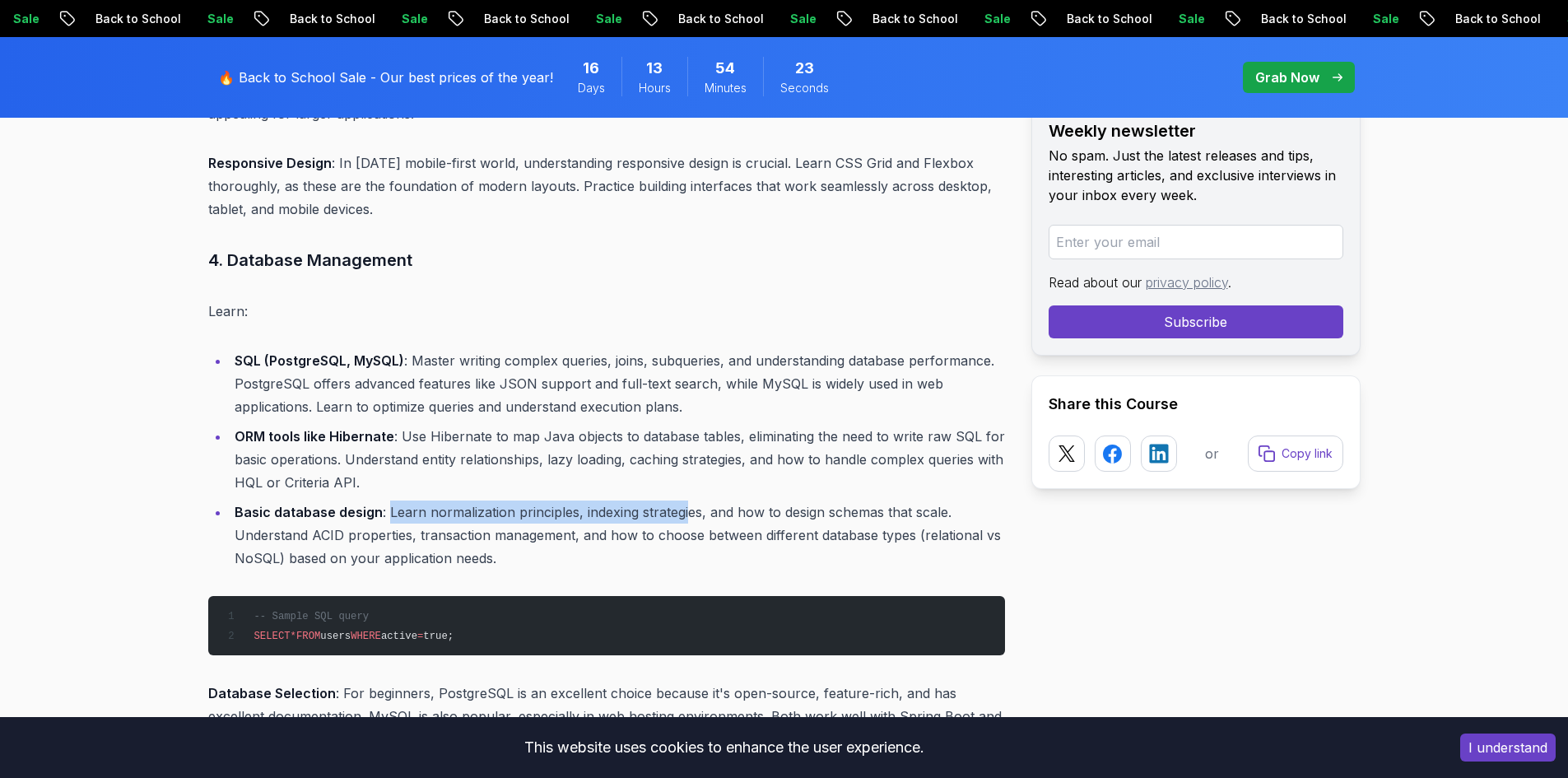
drag, startPoint x: 389, startPoint y: 514, endPoint x: 686, endPoint y: 508, distance: 297.1
click at [686, 508] on li "Basic database design : Learn normalization principles, indexing strategies, an…" at bounding box center [618, 536] width 776 height 69
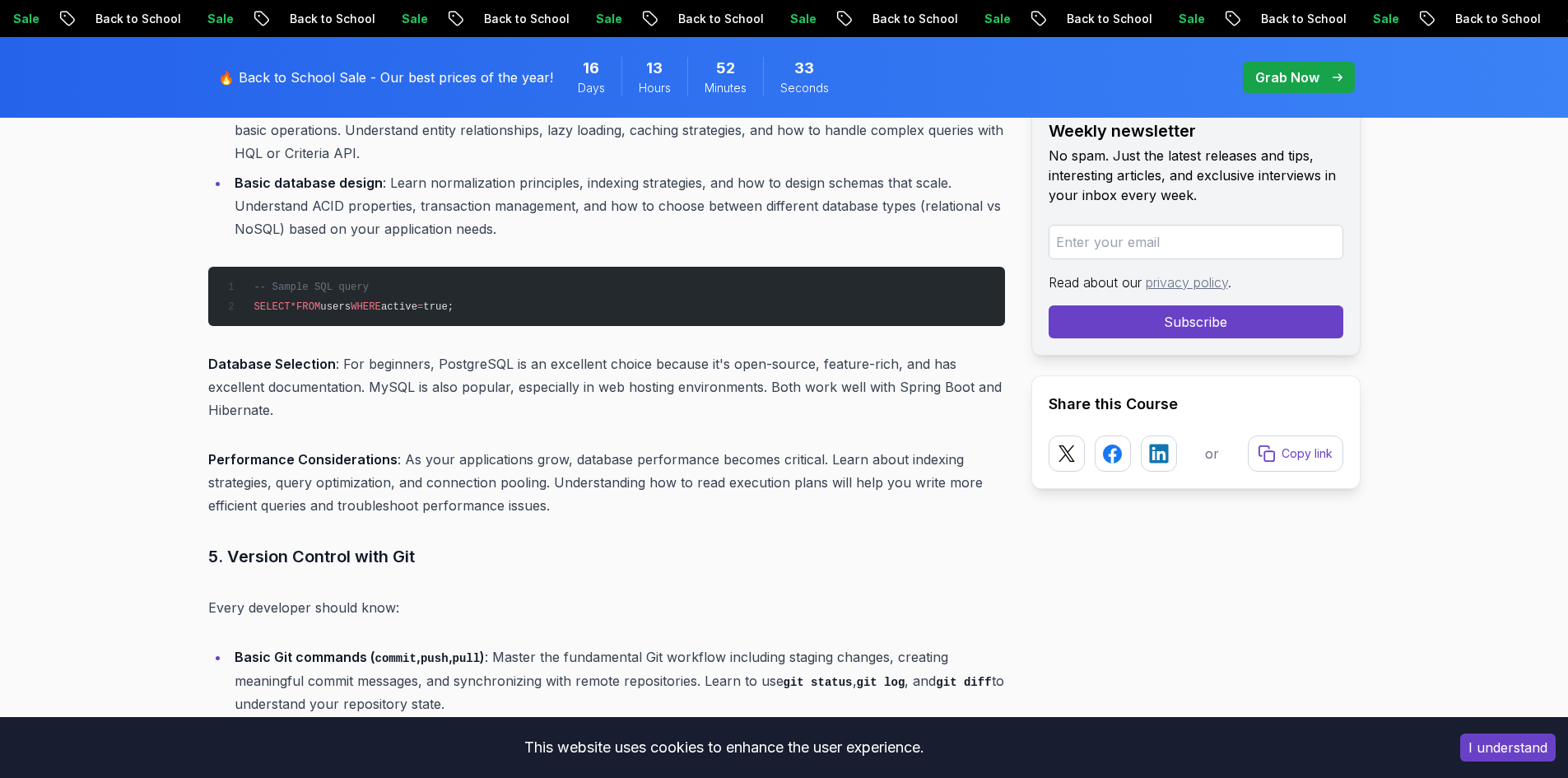
scroll to position [4526, 0]
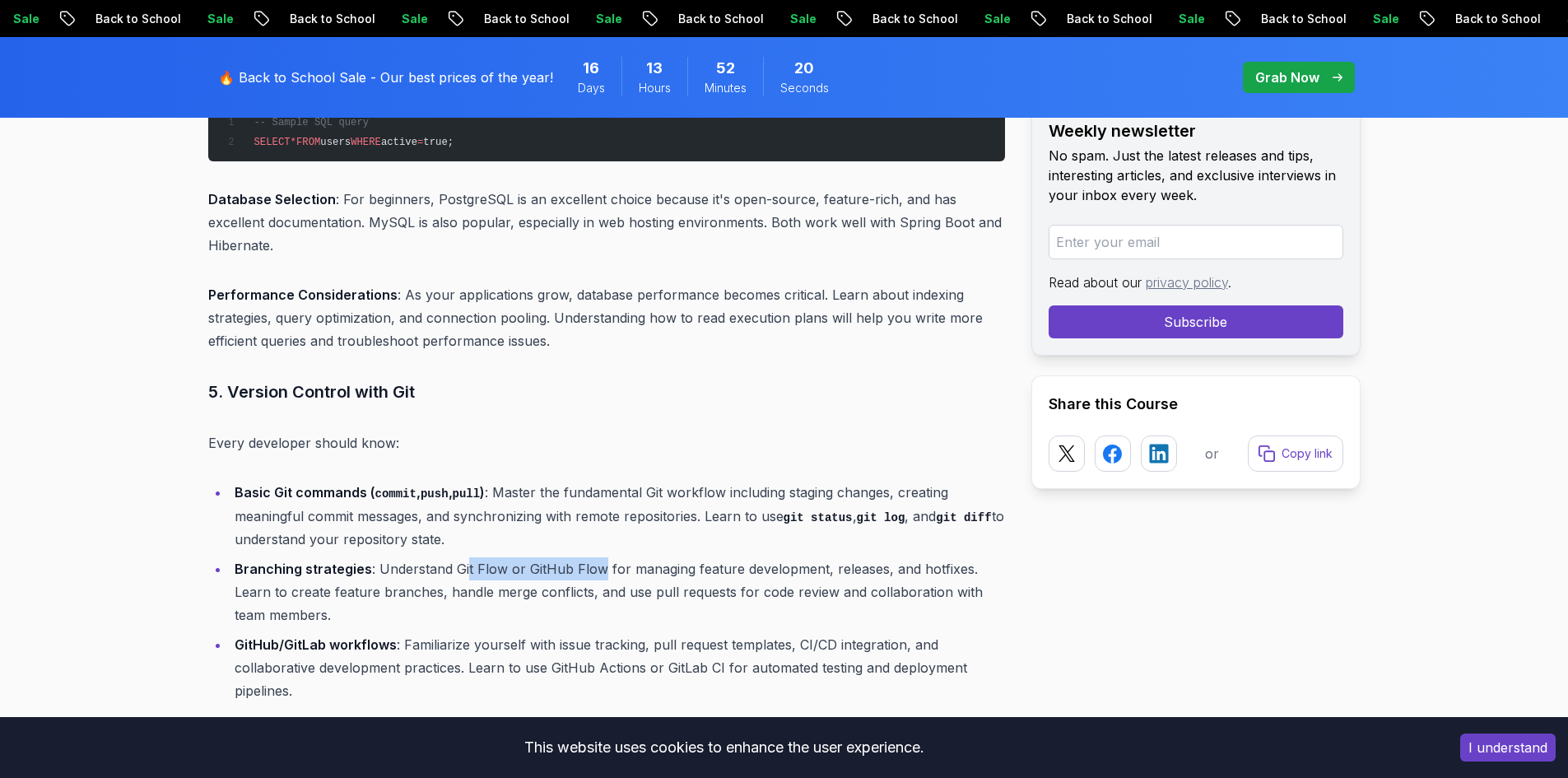
drag, startPoint x: 463, startPoint y: 550, endPoint x: 597, endPoint y: 552, distance: 134.0
click at [597, 558] on li "Branching strategies : Understand Git Flow or GitHub Flow for managing feature …" at bounding box center [618, 593] width 776 height 69
drag, startPoint x: 576, startPoint y: 569, endPoint x: 675, endPoint y: 569, distance: 99.0
click at [675, 569] on li "Branching strategies : Understand Git Flow or GitHub Flow for managing feature …" at bounding box center [618, 593] width 776 height 69
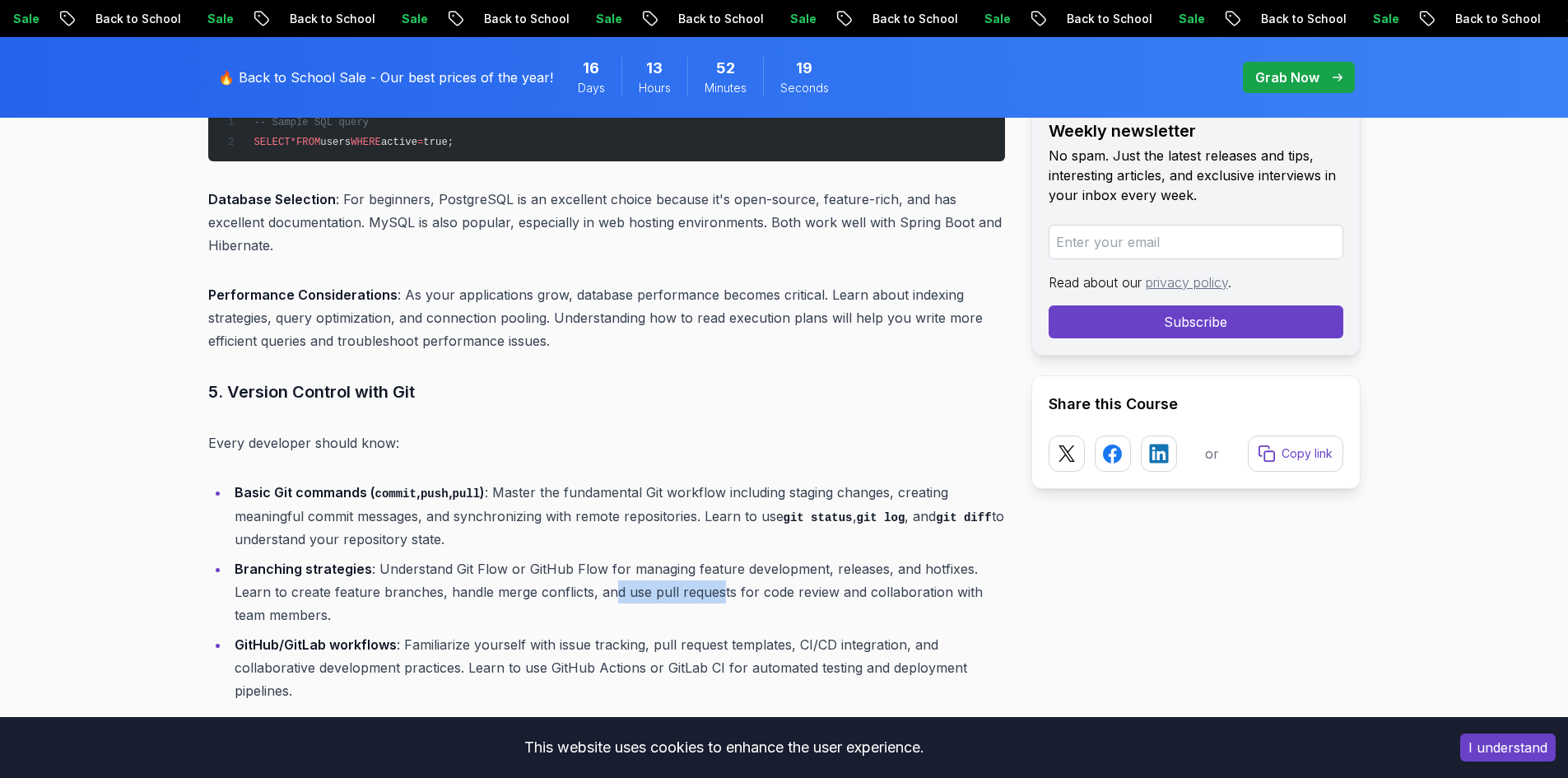
click at [675, 569] on li "Branching strategies : Understand Git Flow or GitHub Flow for managing feature …" at bounding box center [618, 593] width 776 height 69
drag, startPoint x: 622, startPoint y: 574, endPoint x: 721, endPoint y: 574, distance: 99.0
click at [721, 574] on li "Branching strategies : Understand Git Flow or GitHub Flow for managing feature …" at bounding box center [618, 593] width 776 height 69
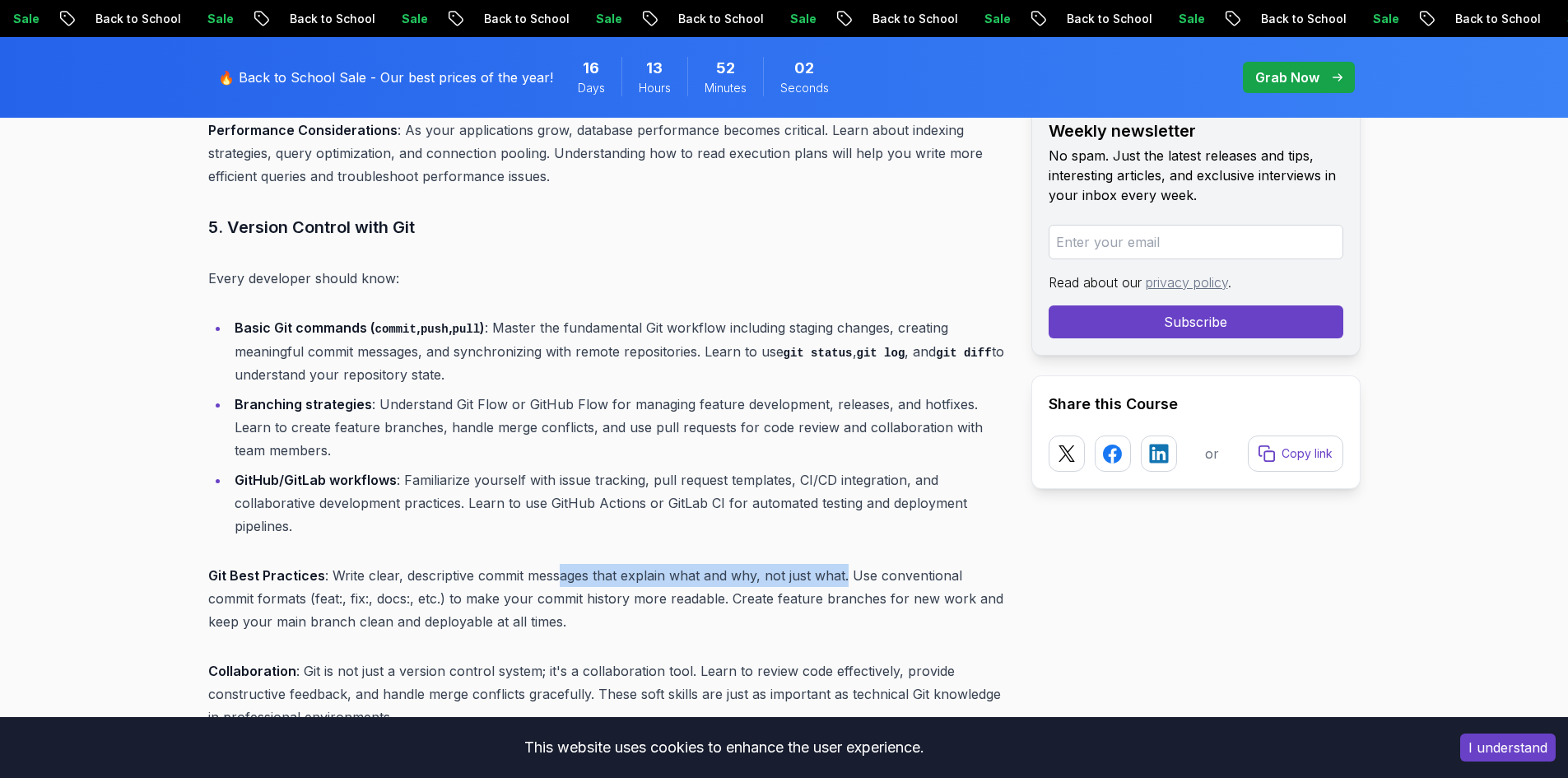
drag, startPoint x: 562, startPoint y: 555, endPoint x: 843, endPoint y: 559, distance: 281.0
click at [843, 564] on p "Git Best Practices : Write clear, descriptive commit messages that explain what…" at bounding box center [607, 598] width 797 height 69
drag, startPoint x: 922, startPoint y: 557, endPoint x: 940, endPoint y: 557, distance: 18.0
click at [940, 564] on p "Git Best Practices : Write clear, descriptive commit messages that explain what…" at bounding box center [607, 598] width 797 height 69
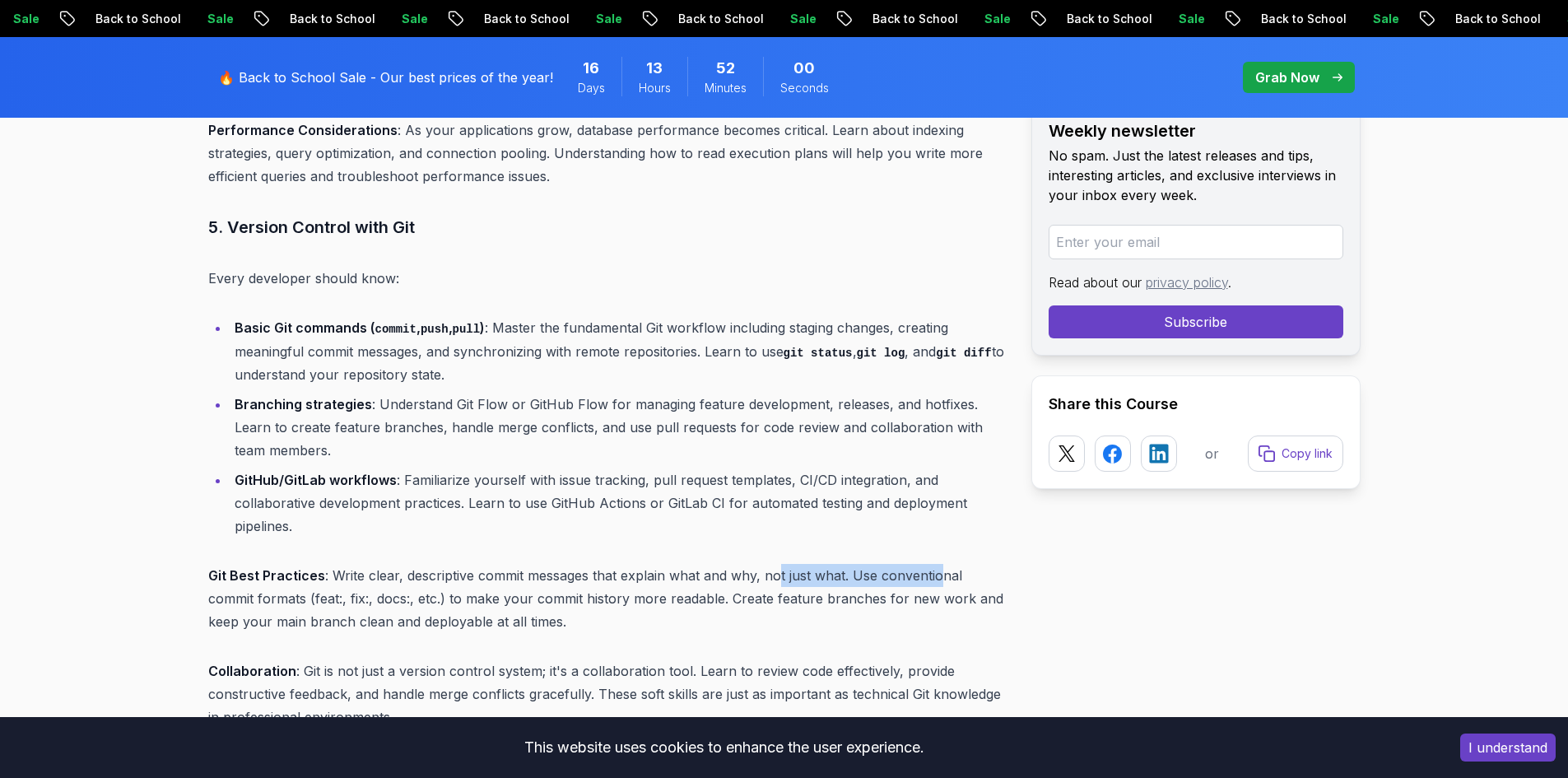
click at [940, 564] on p "Git Best Practices : Write clear, descriptive commit messages that explain what…" at bounding box center [607, 598] width 797 height 69
click at [286, 575] on p "Git Best Practices : Write clear, descriptive commit messages that explain what…" at bounding box center [607, 598] width 797 height 69
drag, startPoint x: 260, startPoint y: 576, endPoint x: 277, endPoint y: 575, distance: 17.0
click at [277, 575] on p "Git Best Practices : Write clear, descriptive commit messages that explain what…" at bounding box center [607, 598] width 797 height 69
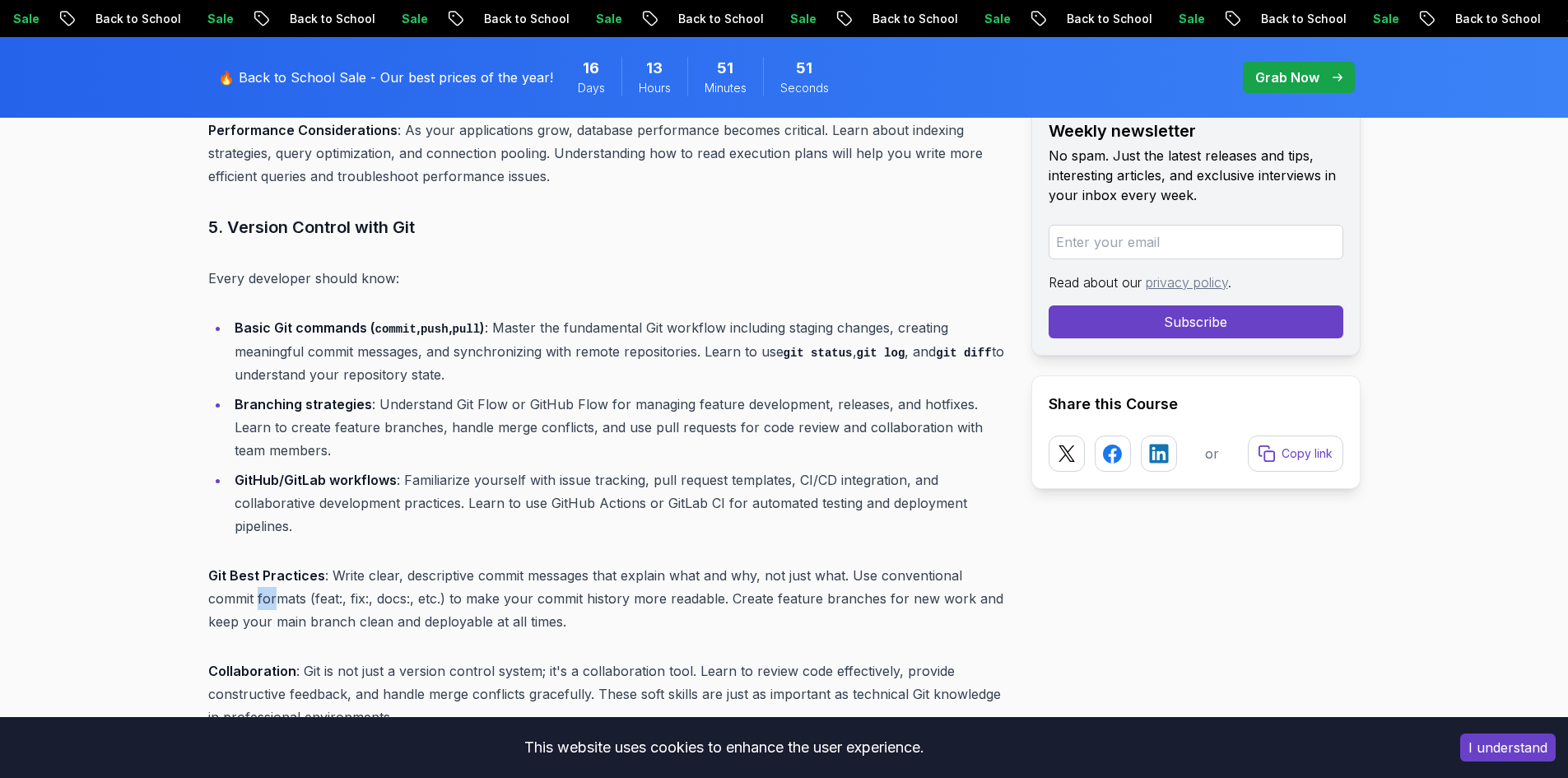
click at [277, 575] on p "Git Best Practices : Write clear, descriptive commit messages that explain what…" at bounding box center [607, 598] width 797 height 69
drag, startPoint x: 358, startPoint y: 603, endPoint x: 552, endPoint y: 595, distance: 194.2
click at [552, 595] on p "Git Best Practices : Write clear, descriptive commit messages that explain what…" at bounding box center [607, 598] width 797 height 69
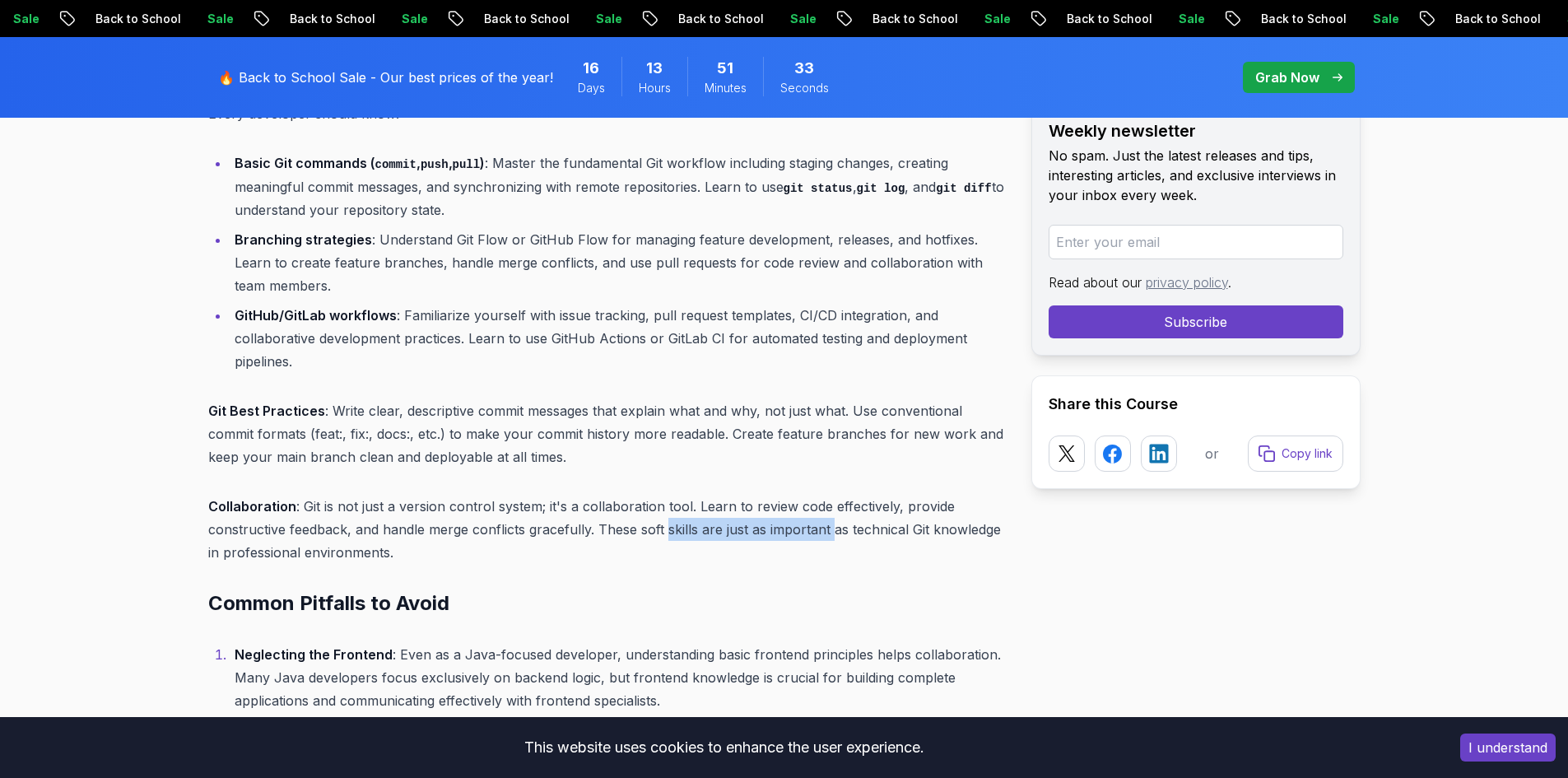
drag, startPoint x: 667, startPoint y: 503, endPoint x: 831, endPoint y: 508, distance: 164.1
click at [831, 508] on p "Collaboration : Git is not just a version control system; it's a collaboration …" at bounding box center [607, 530] width 797 height 69
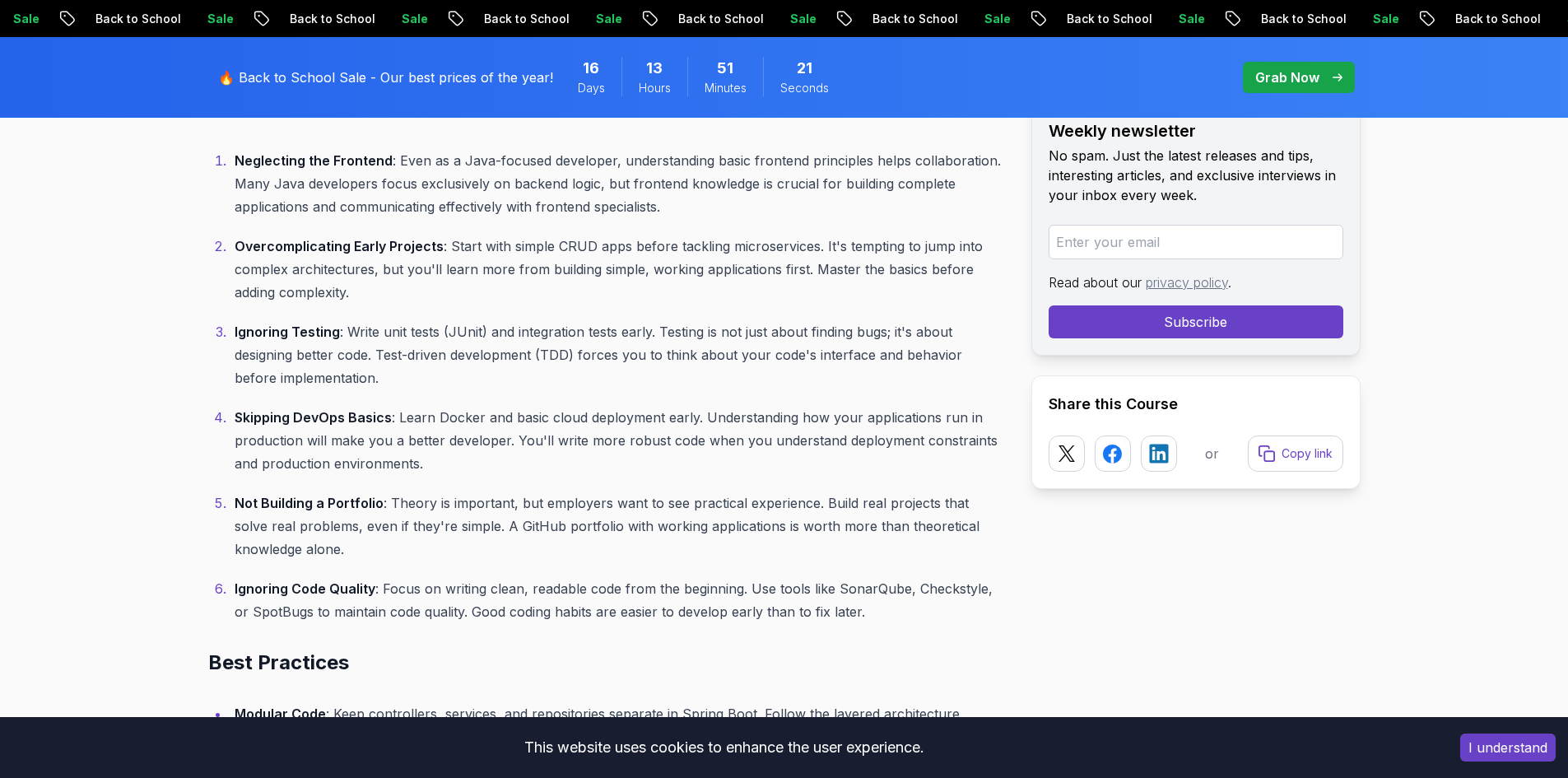
scroll to position [5185, 0]
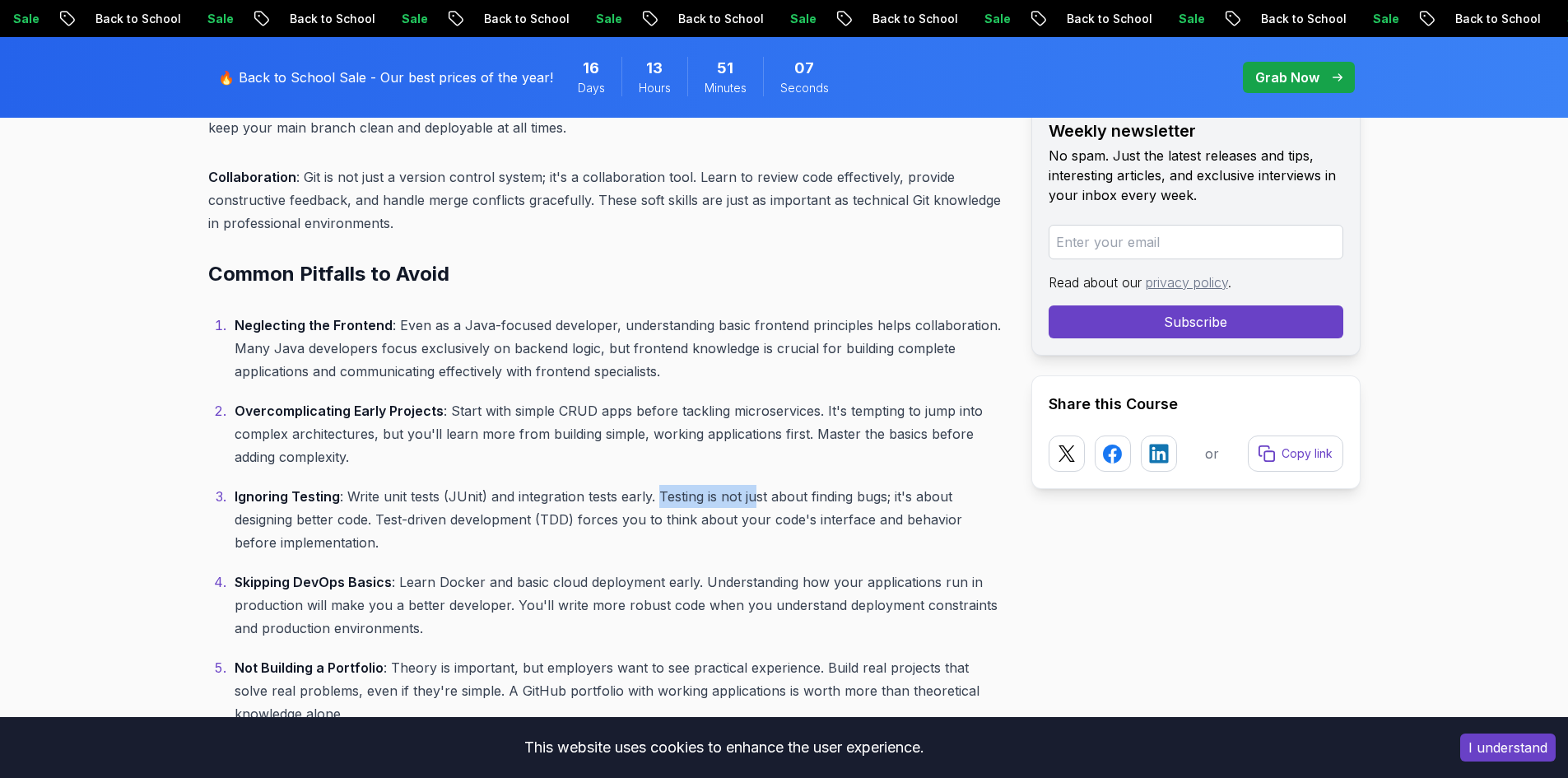
drag, startPoint x: 655, startPoint y: 484, endPoint x: 751, endPoint y: 478, distance: 96.2
click at [751, 485] on p "Ignoring Testing : Write unit tests (JUnit) and integration tests early. Testin…" at bounding box center [619, 519] width 770 height 69
drag, startPoint x: 378, startPoint y: 475, endPoint x: 649, endPoint y: 461, distance: 271.4
click at [649, 461] on ol "Neglecting the Frontend : Even as a Java-focused developer, understanding basic…" at bounding box center [607, 550] width 797 height 474
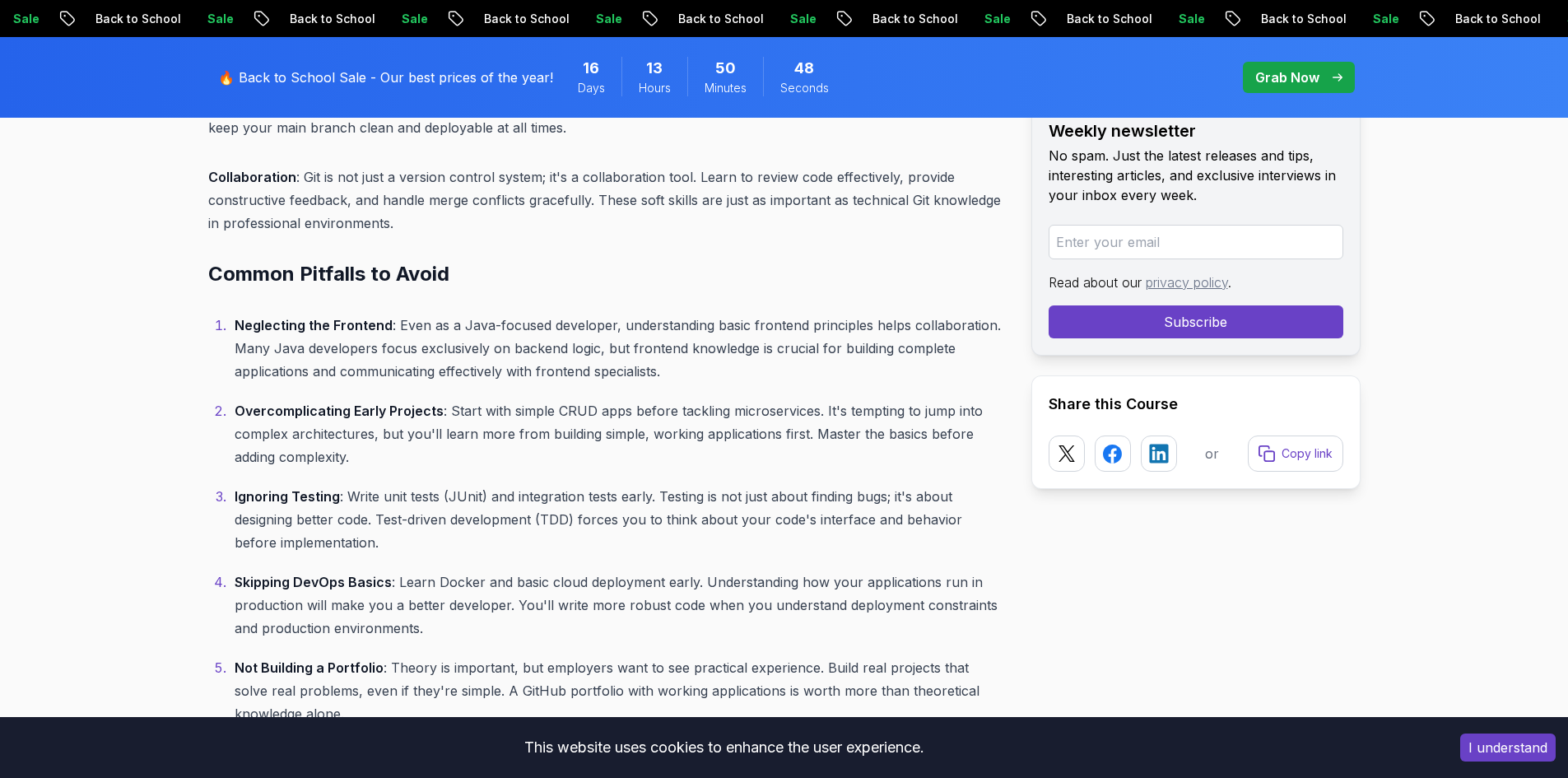
click at [648, 485] on p "Ignoring Testing : Write unit tests (JUnit) and integration tests early. Testin…" at bounding box center [619, 519] width 770 height 69
drag, startPoint x: 459, startPoint y: 347, endPoint x: 662, endPoint y: 344, distance: 203.0
click at [662, 344] on p "Neglecting the Frontend : Even as a Java-focused developer, understanding basic…" at bounding box center [619, 348] width 770 height 69
click at [754, 400] on p "Overcomplicating Early Projects : Start with simple CRUD apps before tackling m…" at bounding box center [619, 434] width 770 height 69
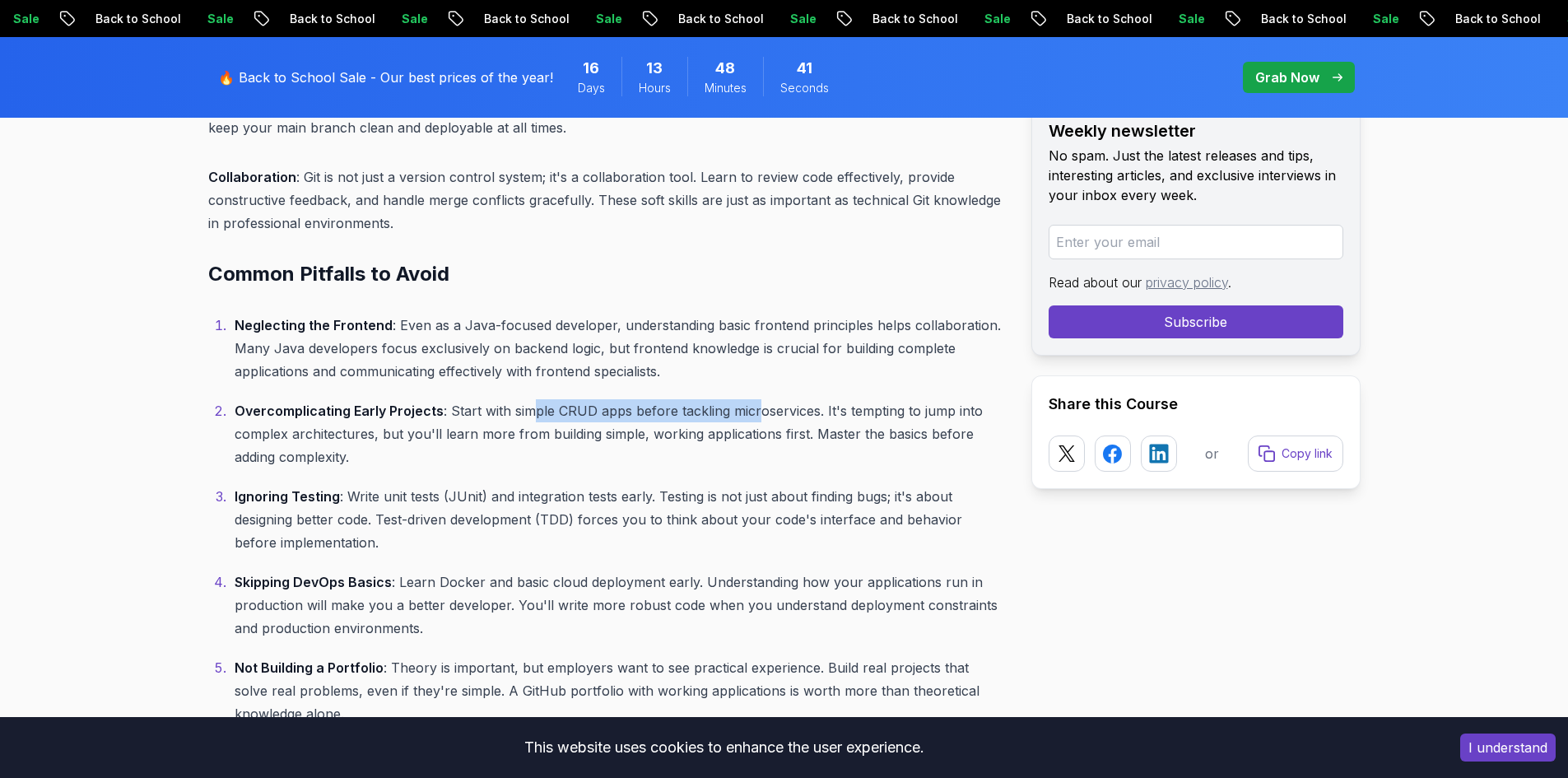
click at [754, 400] on p "Overcomplicating Early Projects : Start with simple CRUD apps before tackling m…" at bounding box center [619, 434] width 770 height 69
drag, startPoint x: 726, startPoint y: 395, endPoint x: 848, endPoint y: 386, distance: 122.3
click at [848, 400] on p "Overcomplicating Early Projects : Start with simple CRUD apps before tackling m…" at bounding box center [619, 434] width 770 height 69
drag, startPoint x: 644, startPoint y: 412, endPoint x: 682, endPoint y: 412, distance: 38.0
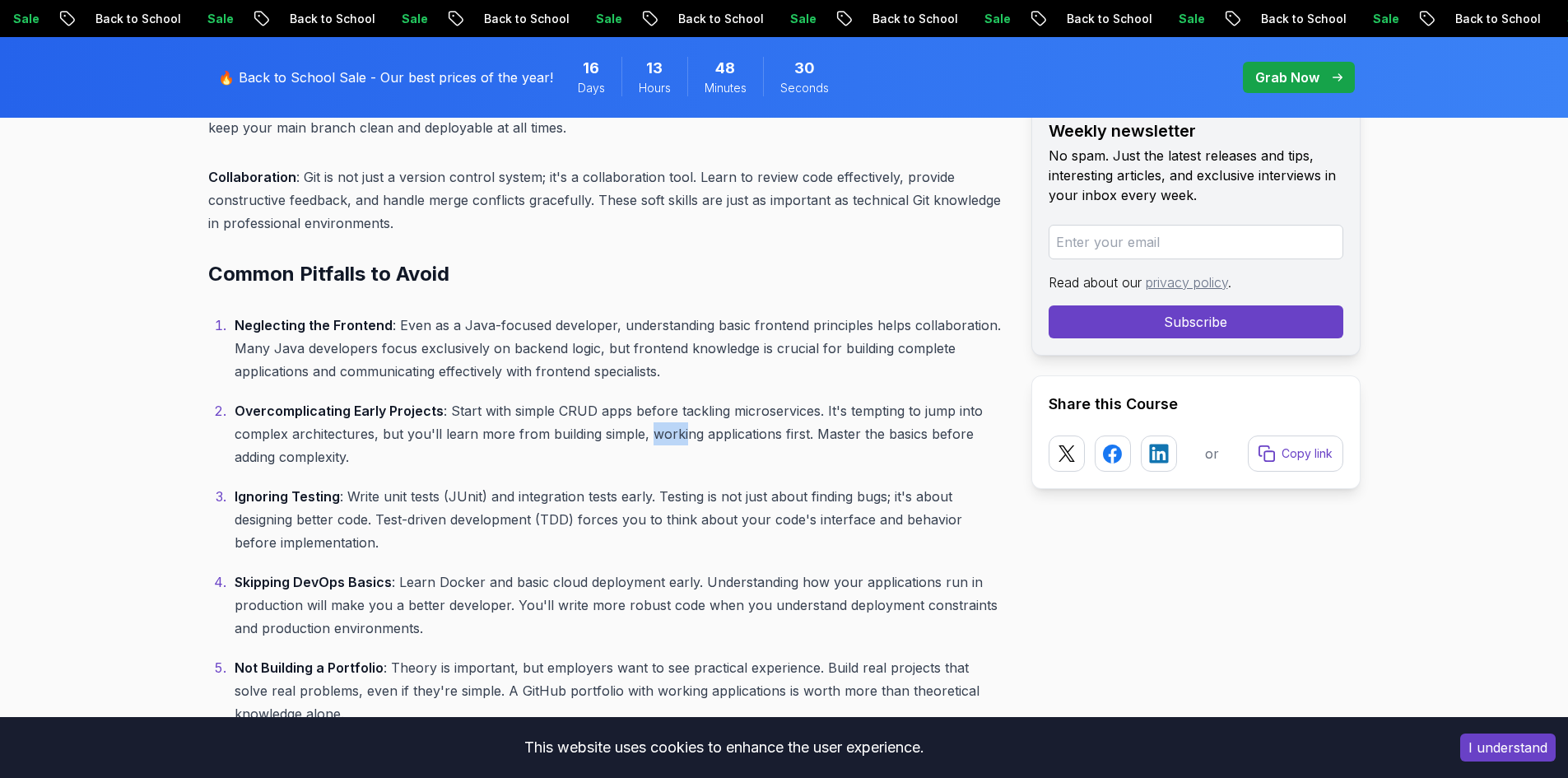
click at [682, 412] on p "Overcomplicating Early Projects : Start with simple CRUD apps before tackling m…" at bounding box center [619, 434] width 770 height 69
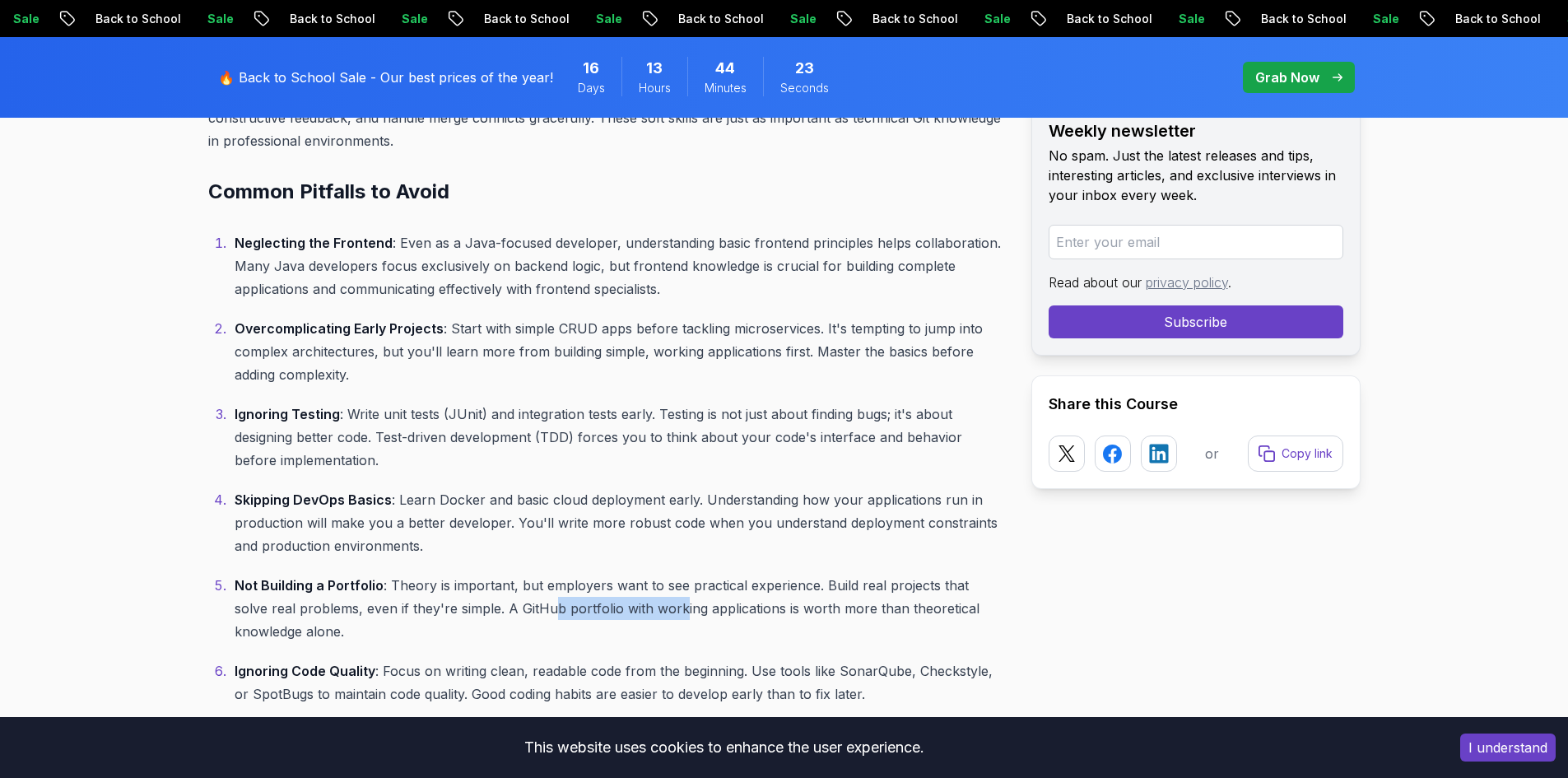
drag, startPoint x: 512, startPoint y: 576, endPoint x: 640, endPoint y: 586, distance: 128.4
click at [640, 586] on p "Not Building a Portfolio : Theory is important, but employers want to see pract…" at bounding box center [619, 609] width 770 height 69
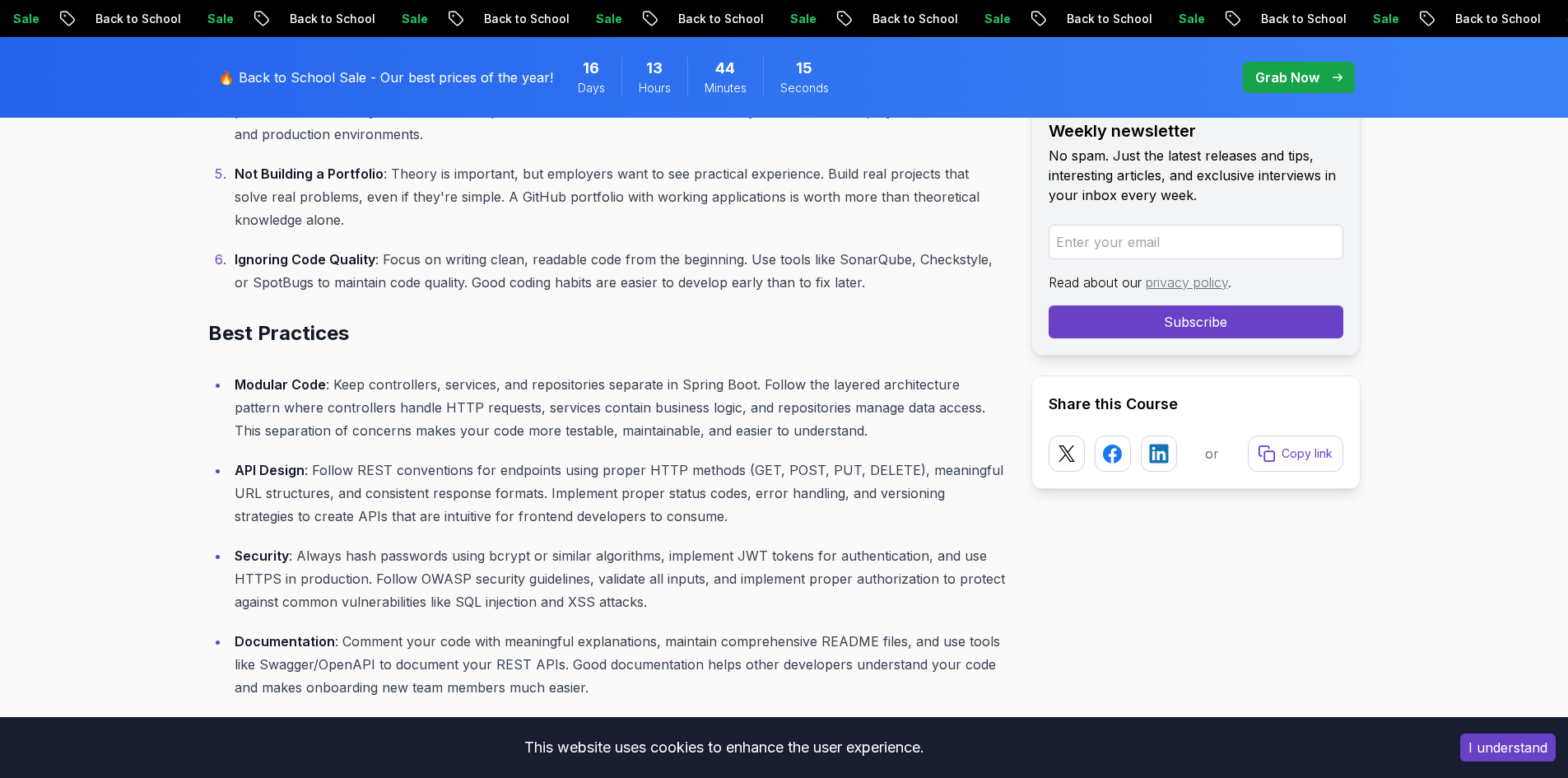
scroll to position [5762, 0]
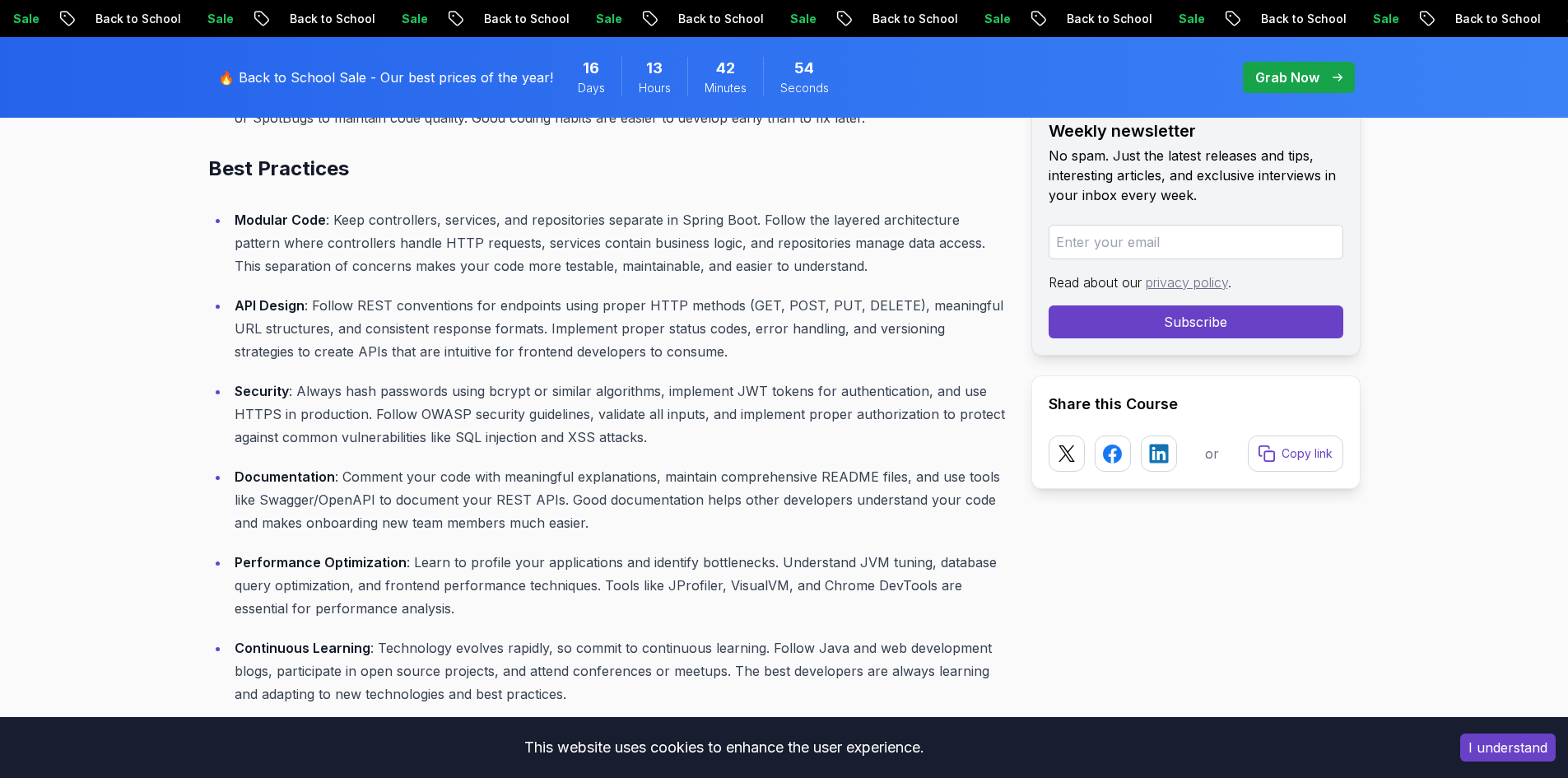
scroll to position [5927, 0]
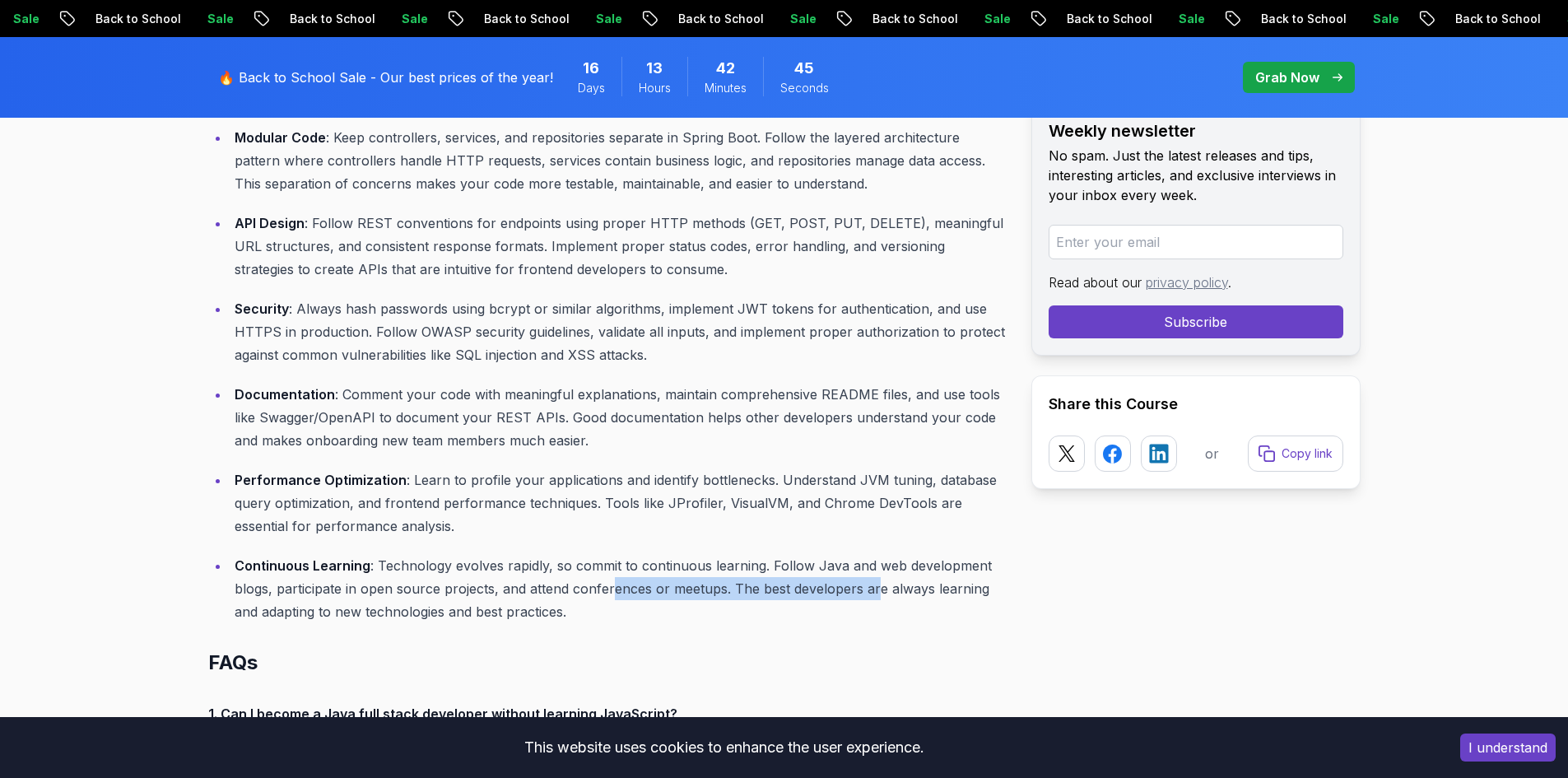
drag, startPoint x: 614, startPoint y: 565, endPoint x: 871, endPoint y: 555, distance: 257.2
click at [871, 555] on p "Continuous Learning : Technology evolves rapidly, so commit to continuous learn…" at bounding box center [619, 589] width 770 height 69
drag, startPoint x: 712, startPoint y: 573, endPoint x: 936, endPoint y: 566, distance: 224.1
click at [936, 566] on p "Continuous Learning : Technology evolves rapidly, so commit to continuous learn…" at bounding box center [619, 589] width 770 height 69
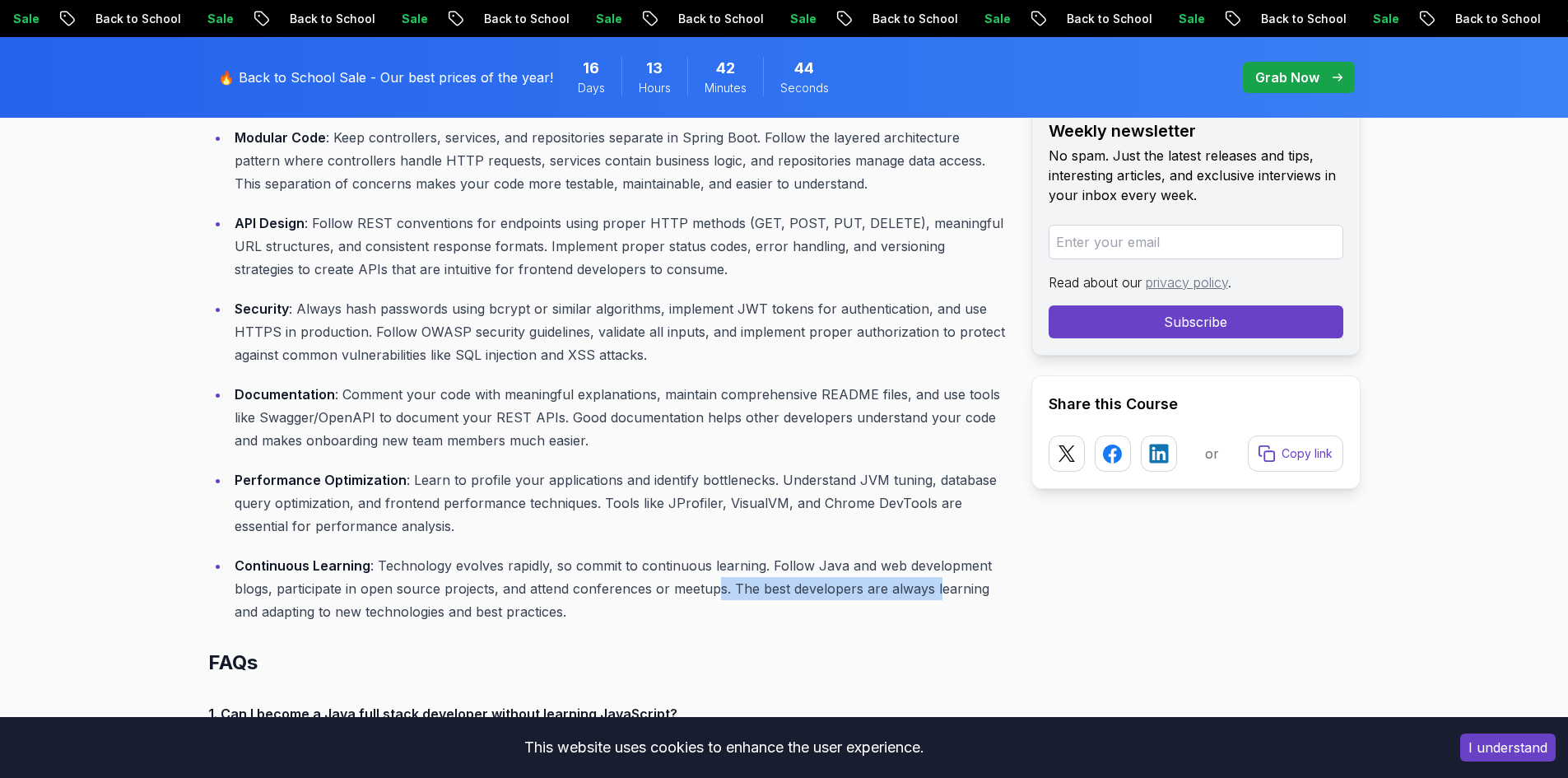
click at [936, 566] on p "Continuous Learning : Technology evolves rapidly, so commit to continuous learn…" at bounding box center [619, 589] width 770 height 69
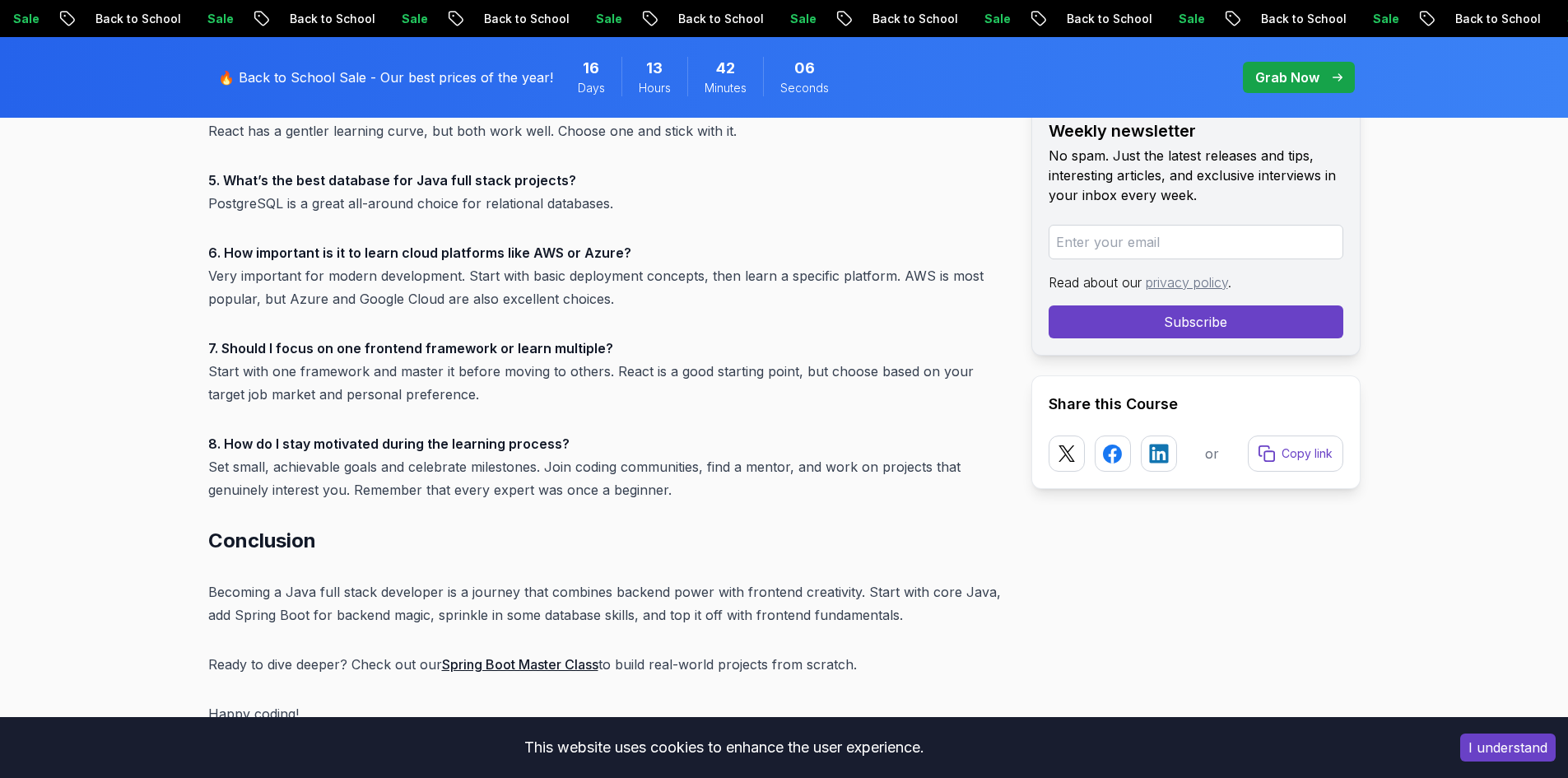
scroll to position [6914, 0]
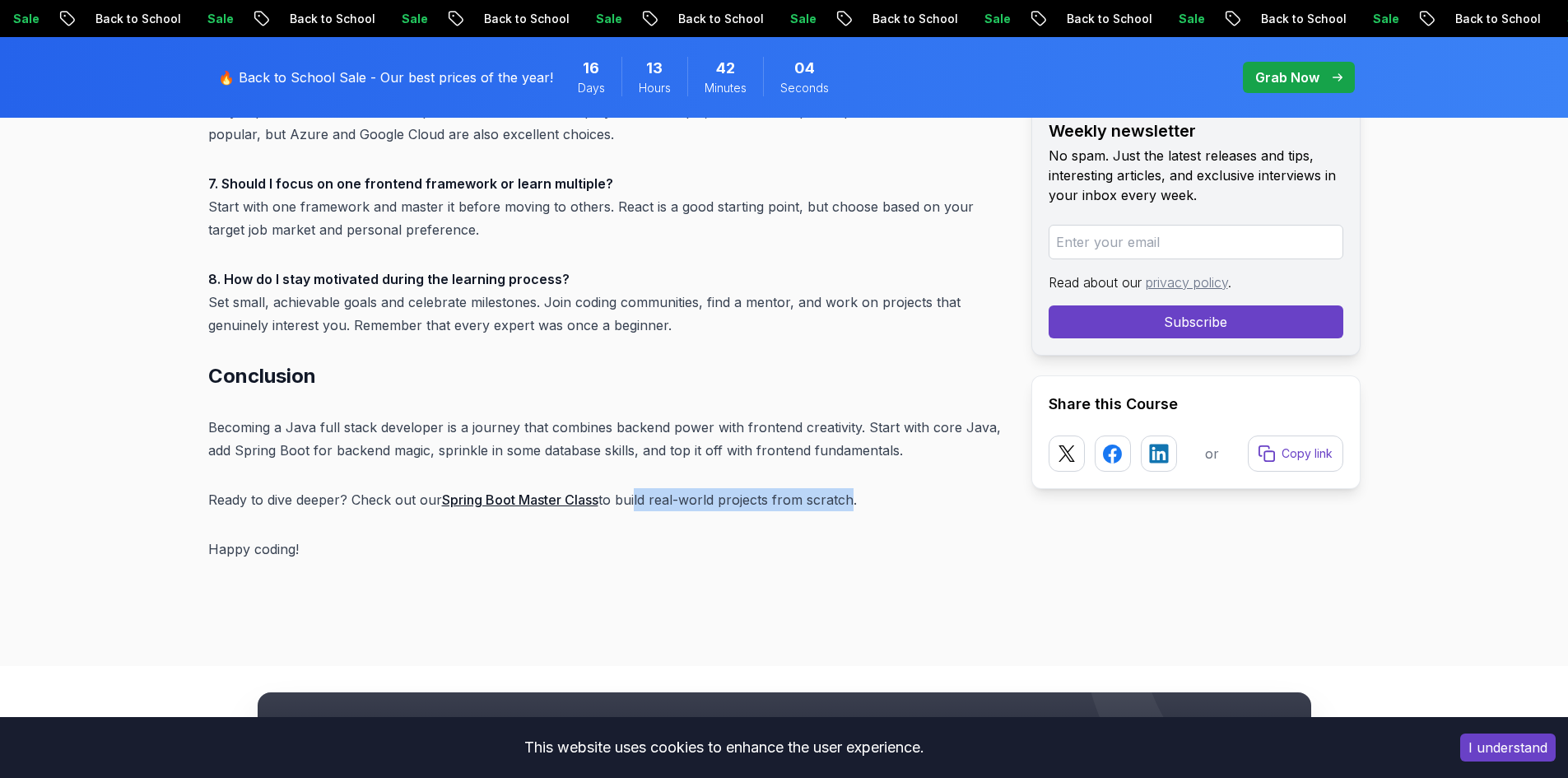
drag, startPoint x: 729, startPoint y: 481, endPoint x: 850, endPoint y: 475, distance: 121.1
click at [850, 488] on p "Ready to dive deeper? Check out our Spring Boot Master Class to build real-worl…" at bounding box center [607, 500] width 797 height 23
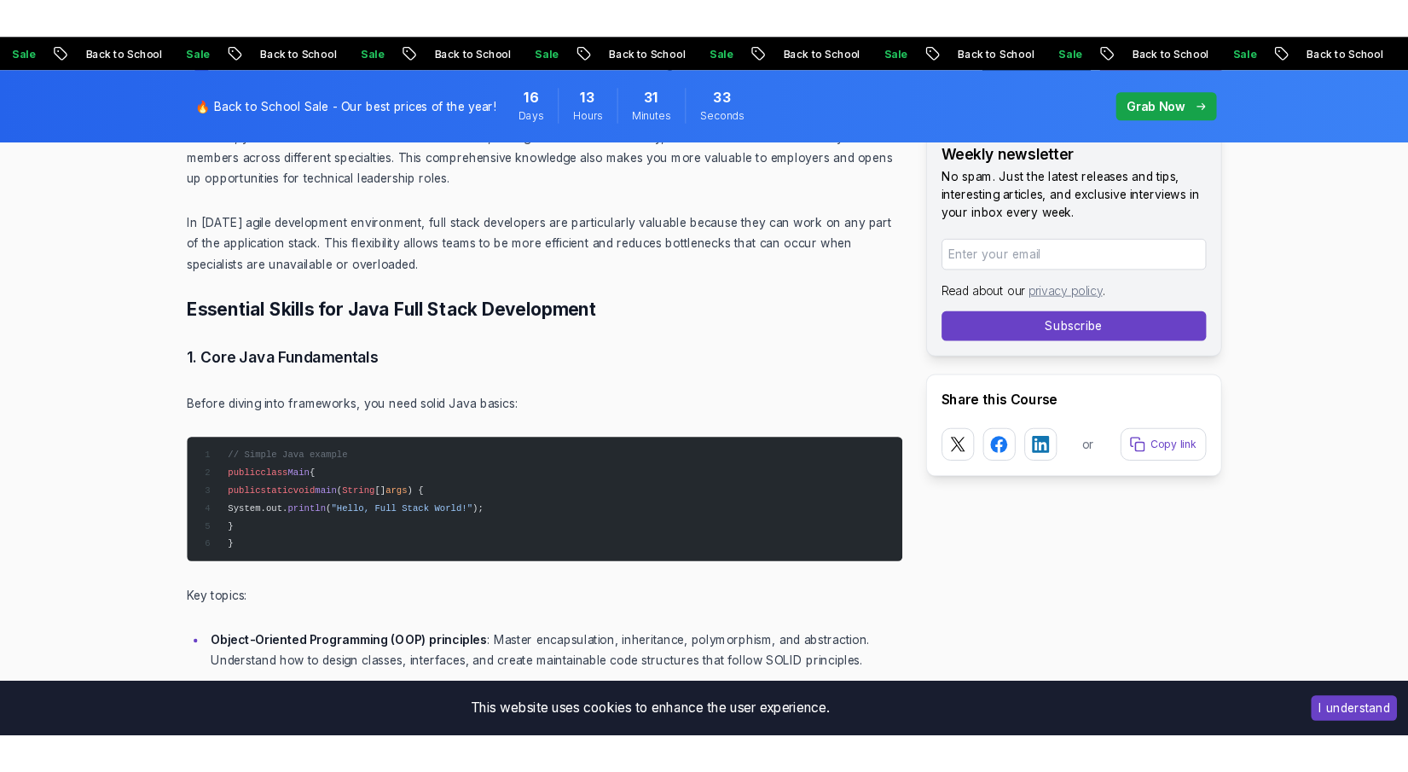
scroll to position [2389, 0]
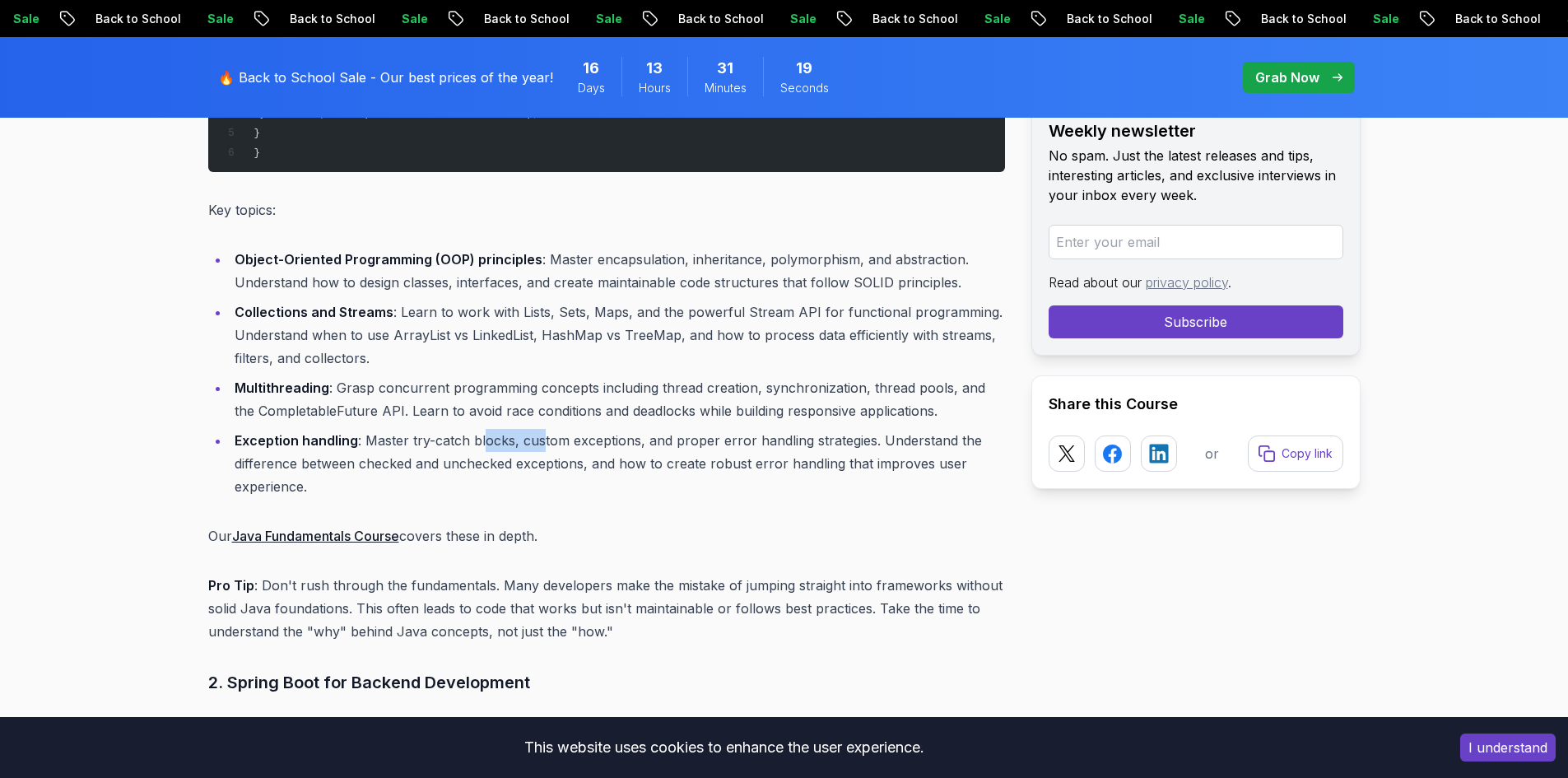
drag, startPoint x: 482, startPoint y: 446, endPoint x: 540, endPoint y: 449, distance: 58.1
click at [540, 449] on li "Exception handling : Master try-catch blocks, custom exceptions, and proper err…" at bounding box center [618, 463] width 776 height 69
click at [540, 448] on li "Exception handling : Master try-catch blocks, custom exceptions, and proper err…" at bounding box center [618, 463] width 776 height 69
drag, startPoint x: 616, startPoint y: 457, endPoint x: 803, endPoint y: 457, distance: 187.0
click at [803, 457] on li "Exception handling : Master try-catch blocks, custom exceptions, and proper err…" at bounding box center [618, 463] width 776 height 69
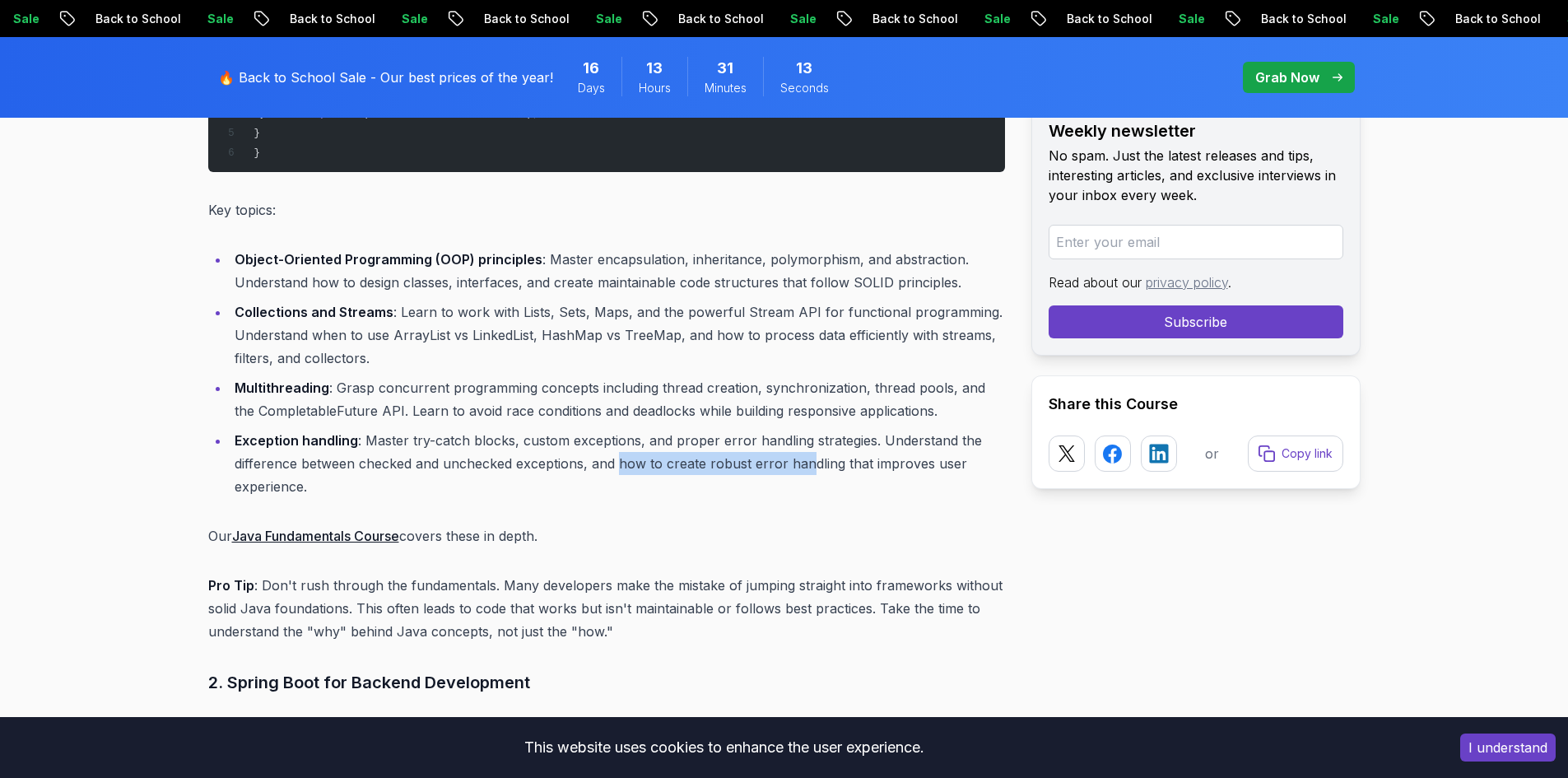
click at [803, 457] on li "Exception handling : Master try-catch blocks, custom exceptions, and proper err…" at bounding box center [618, 463] width 776 height 69
drag, startPoint x: 850, startPoint y: 468, endPoint x: 1005, endPoint y: 461, distance: 155.2
click at [967, 462] on li "Exception handling : Master try-catch blocks, custom exceptions, and proper err…" at bounding box center [618, 463] width 776 height 69
